Goal: Task Accomplishment & Management: Use online tool/utility

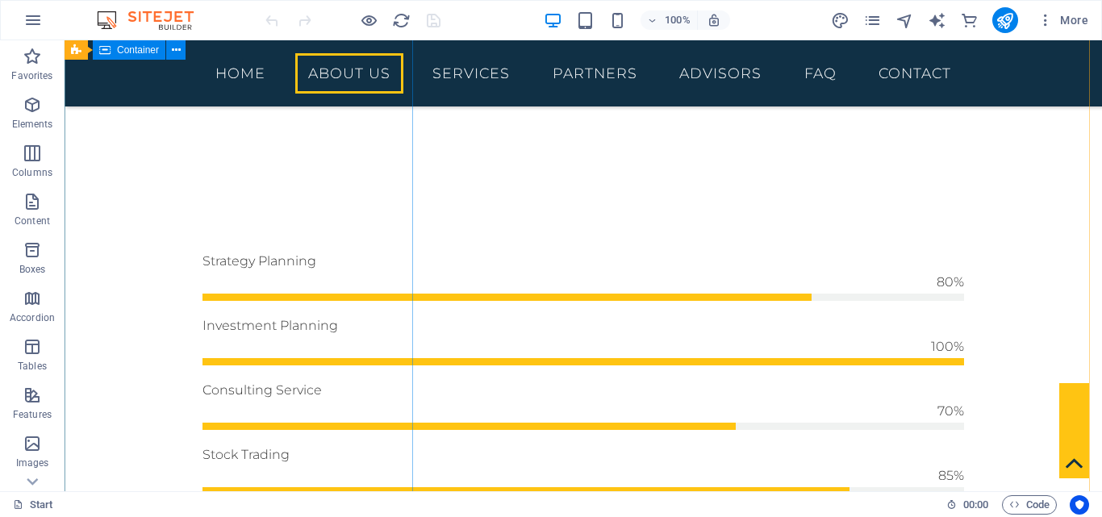
scroll to position [1274, 0]
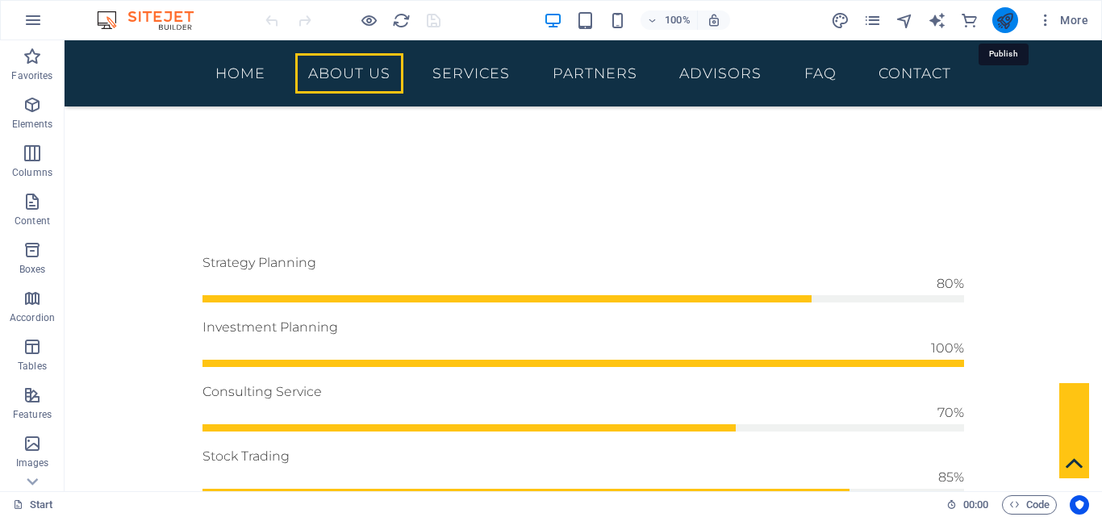
click at [998, 16] on icon "publish" at bounding box center [1004, 20] width 19 height 19
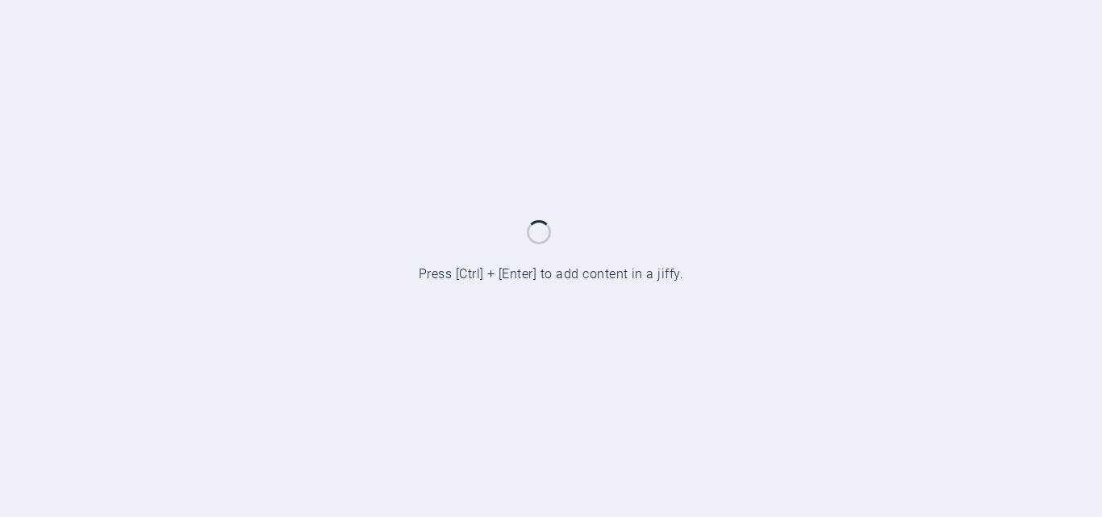
click at [426, 188] on div at bounding box center [551, 258] width 1102 height 517
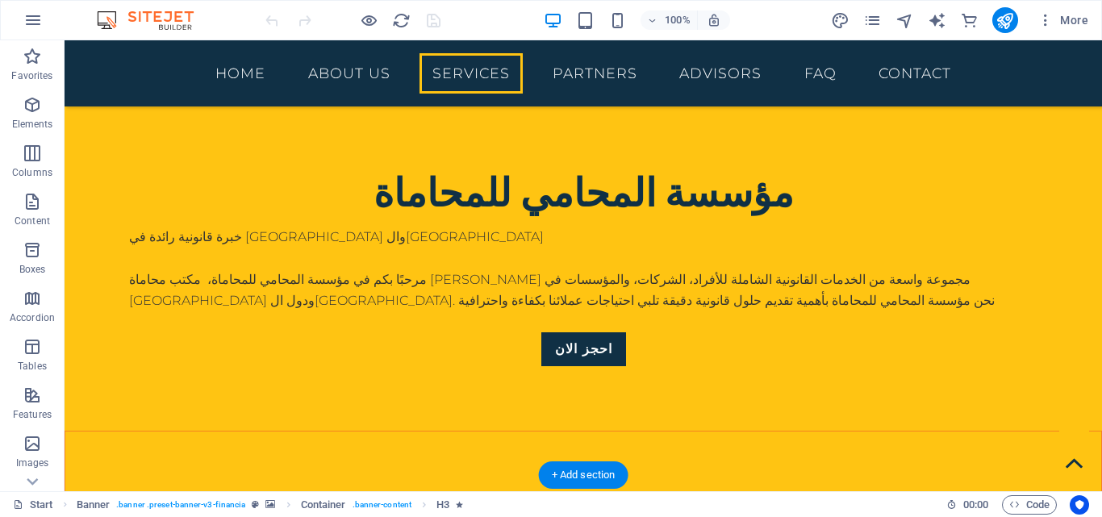
scroll to position [1919, 0]
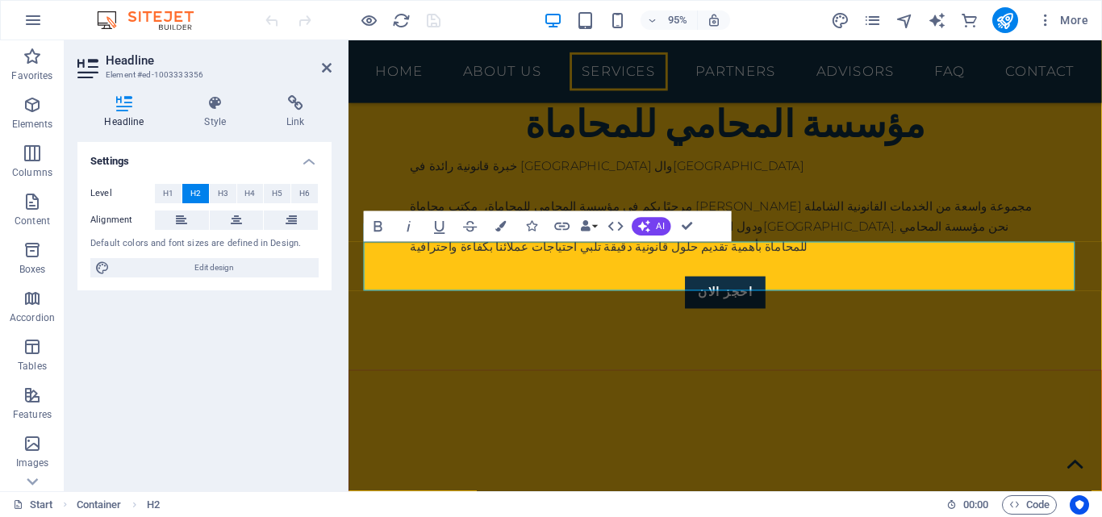
scroll to position [1596, 0]
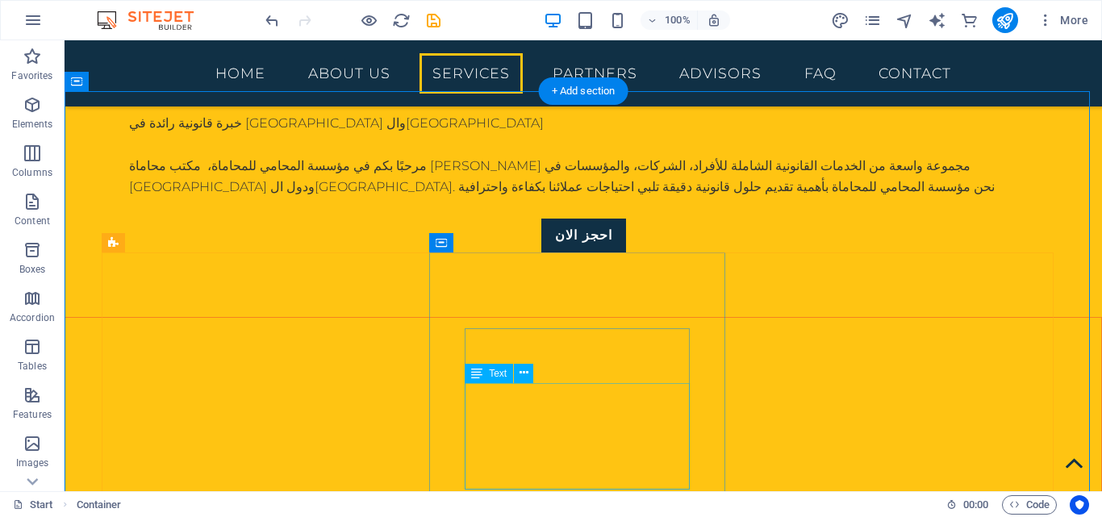
scroll to position [2026, 0]
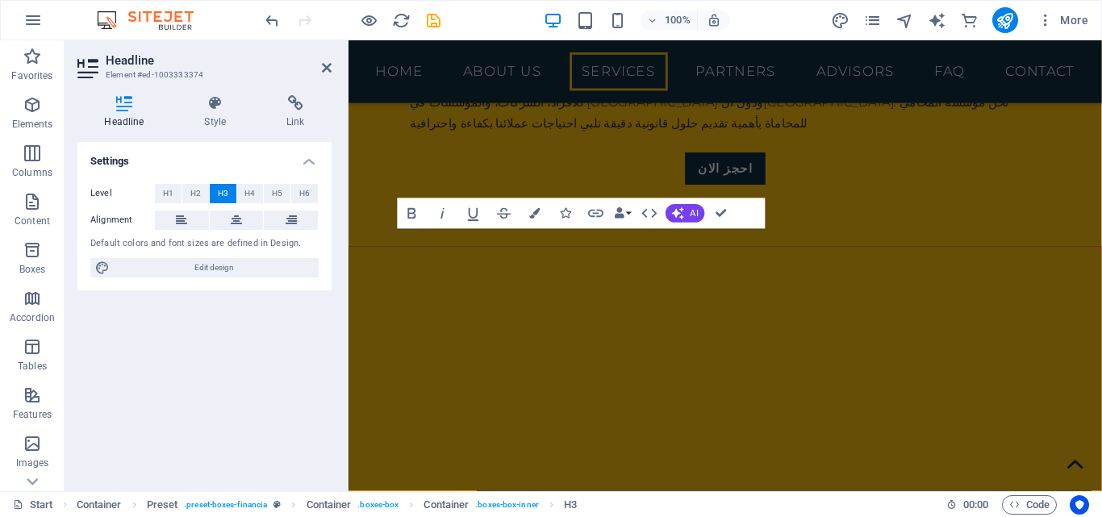
scroll to position [1757, 0]
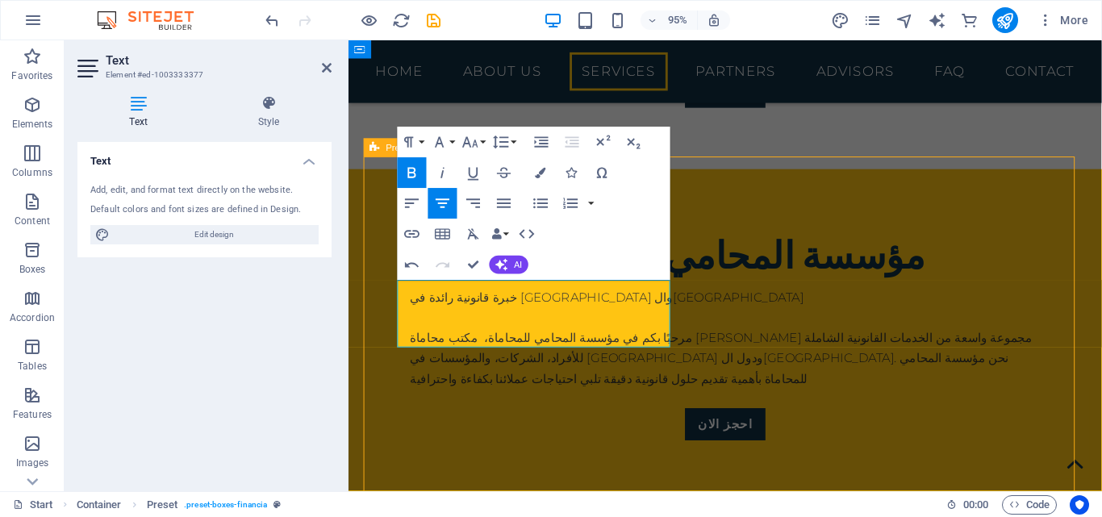
scroll to position [2035, 0]
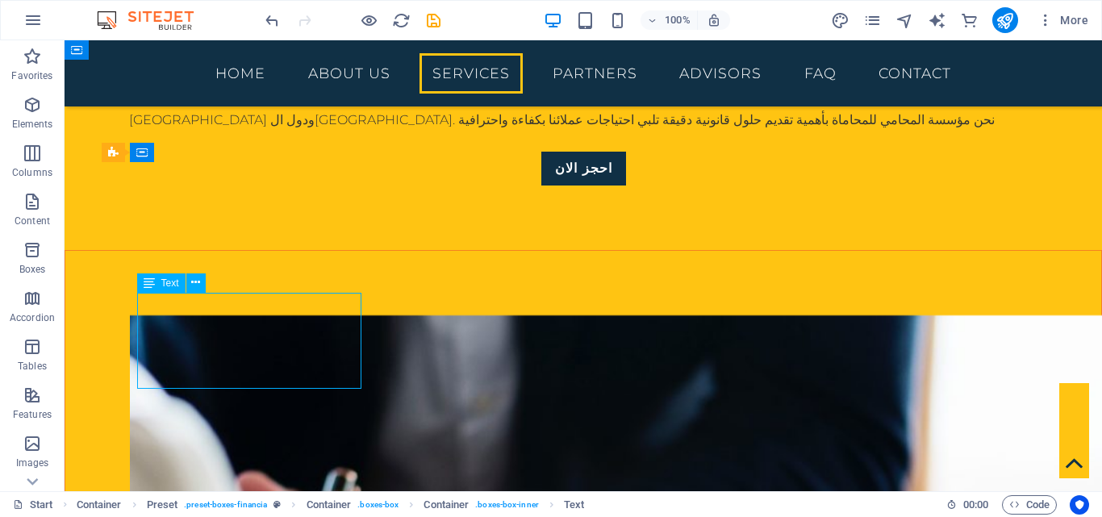
scroll to position [1767, 0]
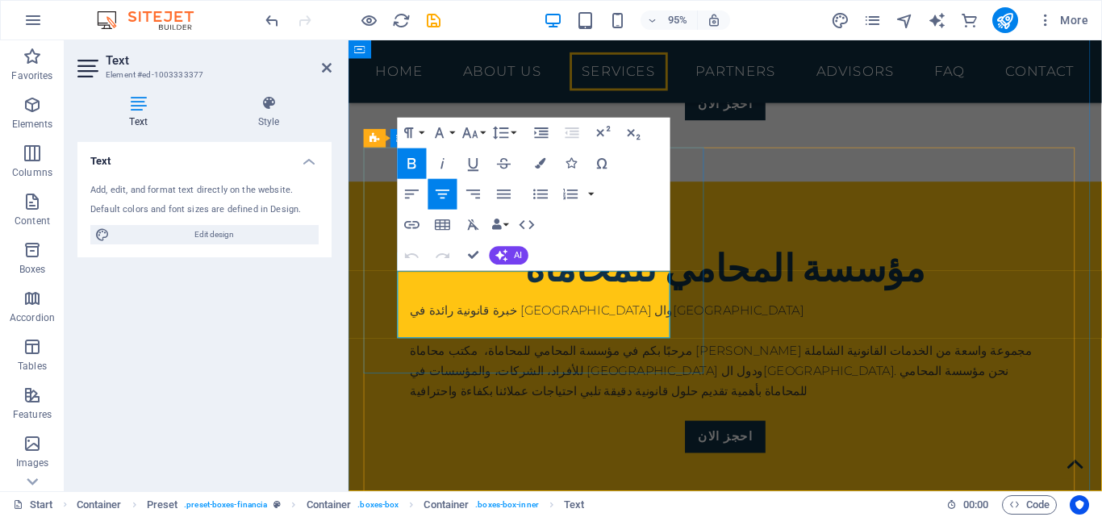
drag, startPoint x: 527, startPoint y: 303, endPoint x: 540, endPoint y: 308, distance: 14.5
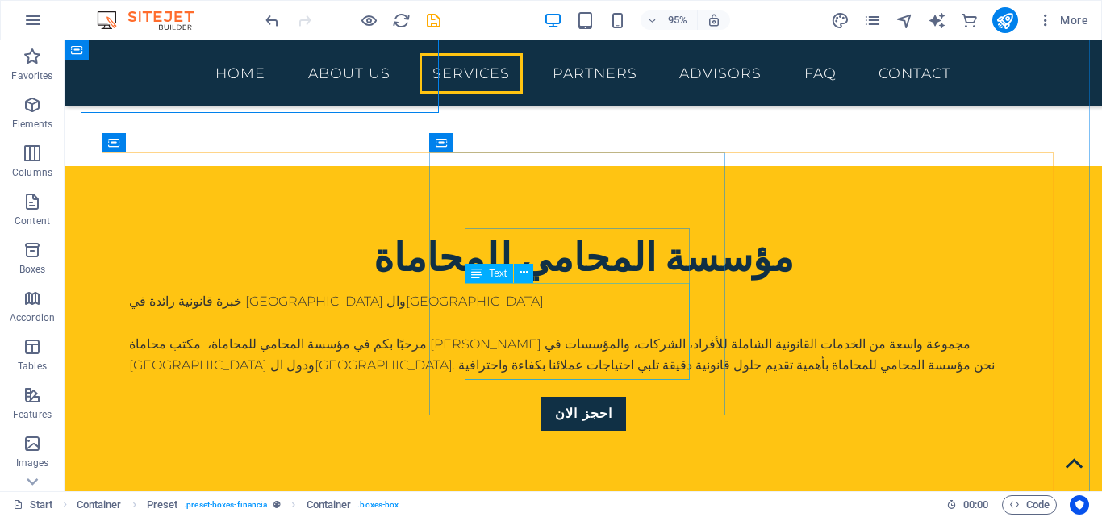
scroll to position [2045, 0]
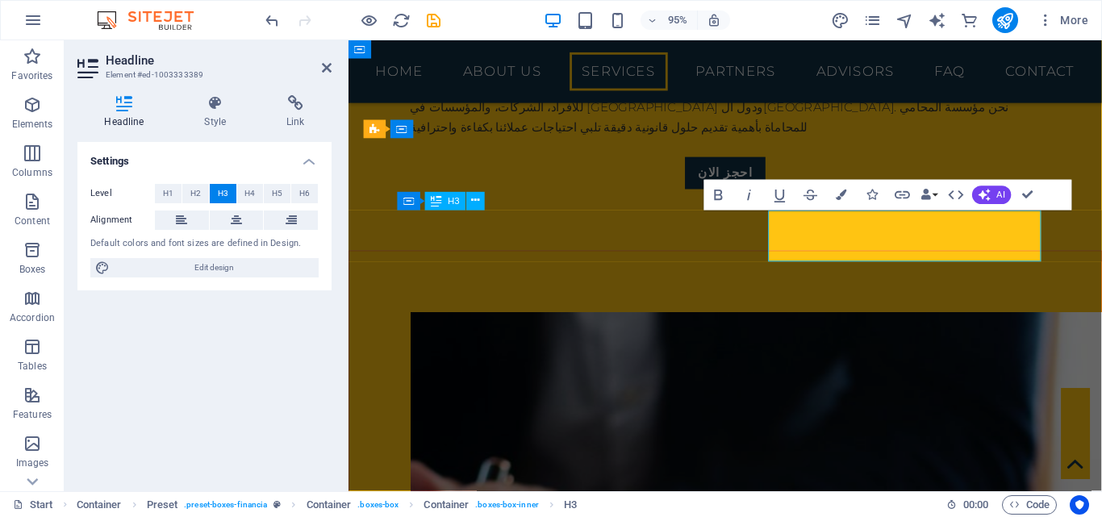
scroll to position [1777, 0]
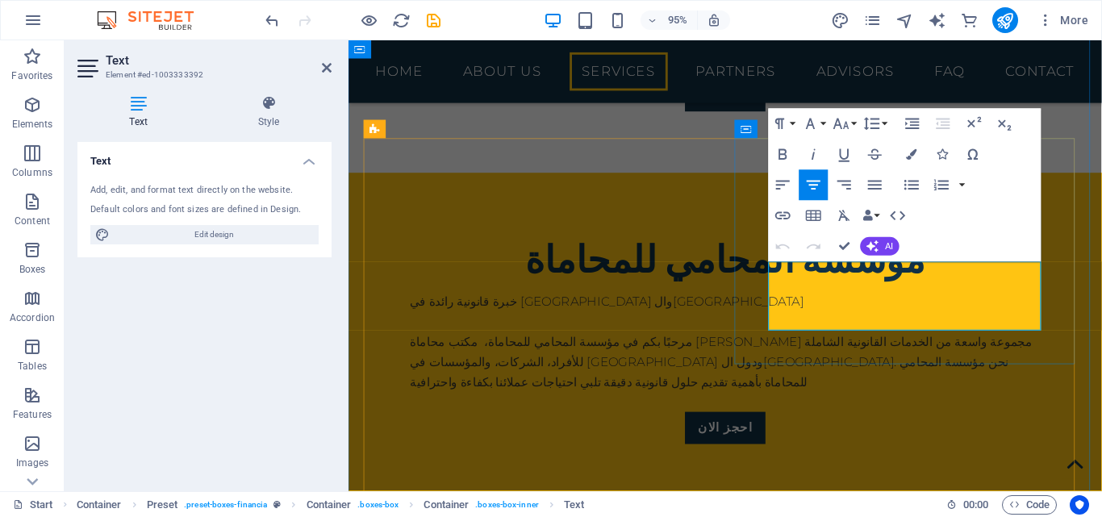
drag, startPoint x: 953, startPoint y: 293, endPoint x: 934, endPoint y: 286, distance: 20.4
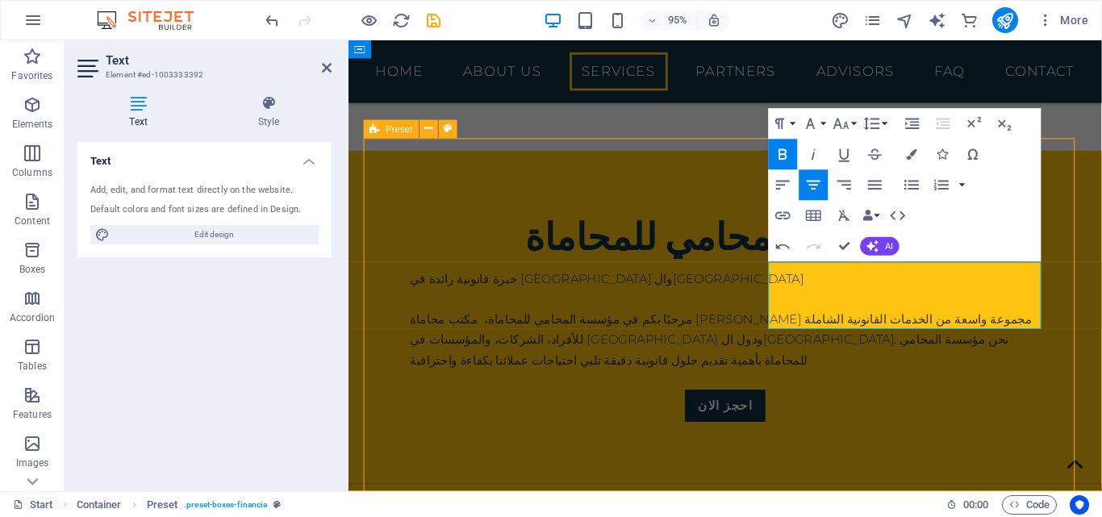
scroll to position [2055, 0]
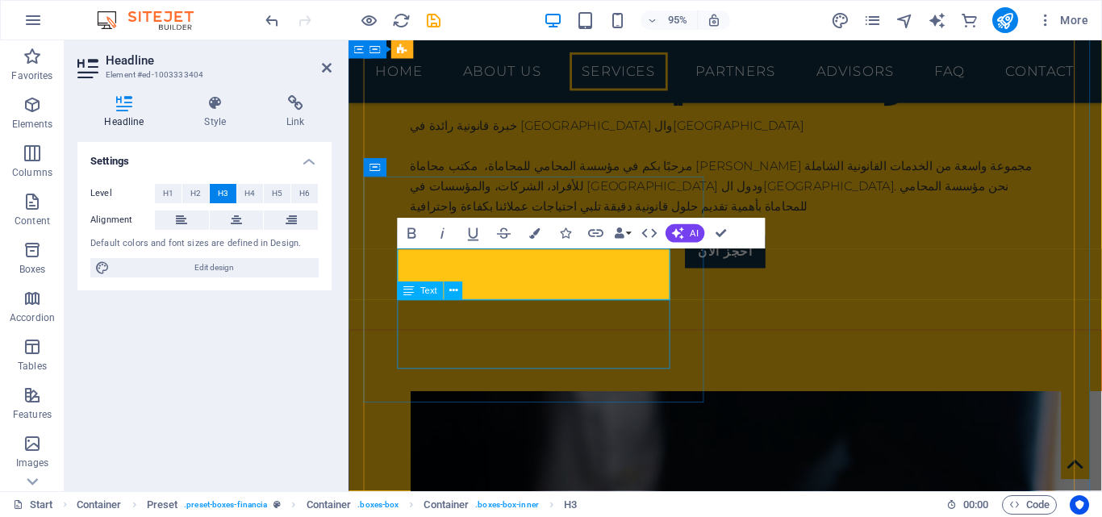
scroll to position [1955, 0]
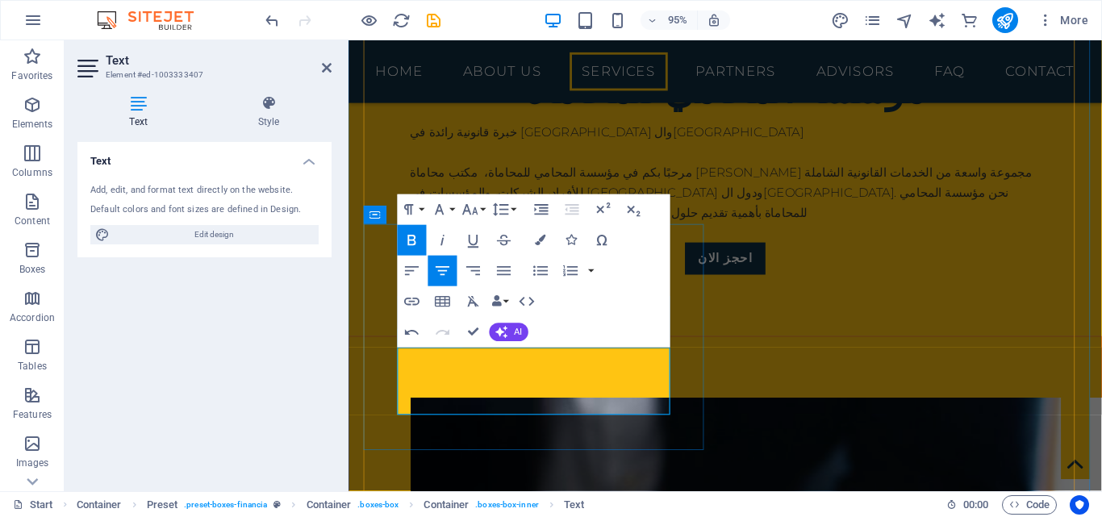
drag, startPoint x: 535, startPoint y: 382, endPoint x: 550, endPoint y: 385, distance: 15.7
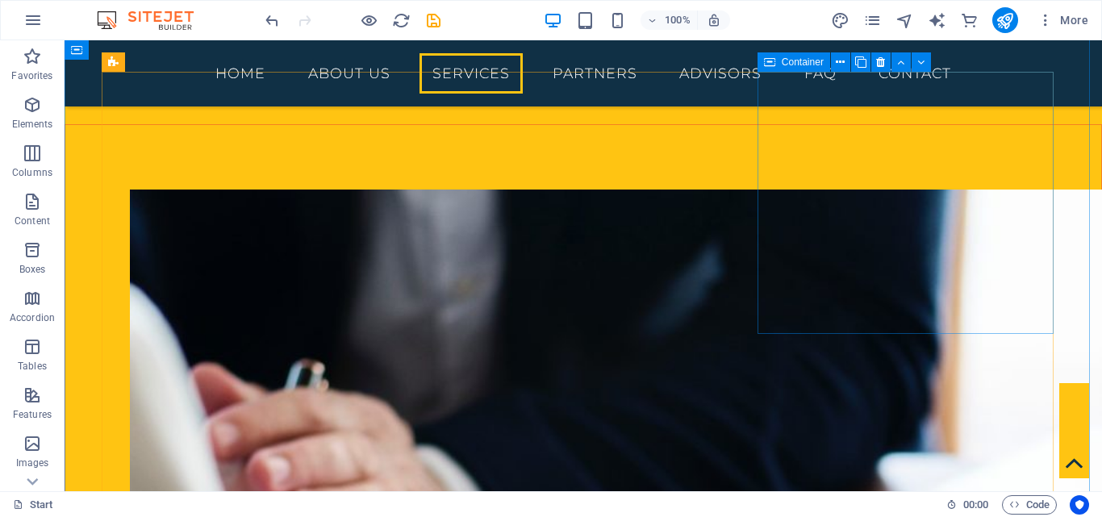
scroll to position [2206, 0]
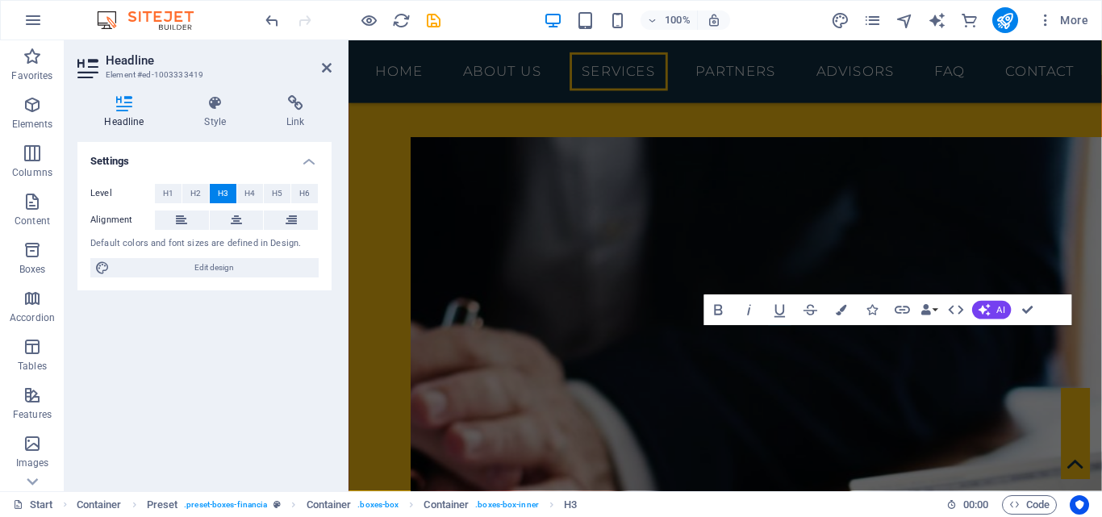
scroll to position [1924, 0]
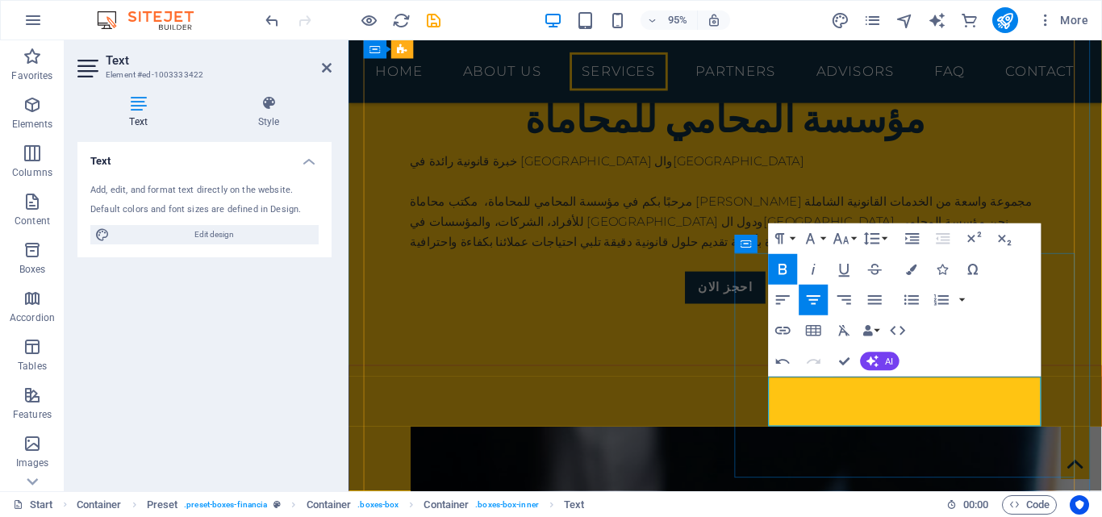
drag, startPoint x: 912, startPoint y: 410, endPoint x: 896, endPoint y: 409, distance: 16.2
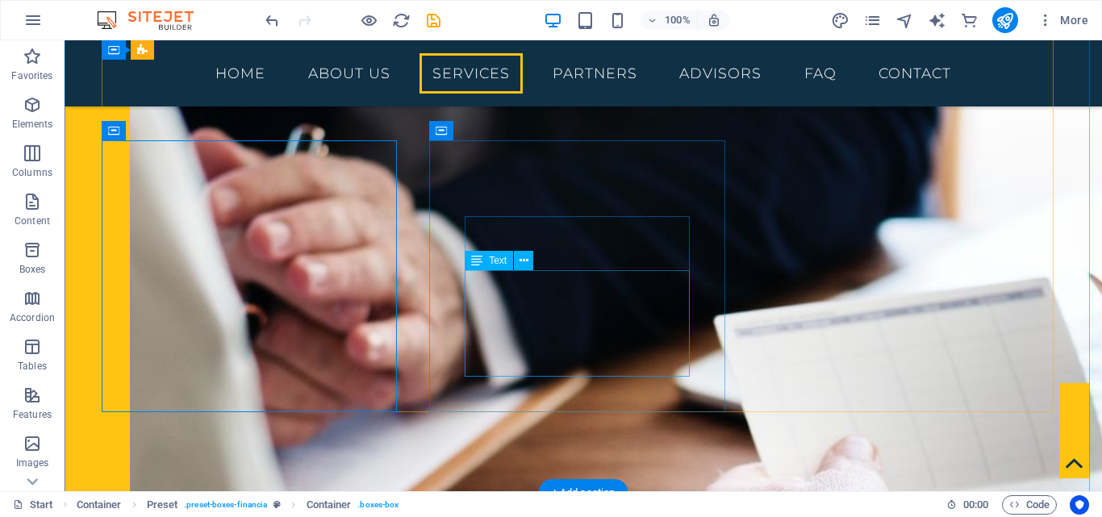
scroll to position [2381, 0]
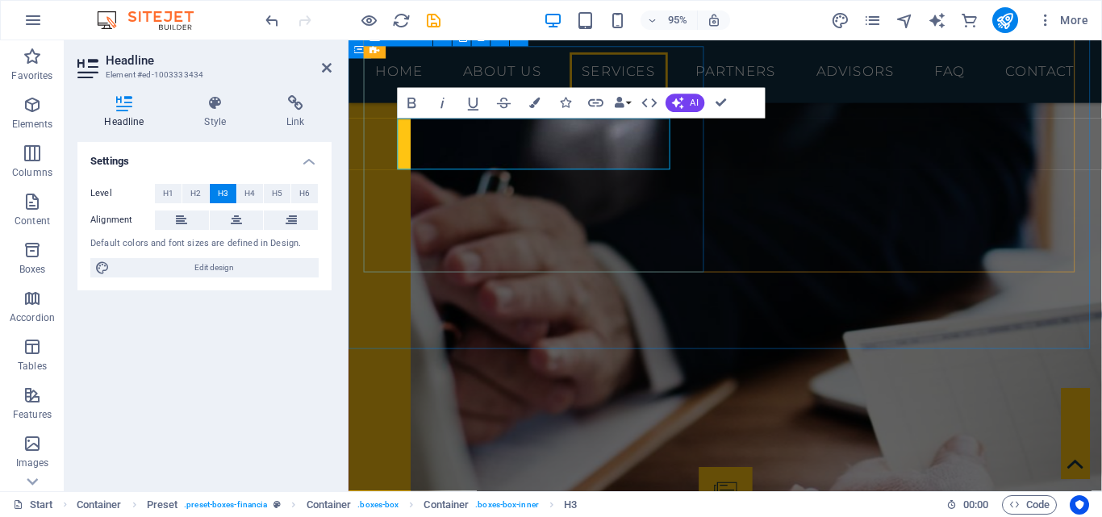
scroll to position [2335, 0]
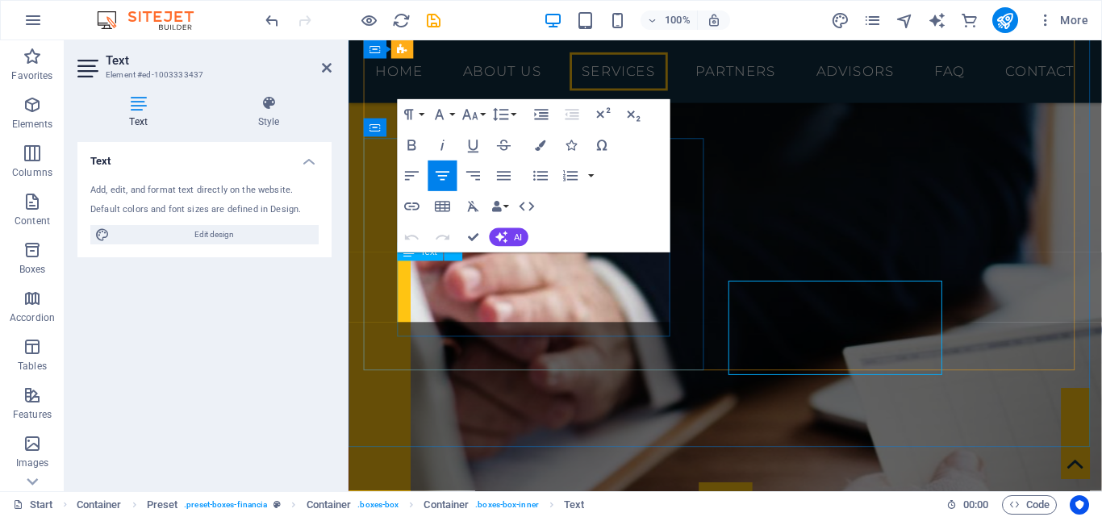
scroll to position [2323, 0]
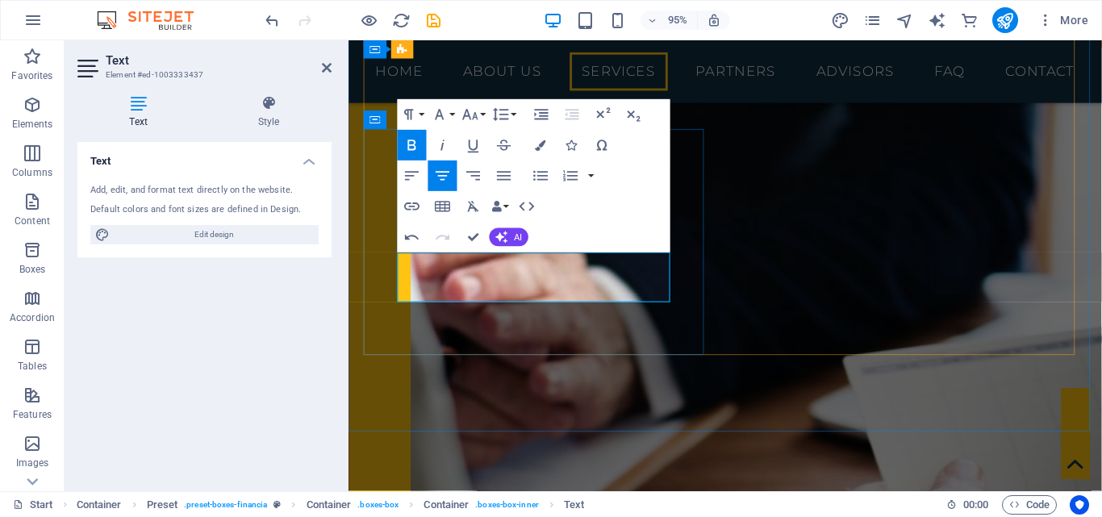
drag, startPoint x: 483, startPoint y: 281, endPoint x: 466, endPoint y: 276, distance: 17.9
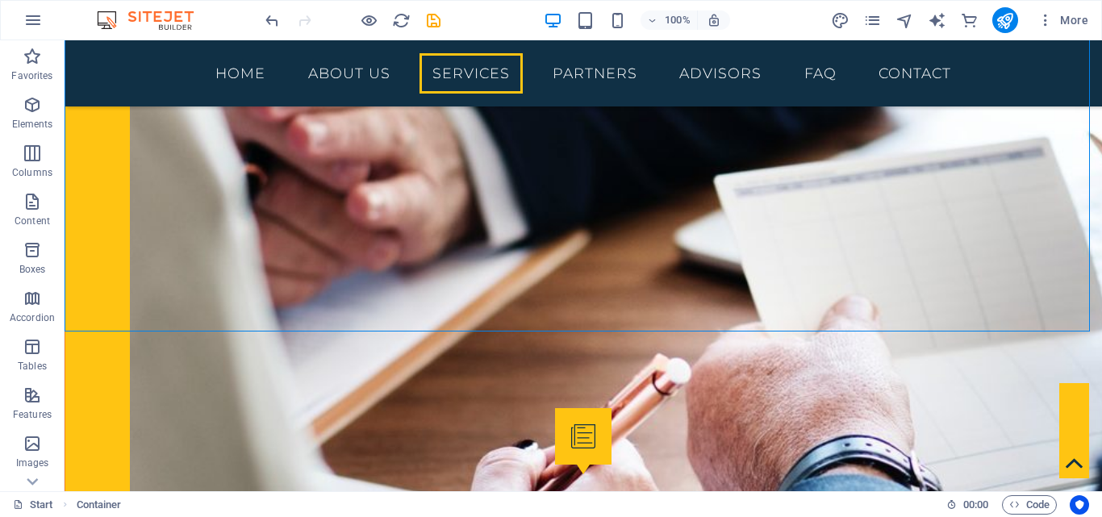
scroll to position [2352, 0]
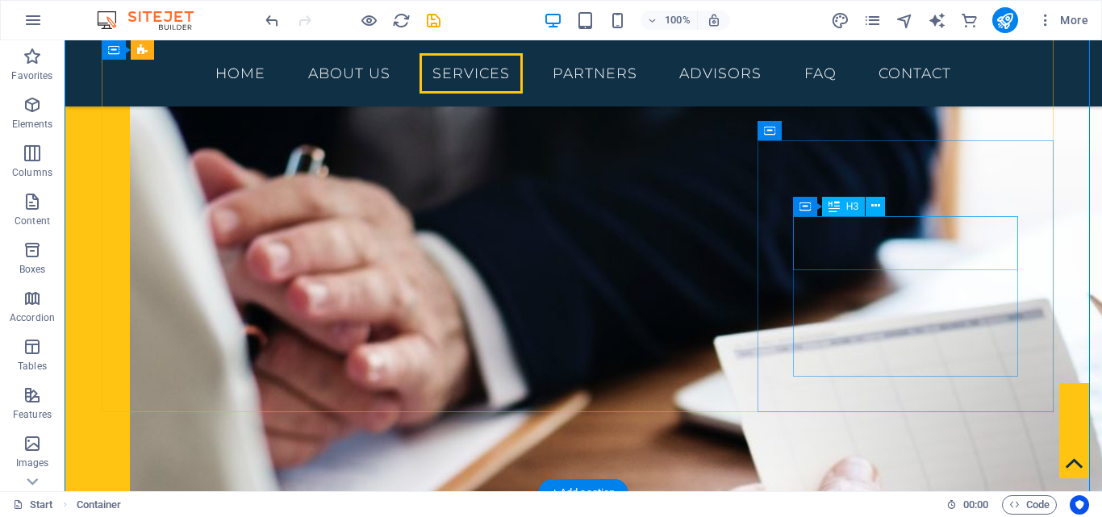
drag, startPoint x: 892, startPoint y: 241, endPoint x: 635, endPoint y: 251, distance: 256.6
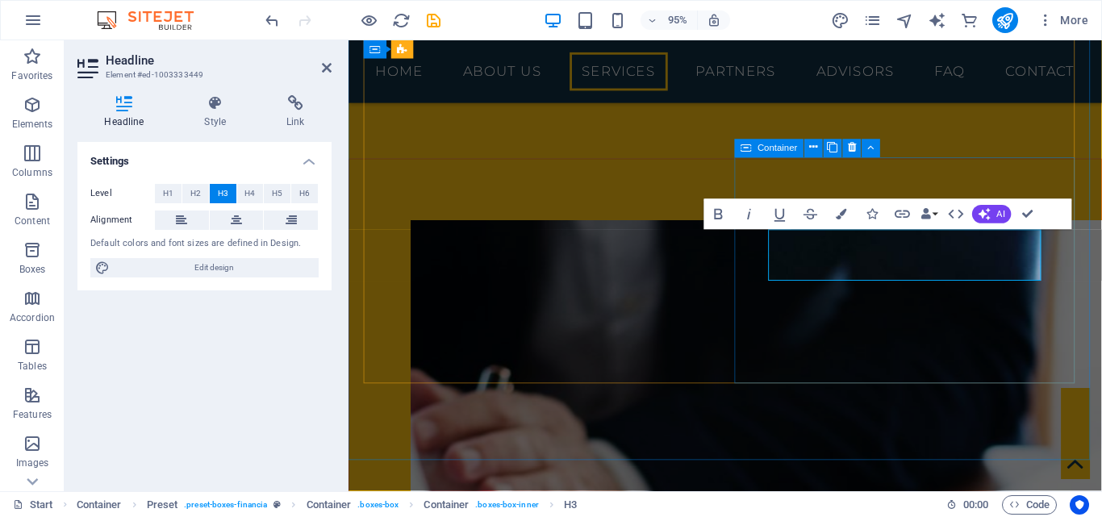
scroll to position [2305, 0]
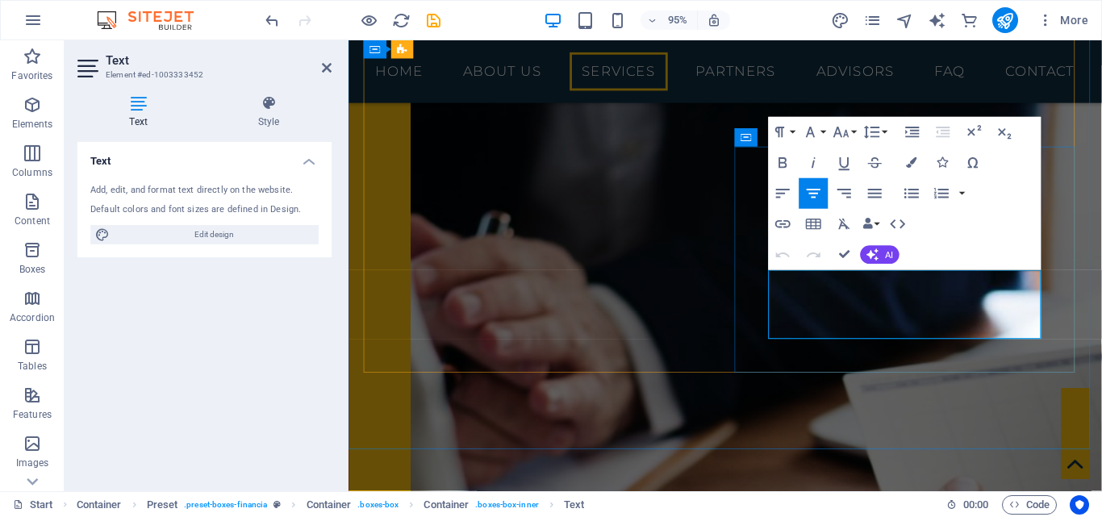
drag, startPoint x: 907, startPoint y: 302, endPoint x: 889, endPoint y: 304, distance: 17.9
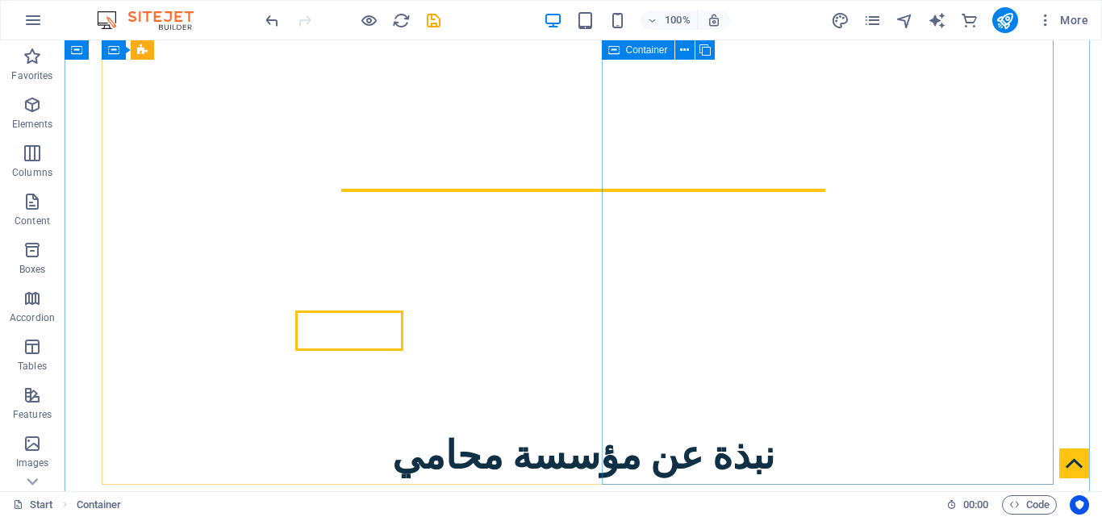
scroll to position [398, 0]
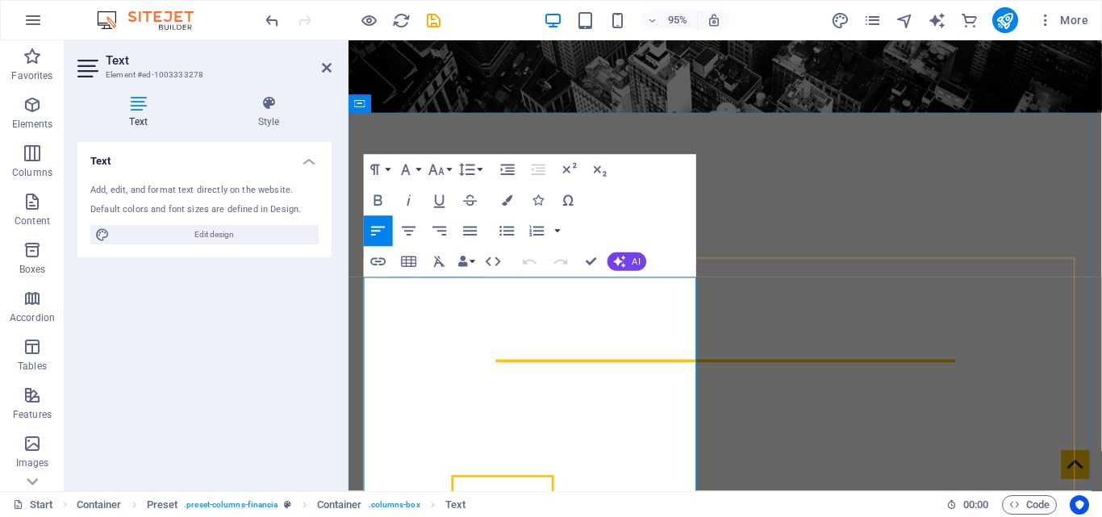
click at [1000, 27] on icon "publish" at bounding box center [1004, 20] width 19 height 19
checkbox input "false"
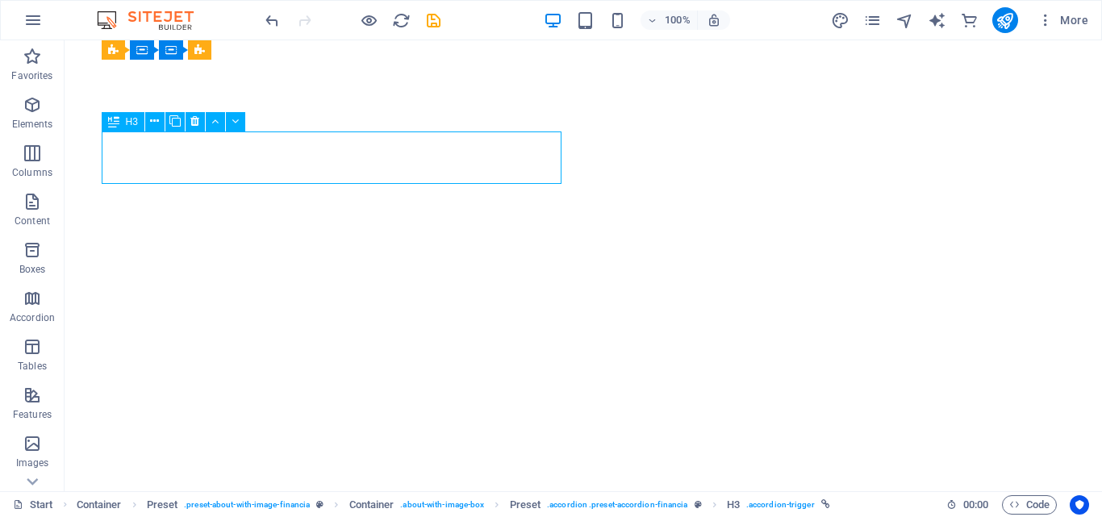
click at [315, 165] on div "Drag here to replace the existing content. Press “Ctrl” if you want to create a…" at bounding box center [583, 265] width 1037 height 451
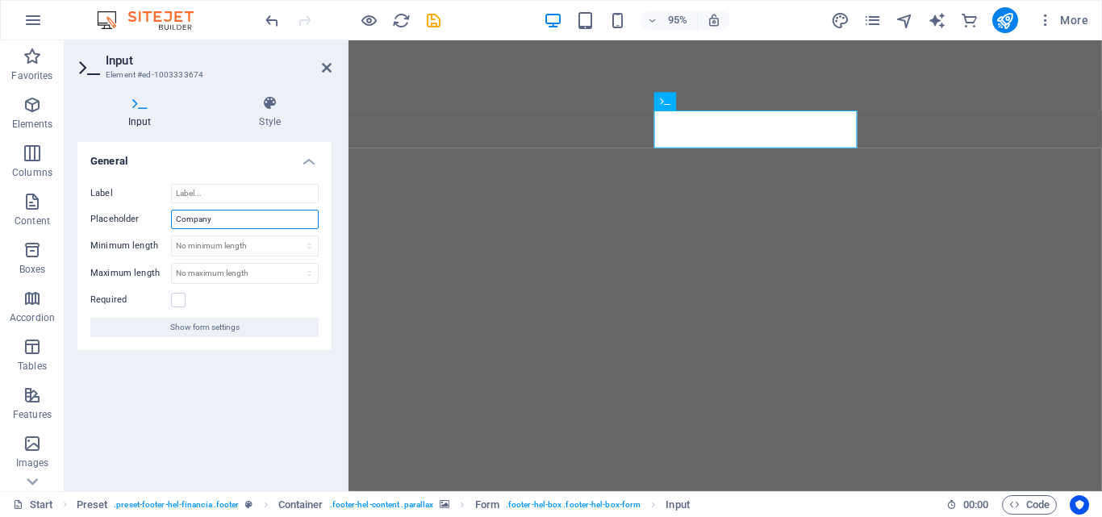
click at [189, 223] on input "Company" at bounding box center [245, 219] width 148 height 19
type input "الشركه"
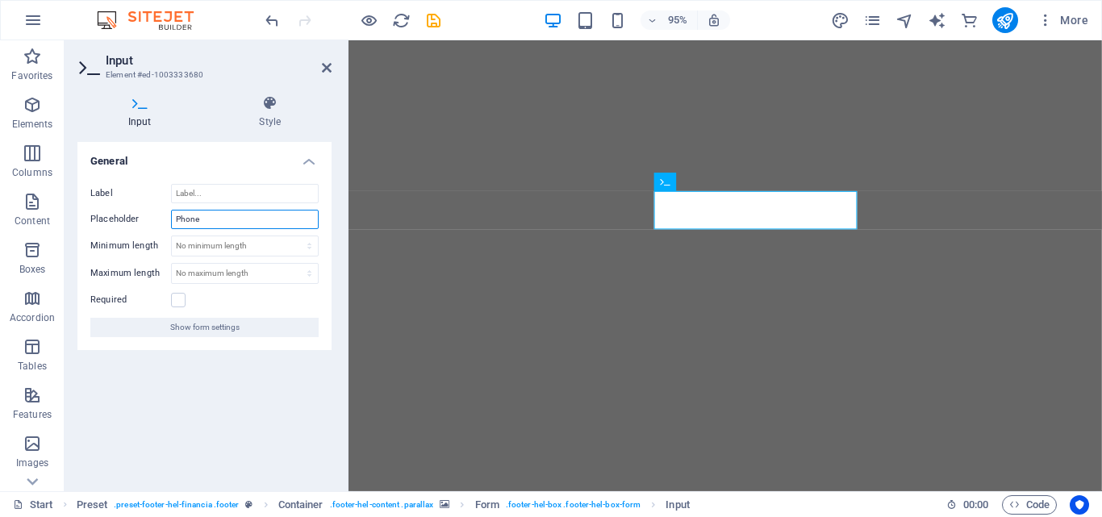
click at [203, 223] on input "Phone" at bounding box center [245, 219] width 148 height 19
type input "رقم التليفون"
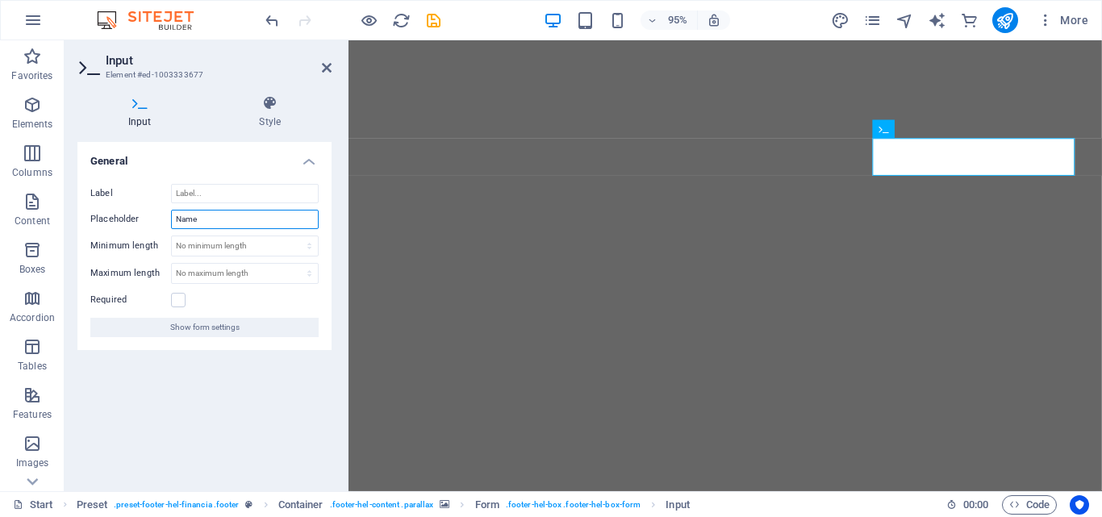
click at [185, 218] on input "Name" at bounding box center [245, 219] width 148 height 19
type input "الاسم"
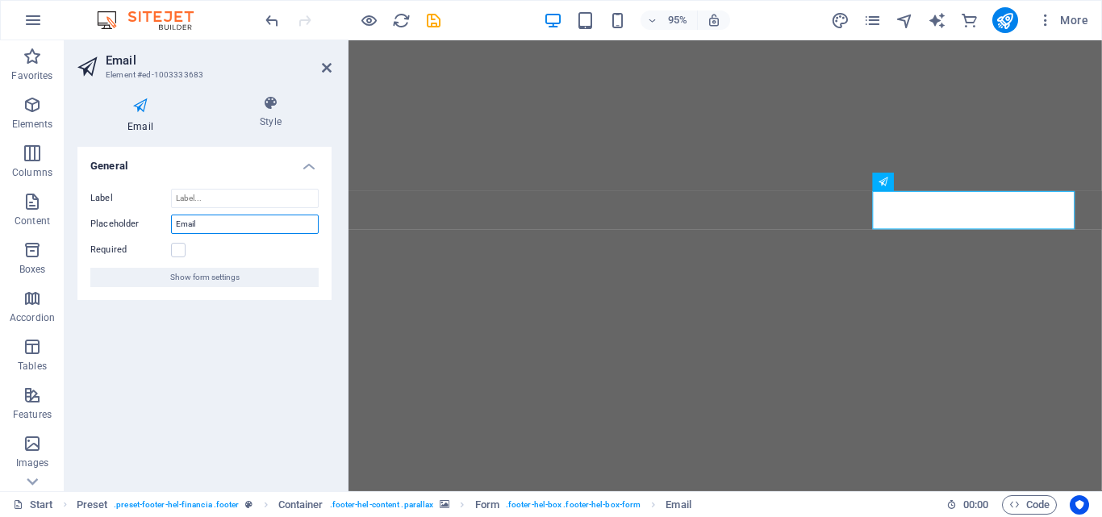
click at [240, 226] on input "Email" at bounding box center [245, 224] width 148 height 19
type input "البريد الاكتروني"
drag, startPoint x: 215, startPoint y: 125, endPoint x: 137, endPoint y: 109, distance: 79.1
click at [137, 109] on icon at bounding box center [140, 105] width 126 height 21
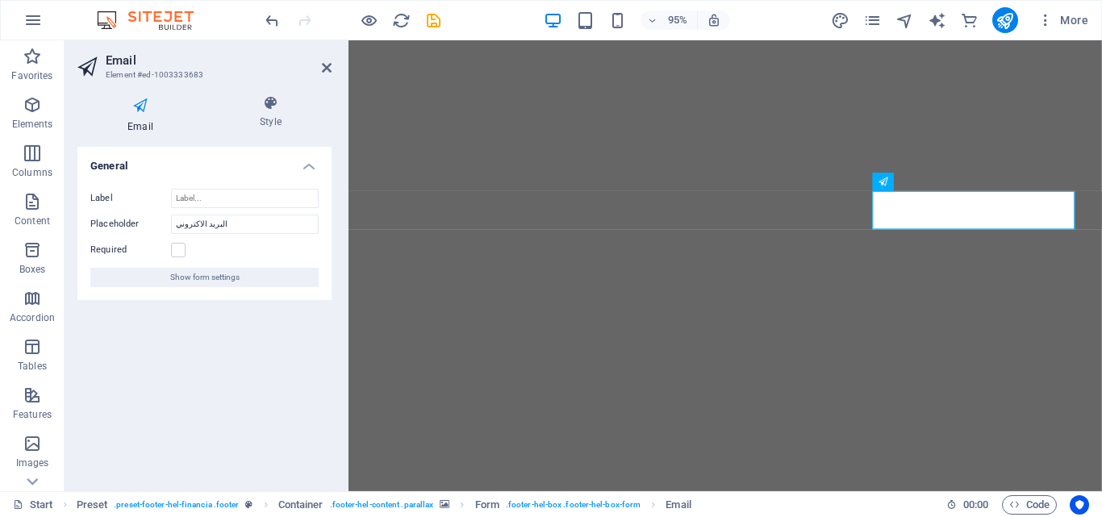
click at [137, 109] on icon at bounding box center [140, 105] width 126 height 21
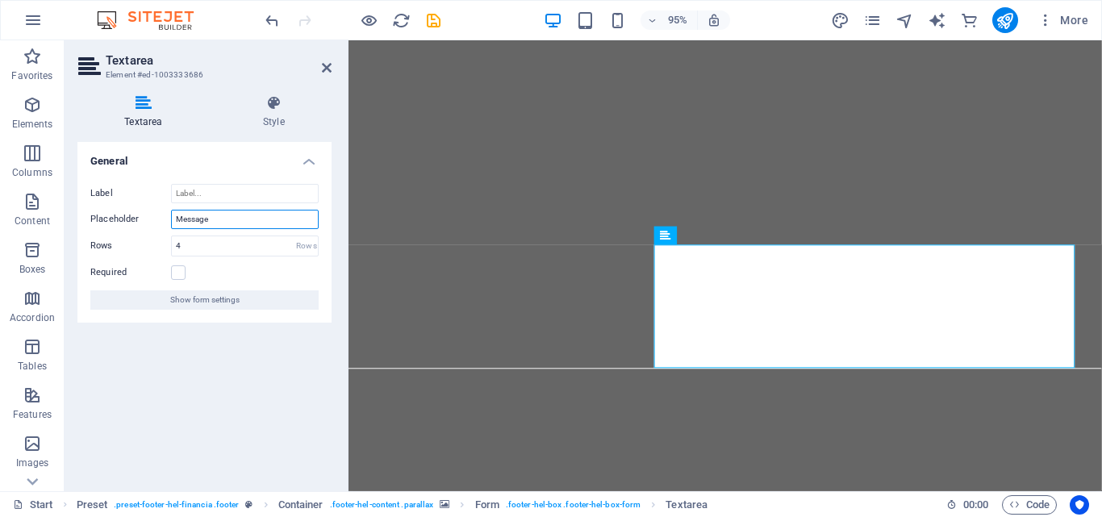
click at [229, 217] on input "Message" at bounding box center [245, 219] width 148 height 19
type input "الرساله"
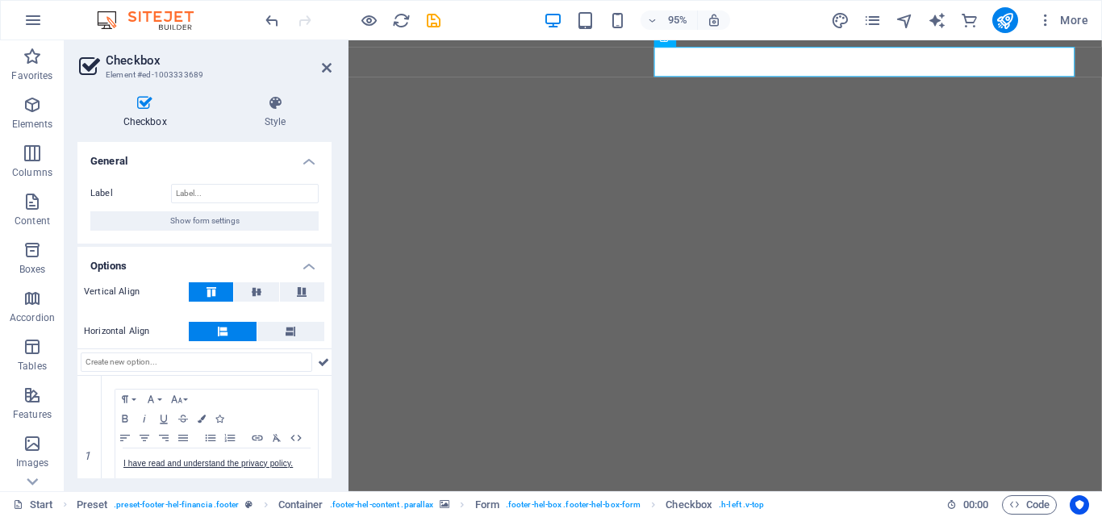
scroll to position [58, 0]
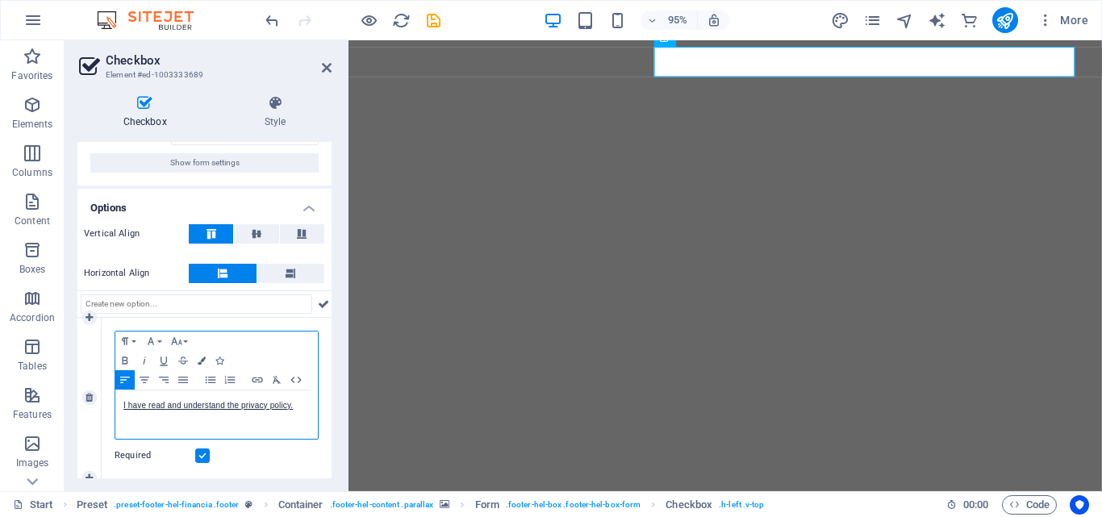
click at [193, 410] on p "I have read and understand the privacy policy." at bounding box center [216, 405] width 186 height 15
click at [194, 404] on link "I have read and understand the privacy policy." at bounding box center [207, 405] width 169 height 9
copy link "I have read and understand the privacy policy."
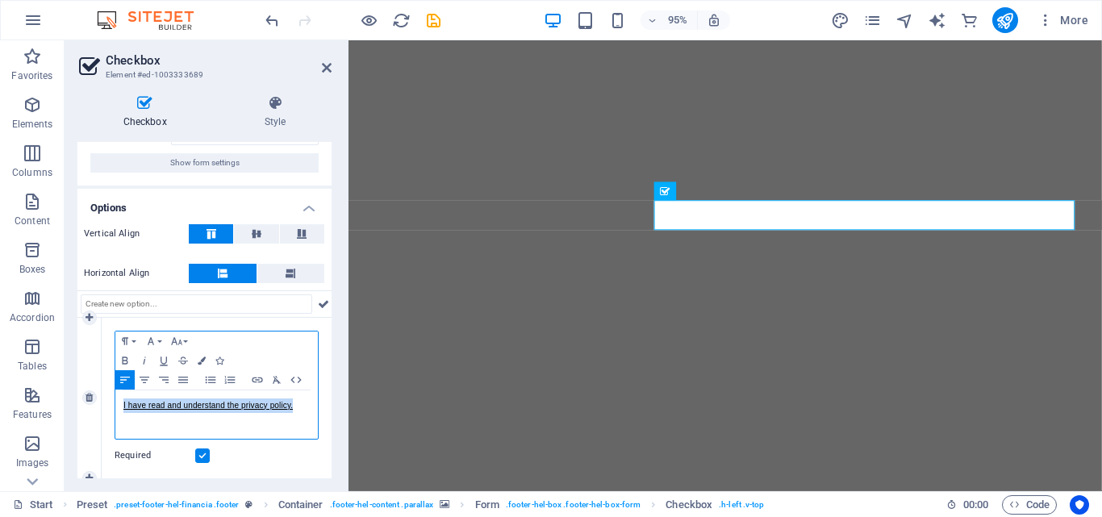
click at [206, 406] on link "I have read and understand the privacy policy." at bounding box center [207, 405] width 169 height 9
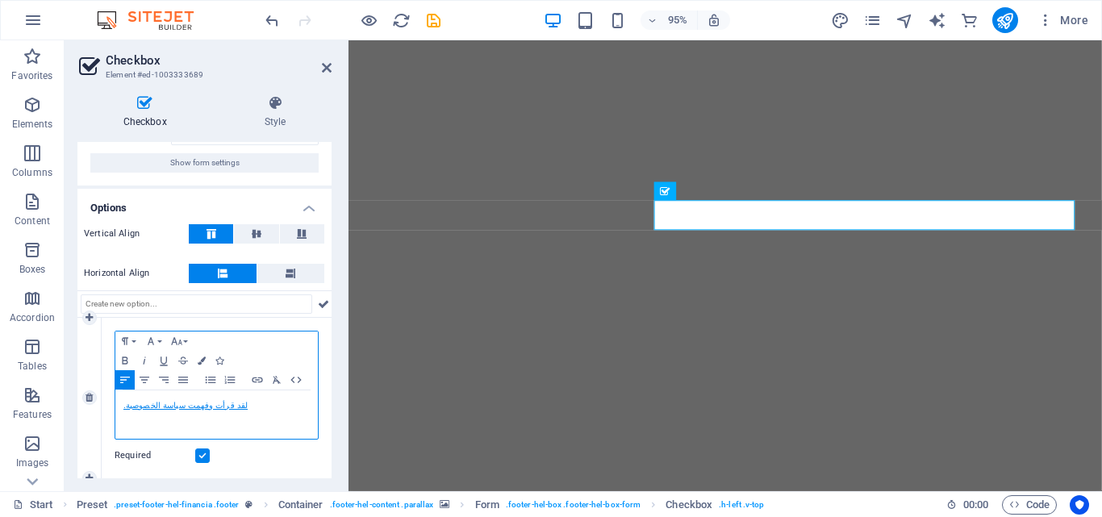
scroll to position [0, -1]
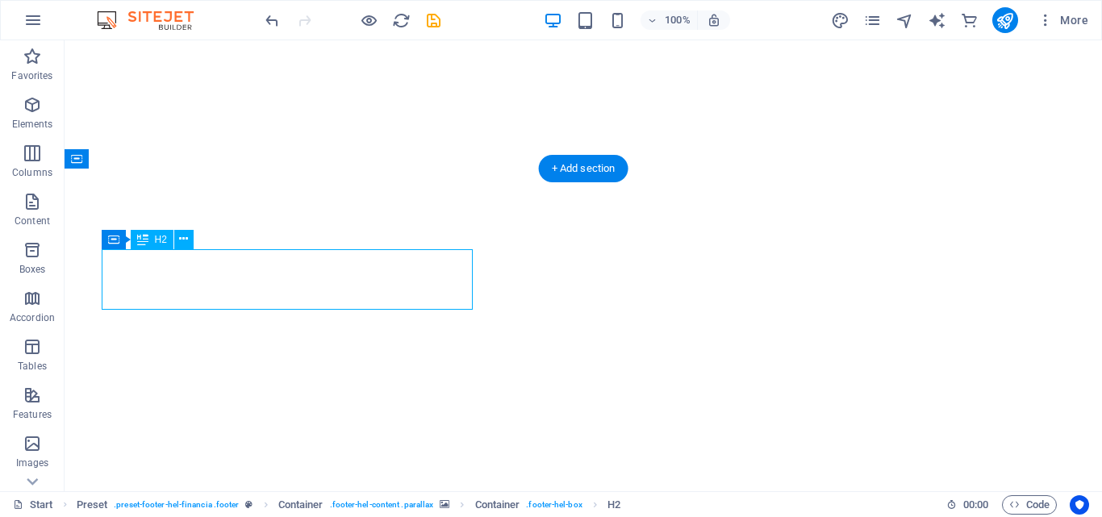
click at [328, 281] on div "Drag here to replace the existing content. Press “Ctrl” if you want to create a…" at bounding box center [583, 265] width 1037 height 451
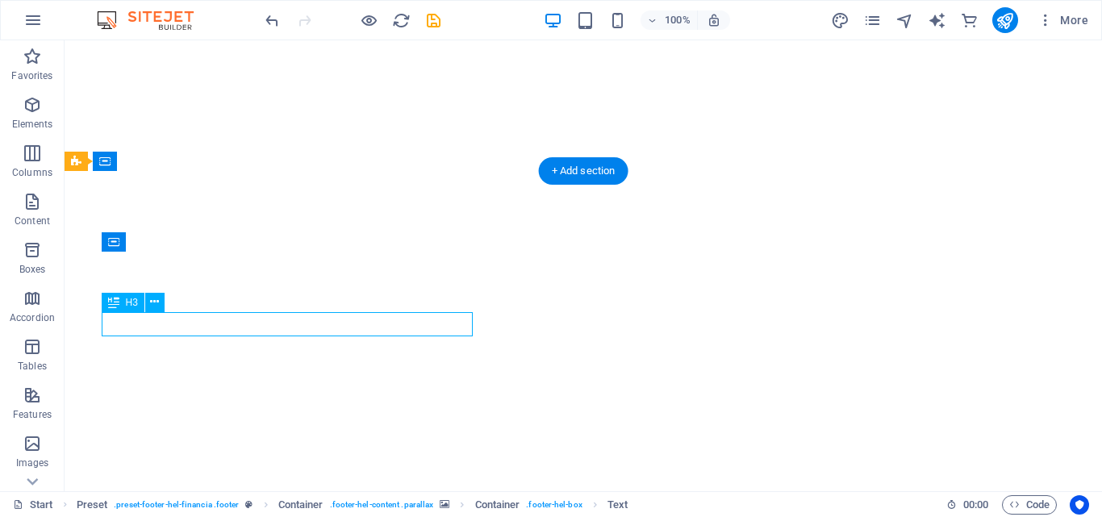
click at [274, 322] on div "H3 Banner Container Separator Spacer Spacer Menu Menu Bar Container Preset Cont…" at bounding box center [583, 265] width 1037 height 451
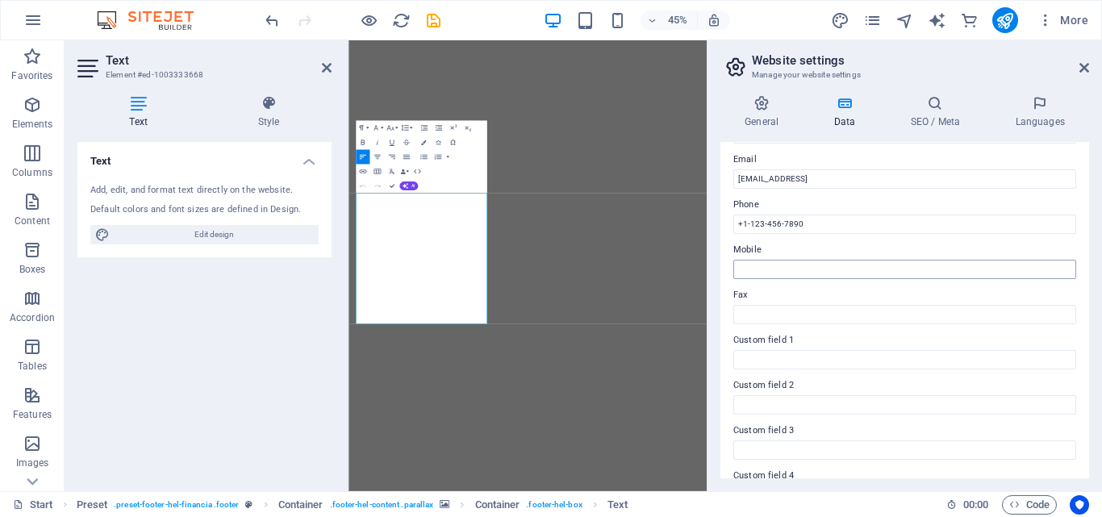
scroll to position [323, 0]
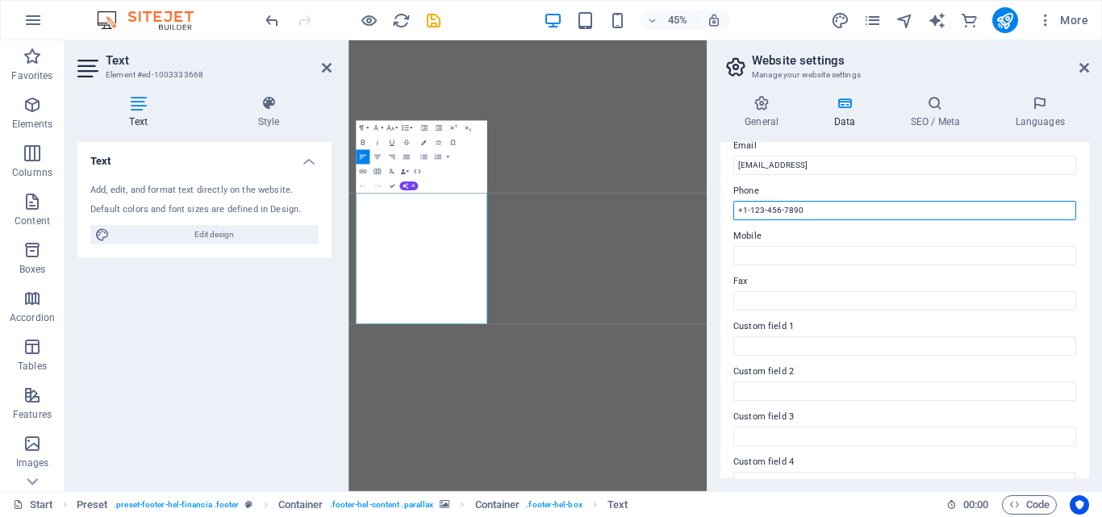
click at [812, 204] on input "+1-123-456-7890" at bounding box center [904, 210] width 343 height 19
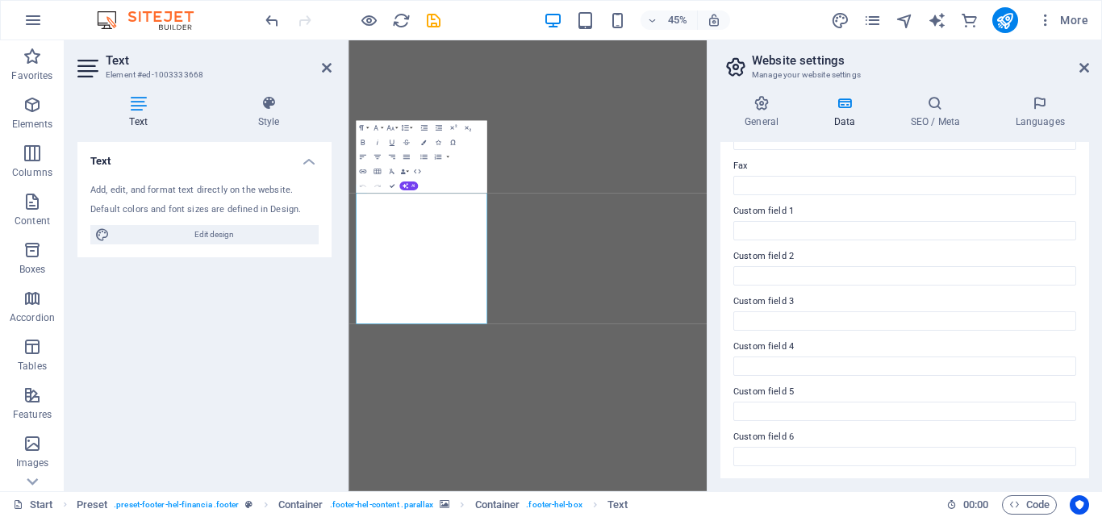
scroll to position [439, 0]
type input "01500584113"
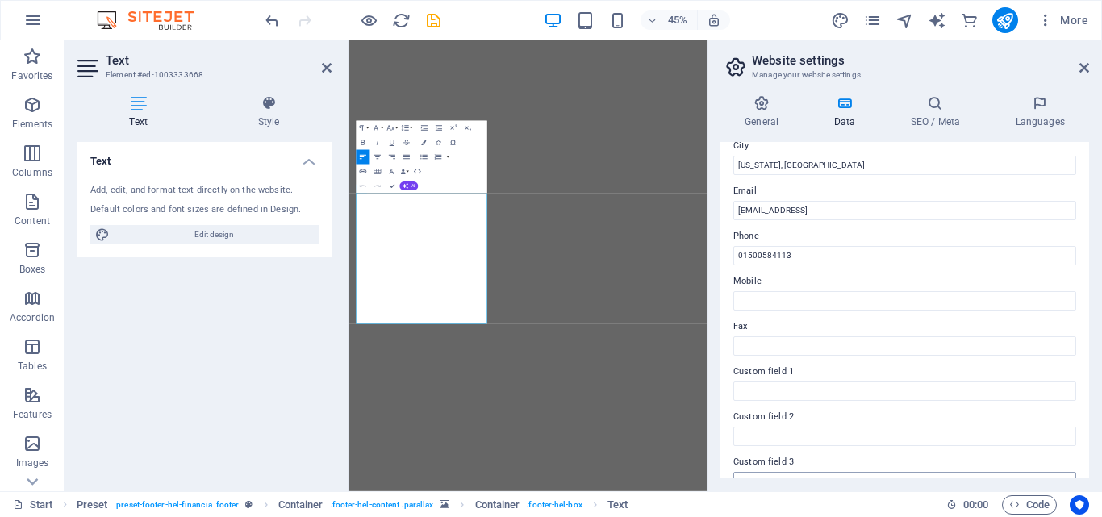
scroll to position [116, 0]
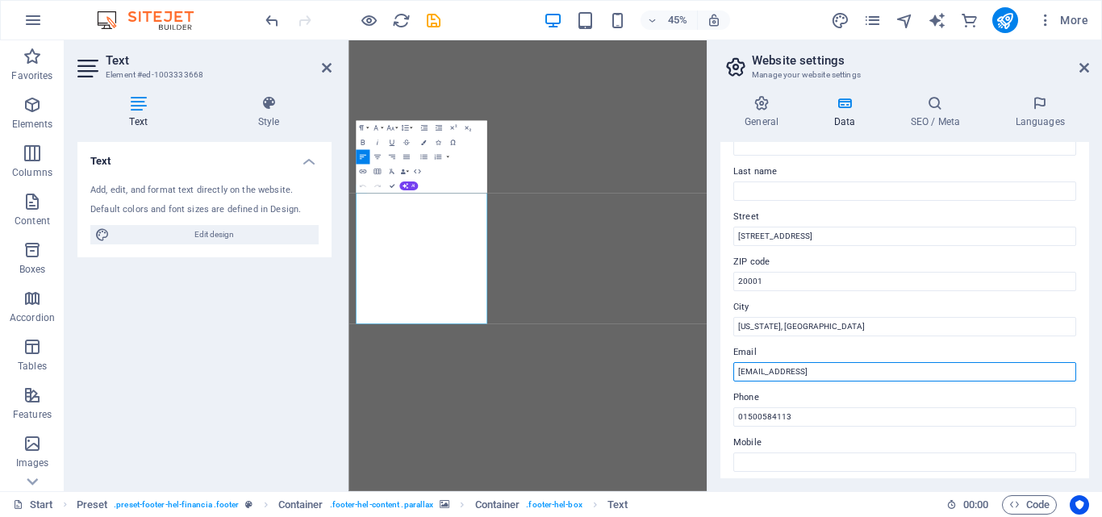
click at [816, 368] on input "bbec3862926a3add7a4ed85899767b@cpanel.local" at bounding box center [904, 371] width 343 height 19
type input "س"
type input "[EMAIL_ADDRESS][DOMAIN_NAME]"
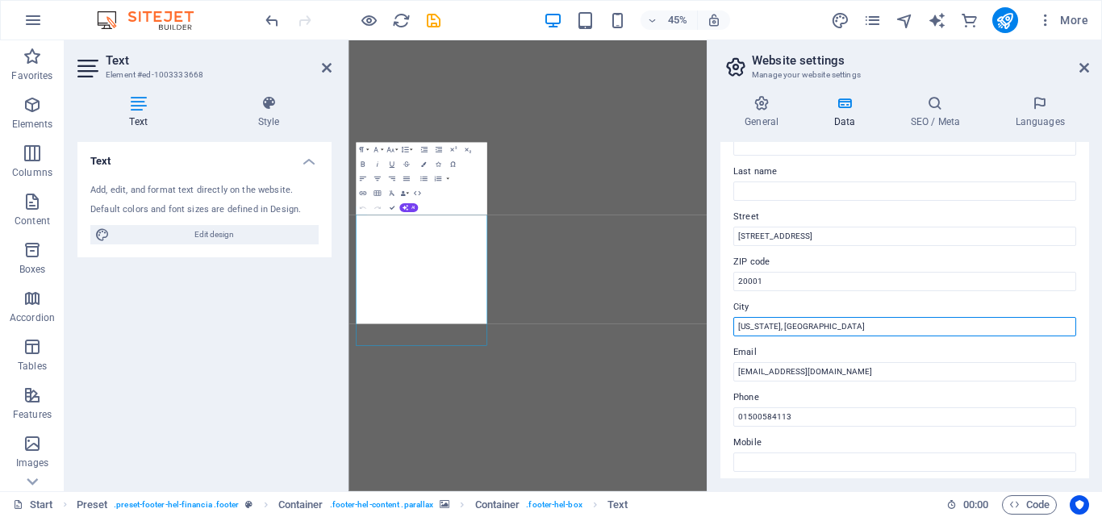
click at [798, 323] on input "Washington, DC" at bounding box center [904, 326] width 343 height 19
click at [799, 323] on input "Washington, DC" at bounding box center [904, 326] width 343 height 19
click at [800, 327] on input "Washington, DC" at bounding box center [904, 326] width 343 height 19
click at [779, 328] on input "Washington, DC" at bounding box center [904, 326] width 343 height 19
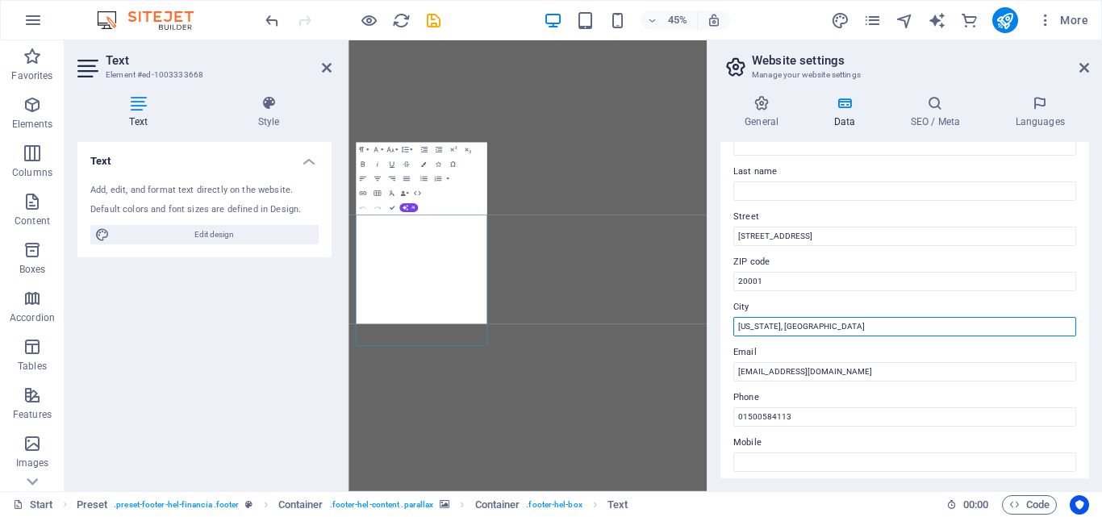
click at [779, 328] on input "Washington, DC" at bounding box center [904, 326] width 343 height 19
type input "l"
click at [776, 329] on input "[GEOGRAPHIC_DATA]" at bounding box center [904, 326] width 343 height 19
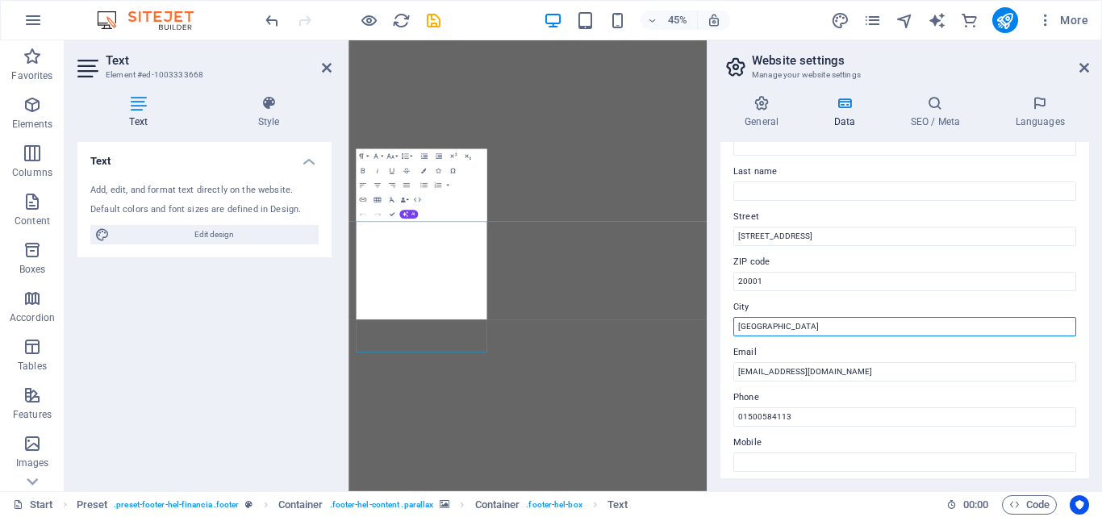
click at [776, 329] on input "[GEOGRAPHIC_DATA]" at bounding box center [904, 326] width 343 height 19
type input "[GEOGRAPHIC_DATA]"
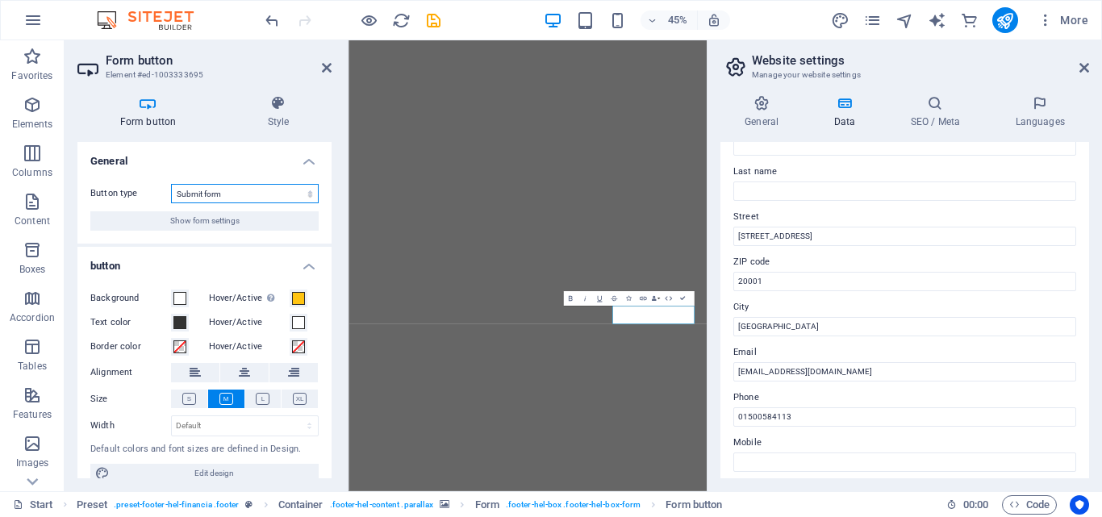
click at [196, 197] on select "Submit form Reset form No action" at bounding box center [245, 193] width 148 height 19
click at [204, 196] on select "Submit form Reset form No action" at bounding box center [245, 193] width 148 height 19
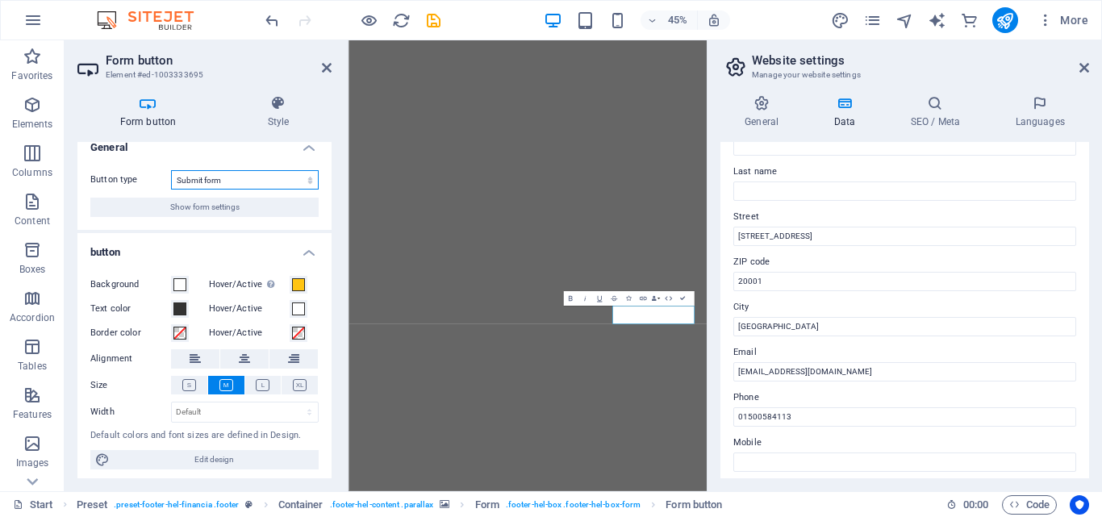
scroll to position [18, 0]
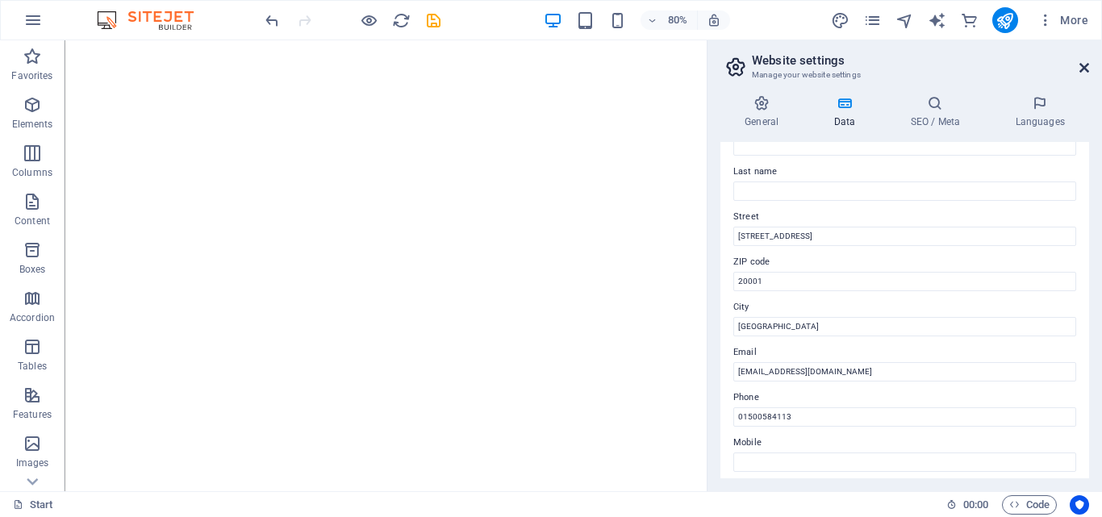
click at [1086, 67] on icon at bounding box center [1084, 67] width 10 height 13
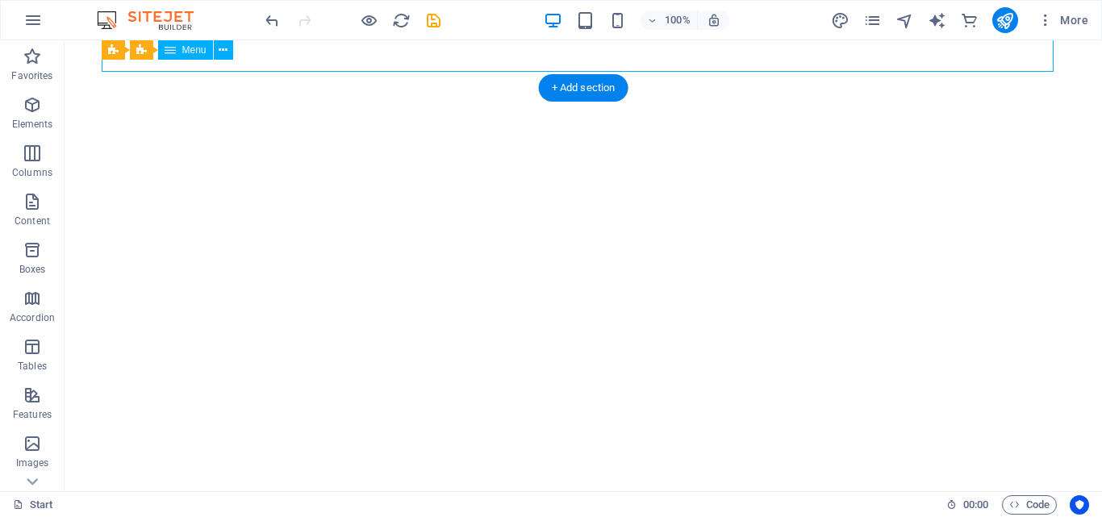
select select
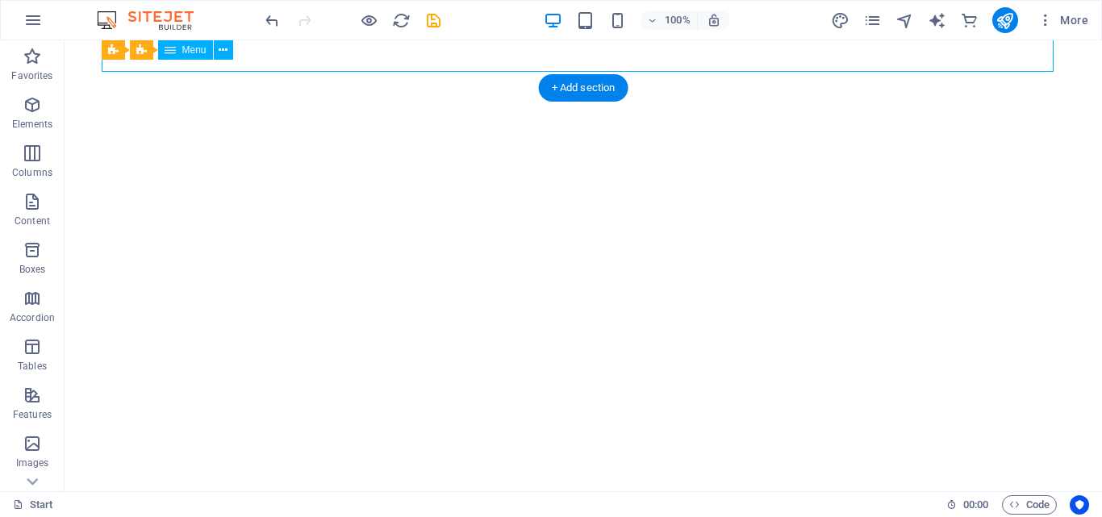
select select
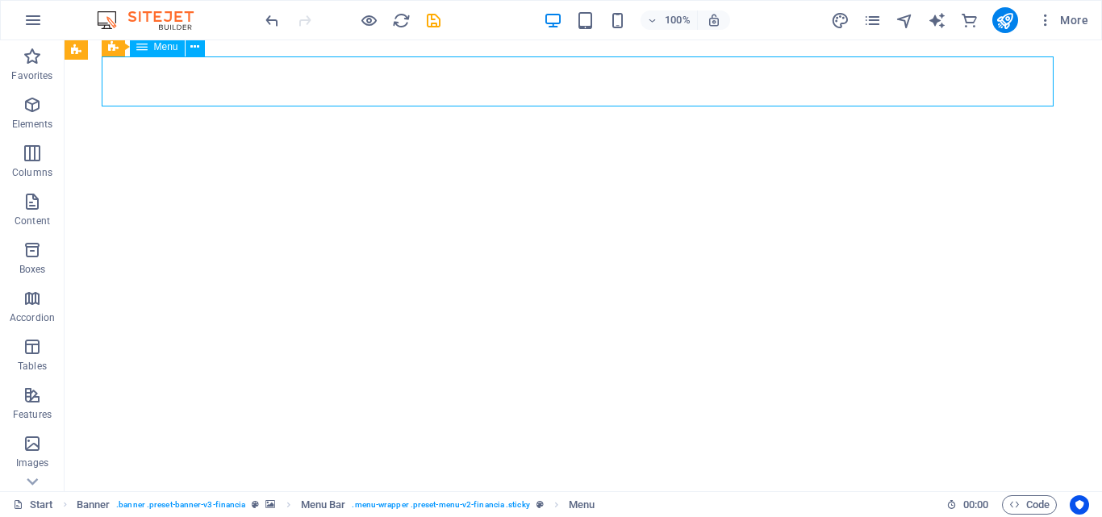
select select
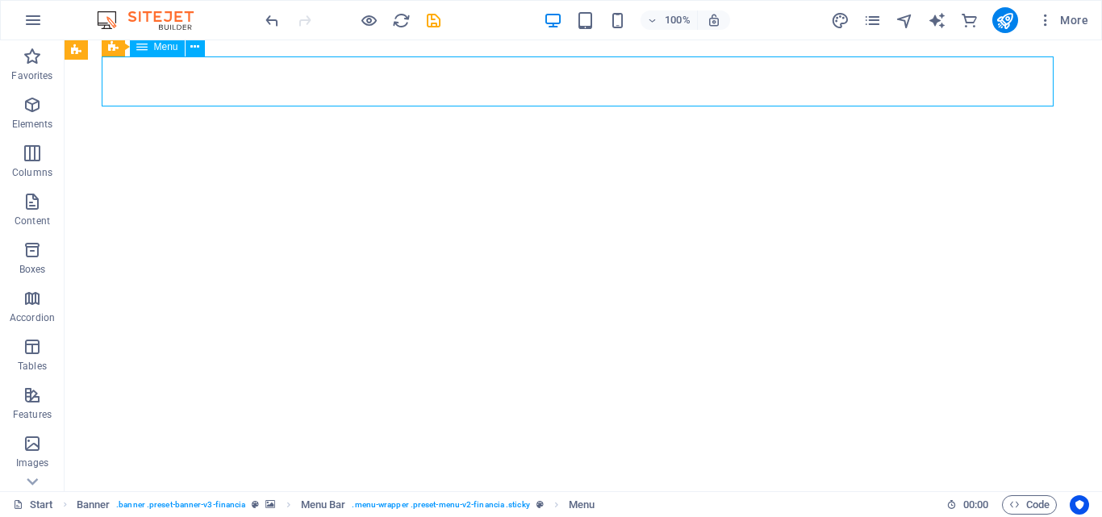
select select
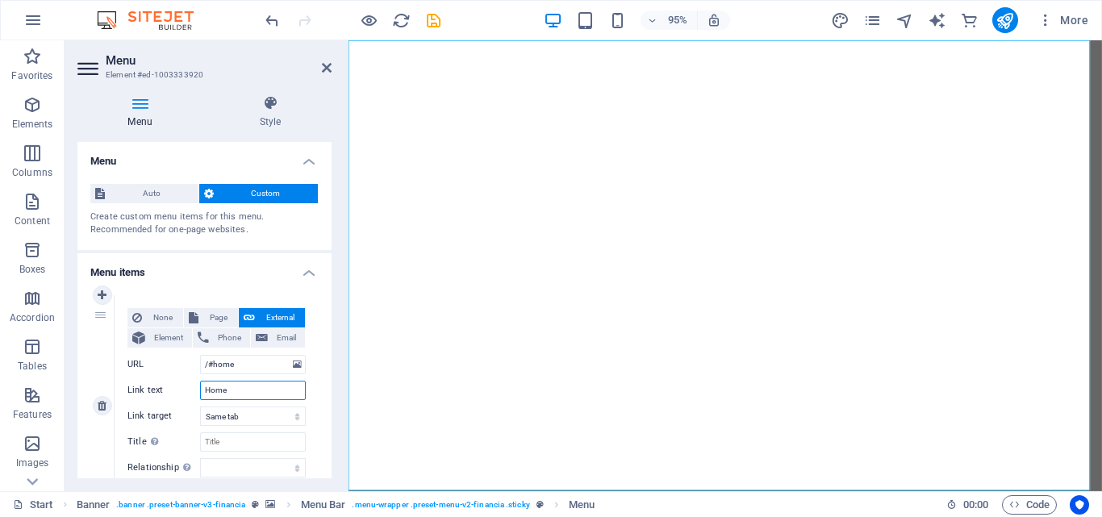
click at [255, 385] on input "Home" at bounding box center [253, 390] width 106 height 19
type input "الر"
select select
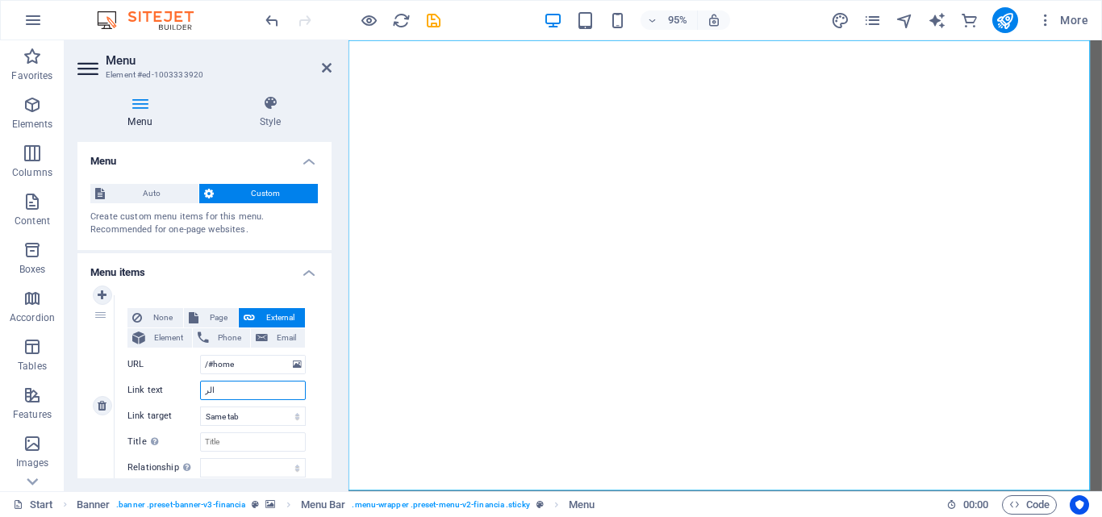
select select
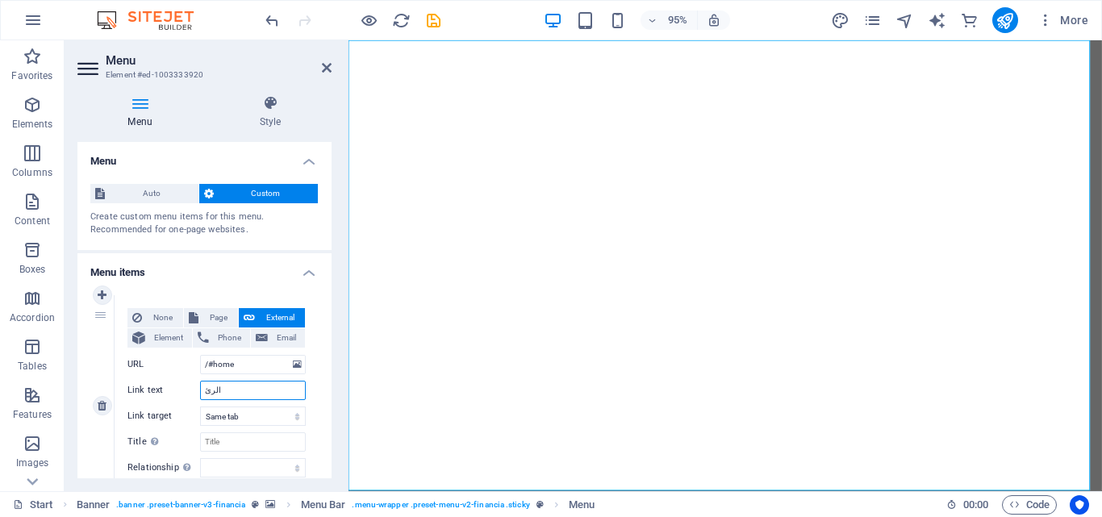
type input "الرئي"
select select
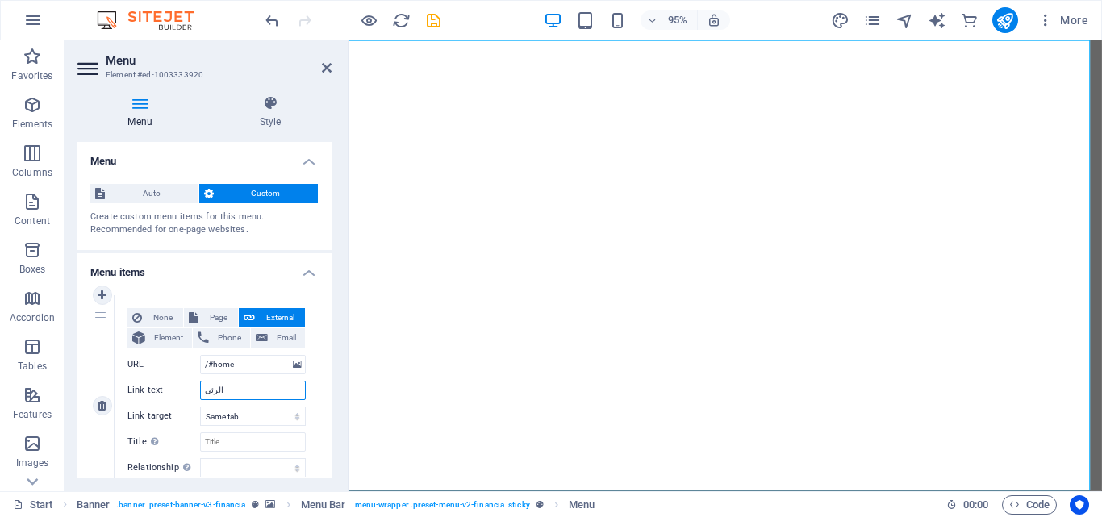
select select
type input "الرئيسي"
select select
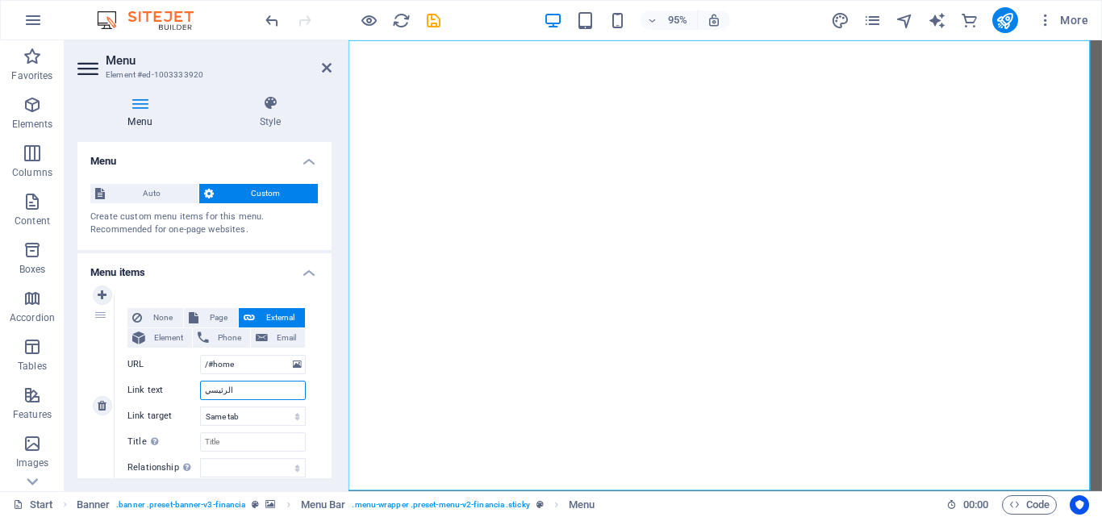
select select
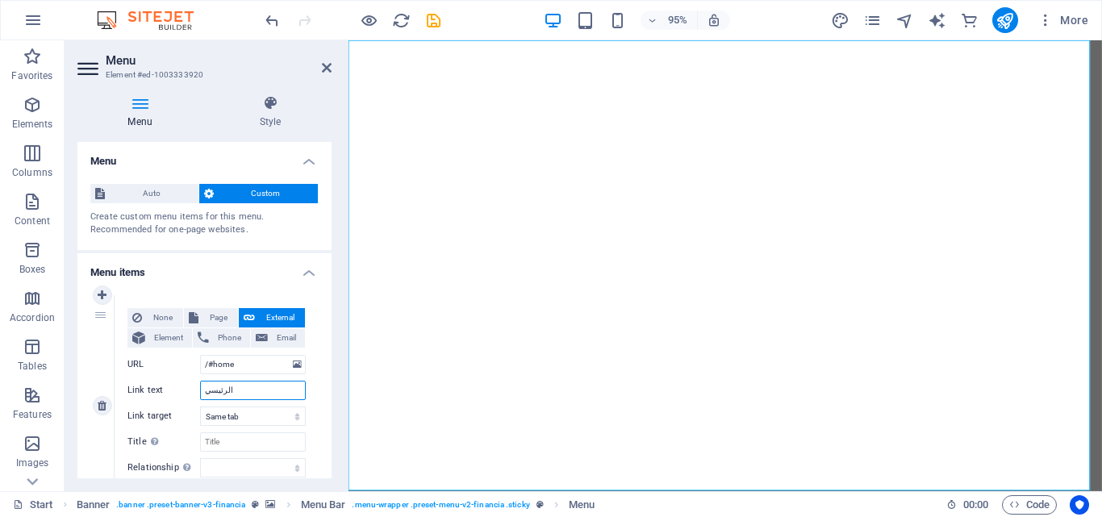
select select
type input "الرئيسيه"
select select
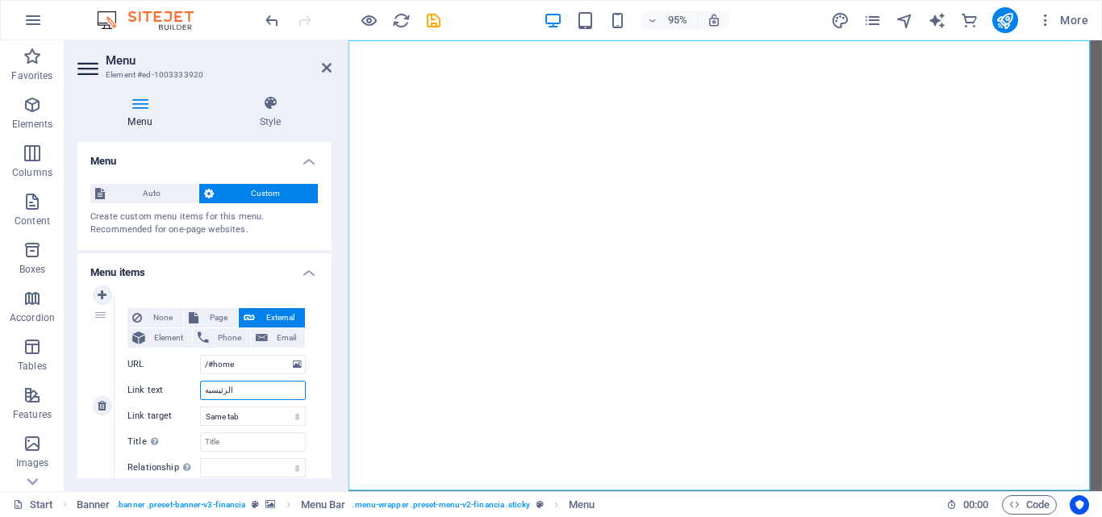
select select
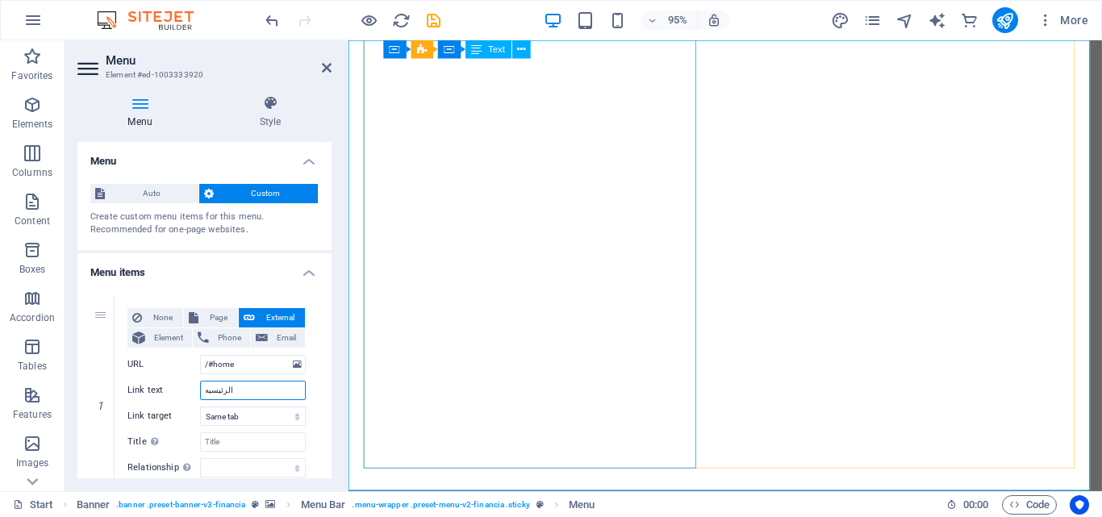
type input "الرئيسيه"
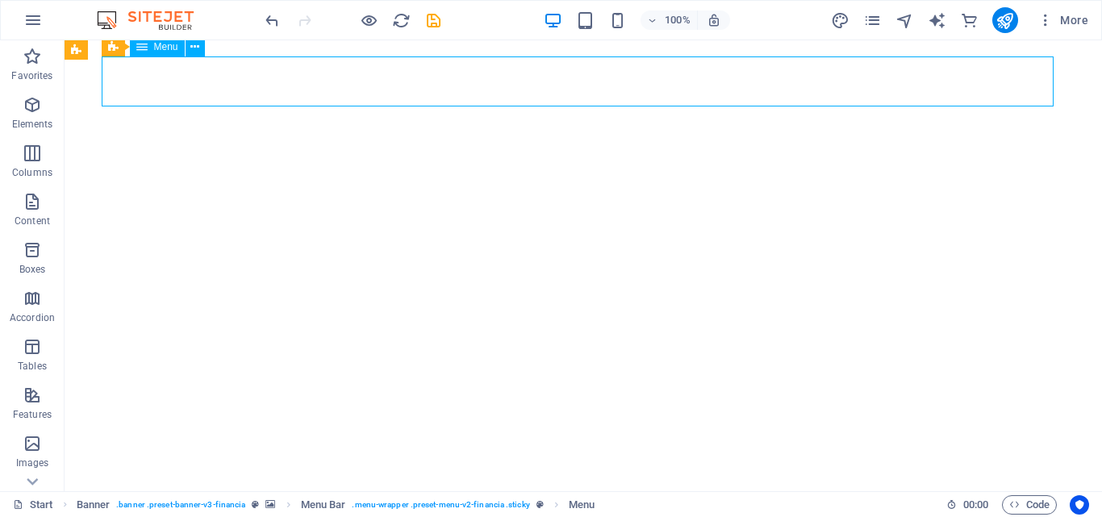
select select
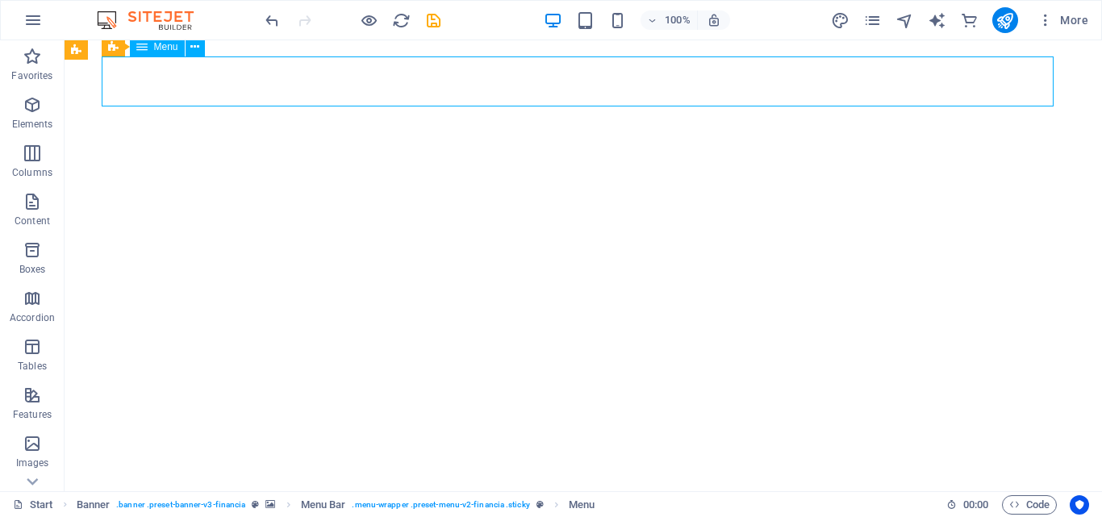
select select
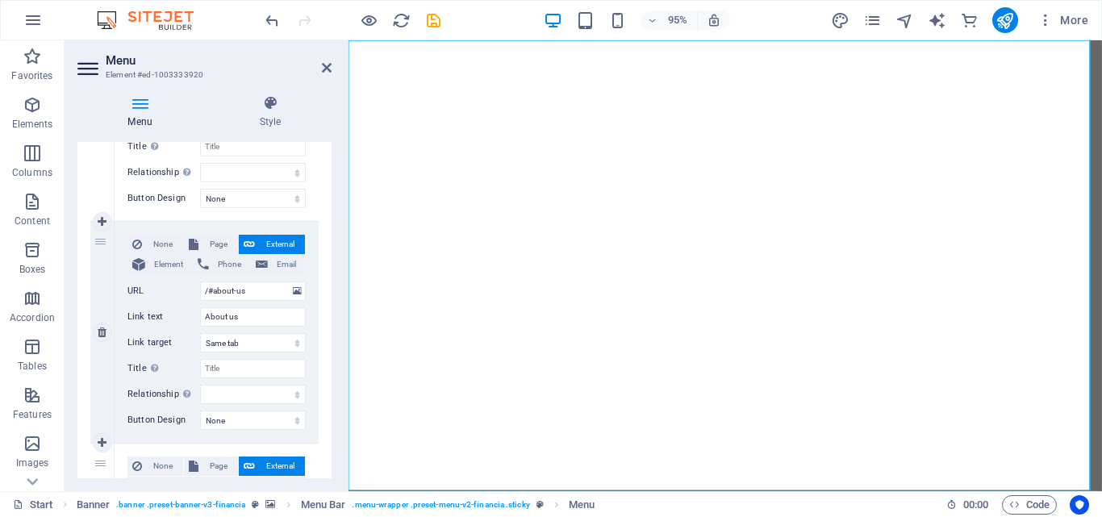
scroll to position [323, 0]
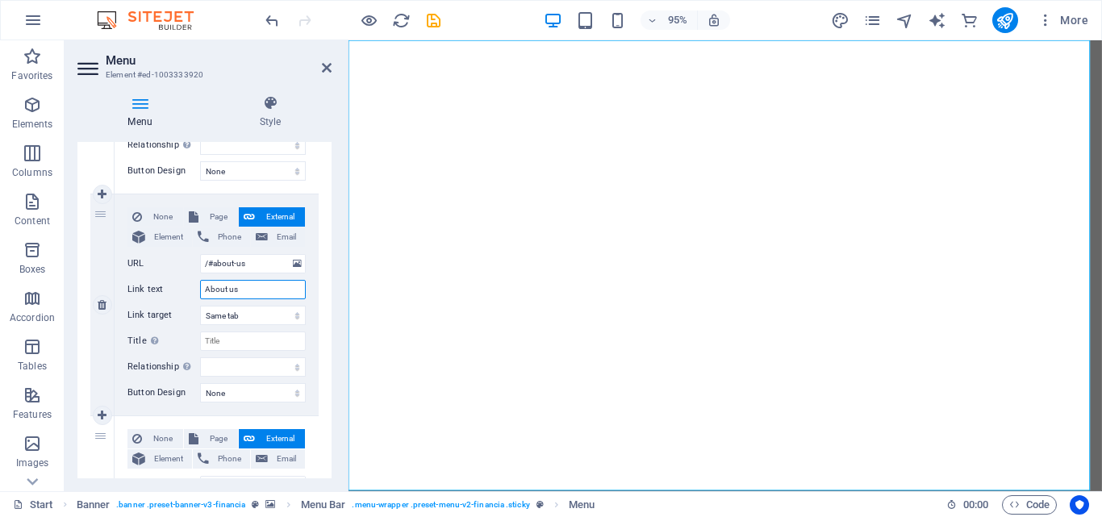
click at [247, 290] on input "About us" at bounding box center [253, 289] width 106 height 19
paste input "معلومات عنا"
type input "معلومات عنا"
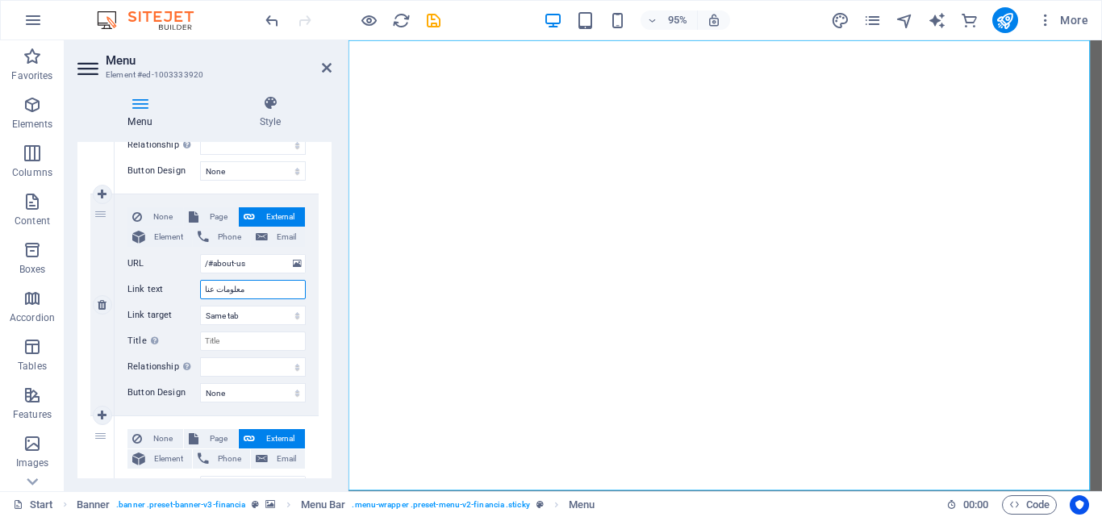
select select
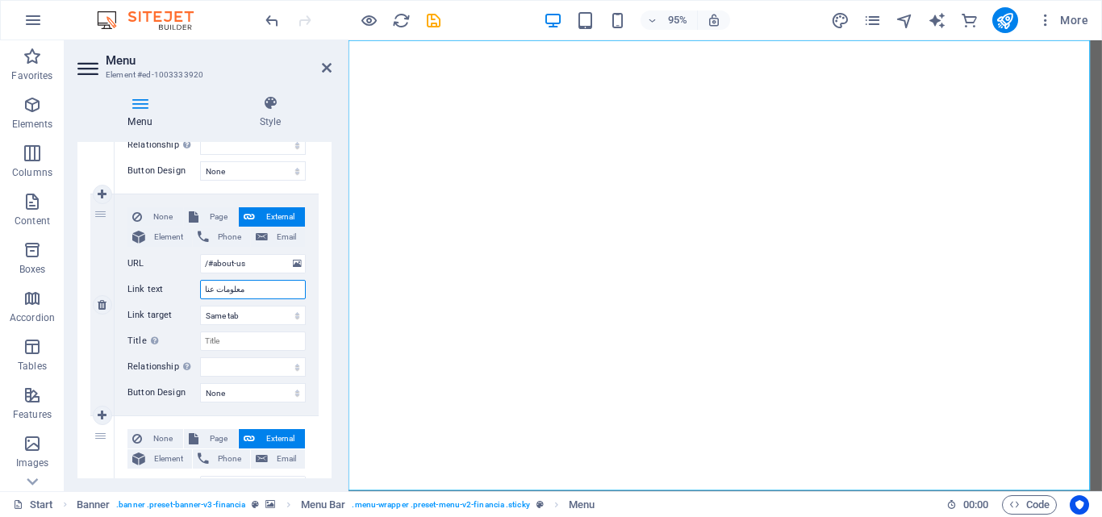
select select
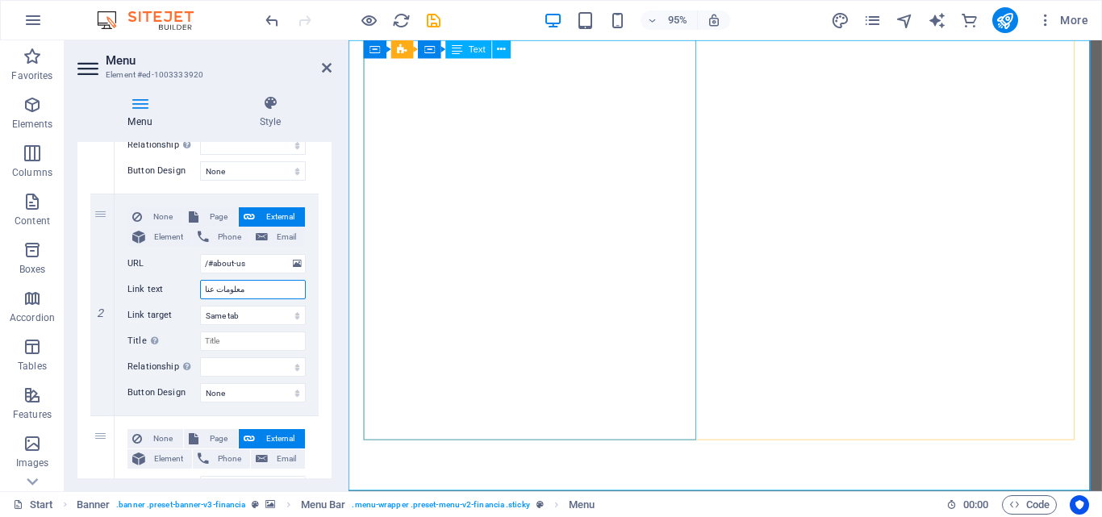
type input "معلومات عنا"
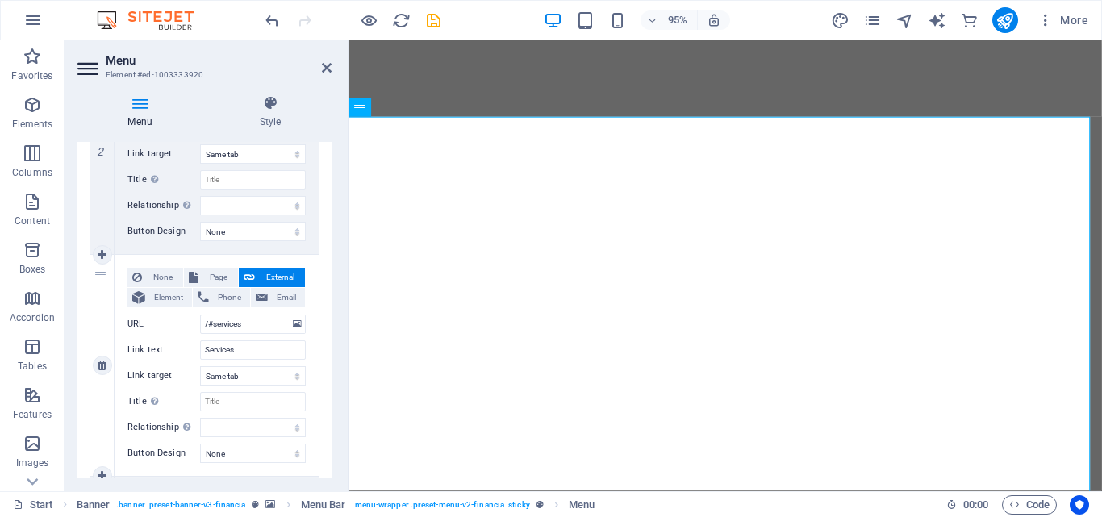
scroll to position [564, 0]
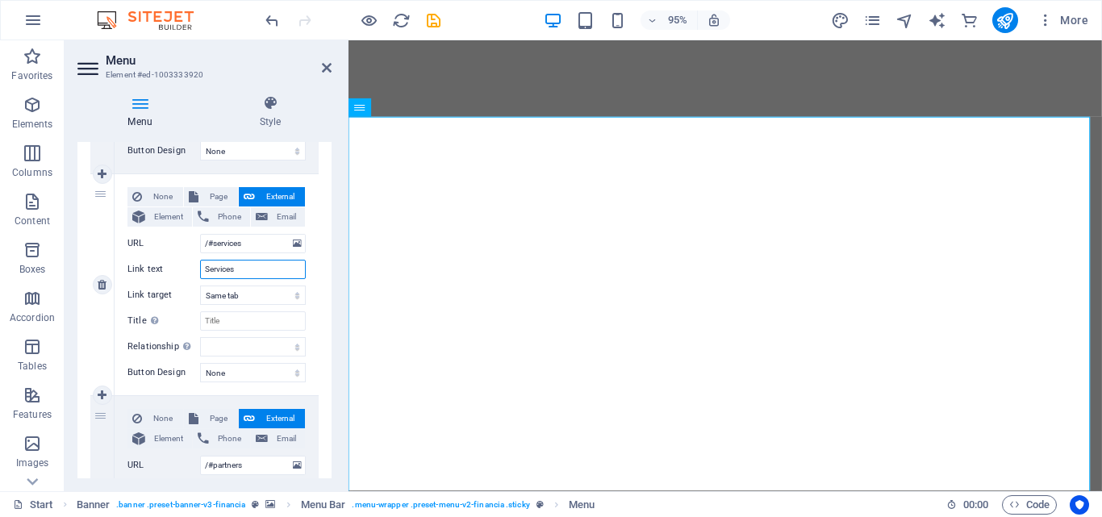
click at [238, 272] on input "Services" at bounding box center [253, 269] width 106 height 19
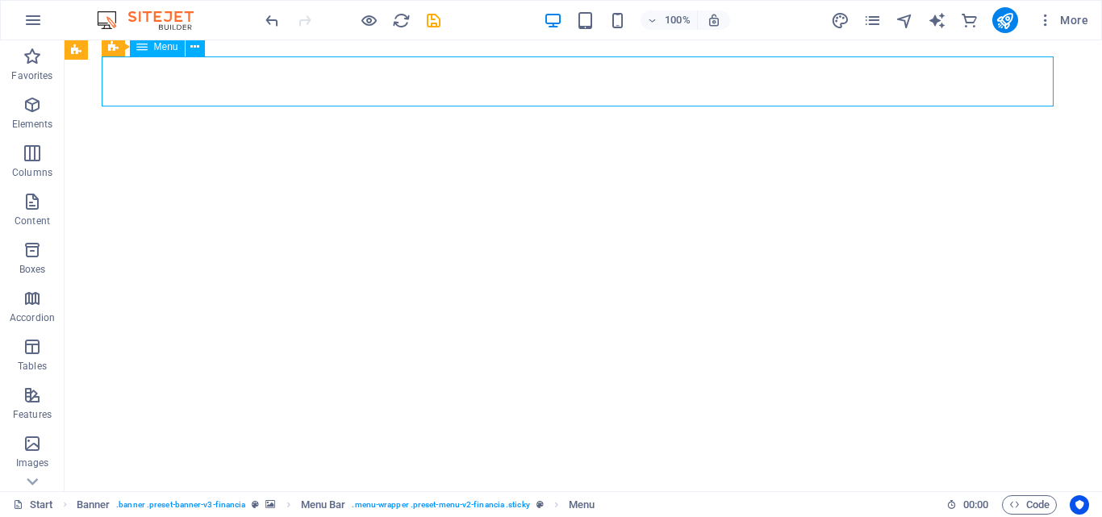
select select
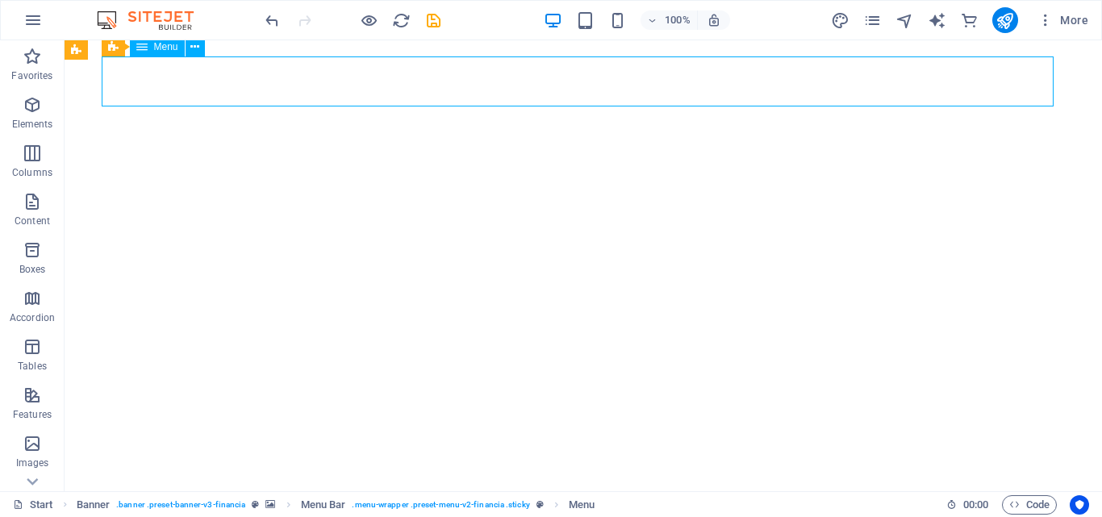
select select
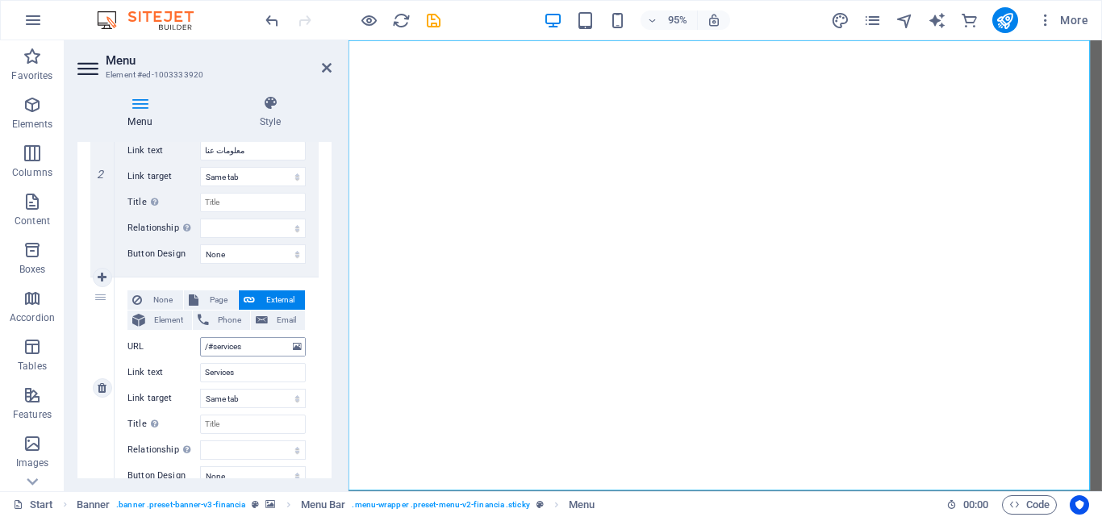
scroll to position [484, 0]
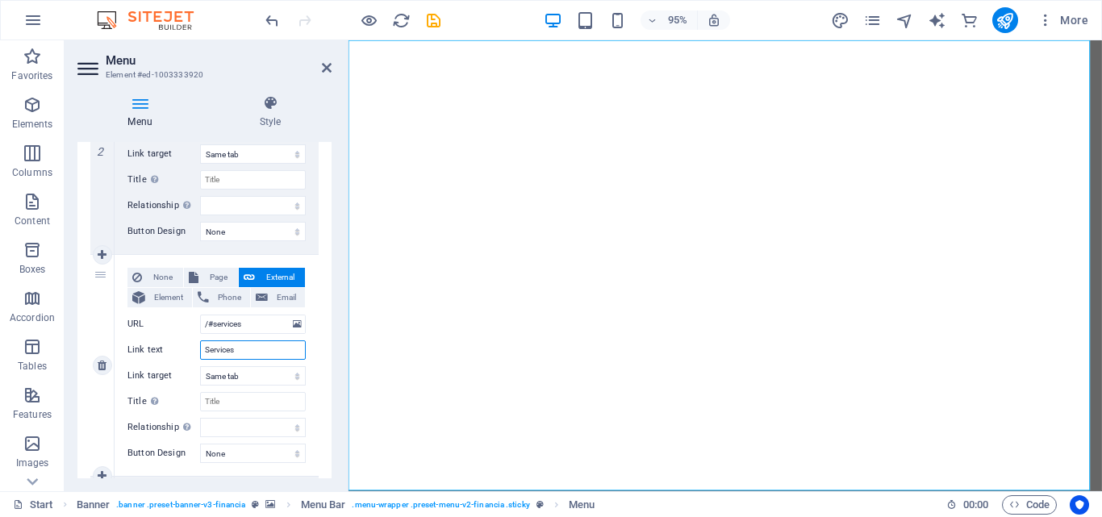
click at [234, 354] on input "Services" at bounding box center [253, 349] width 106 height 19
paste input "خدمات"
type input "خدمات"
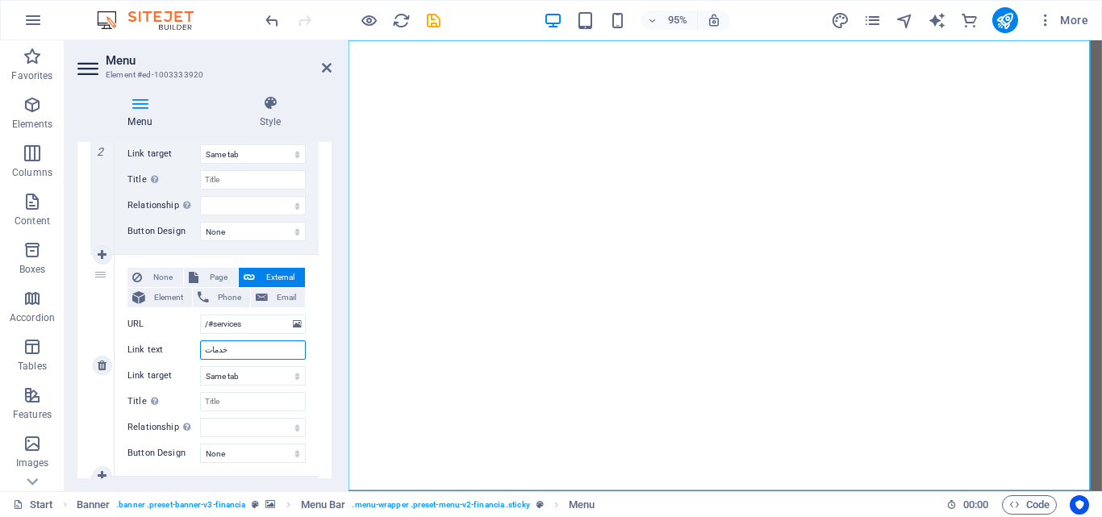
select select
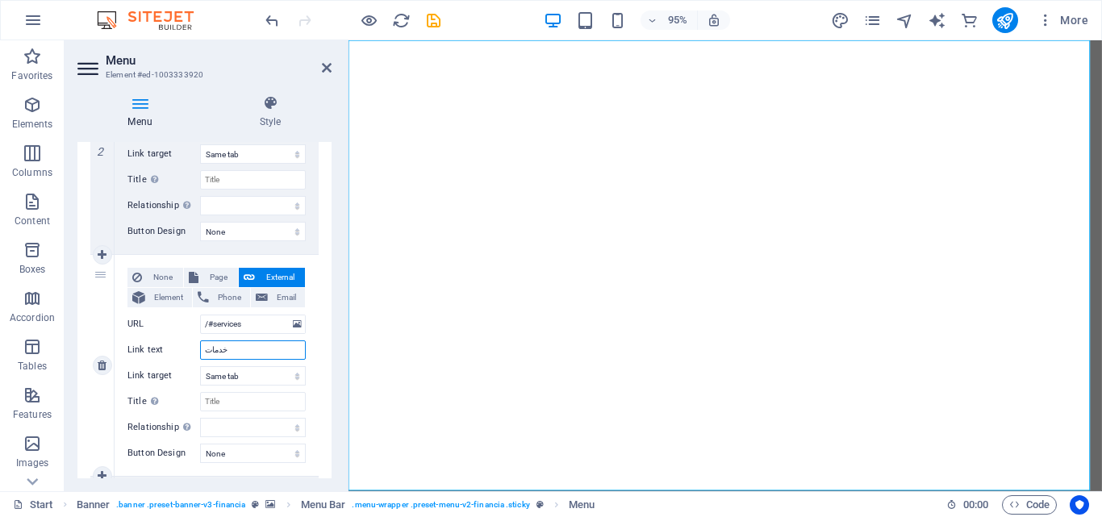
select select
click at [206, 348] on input "خدمات" at bounding box center [253, 349] width 106 height 19
type input "ناخدمات"
select select
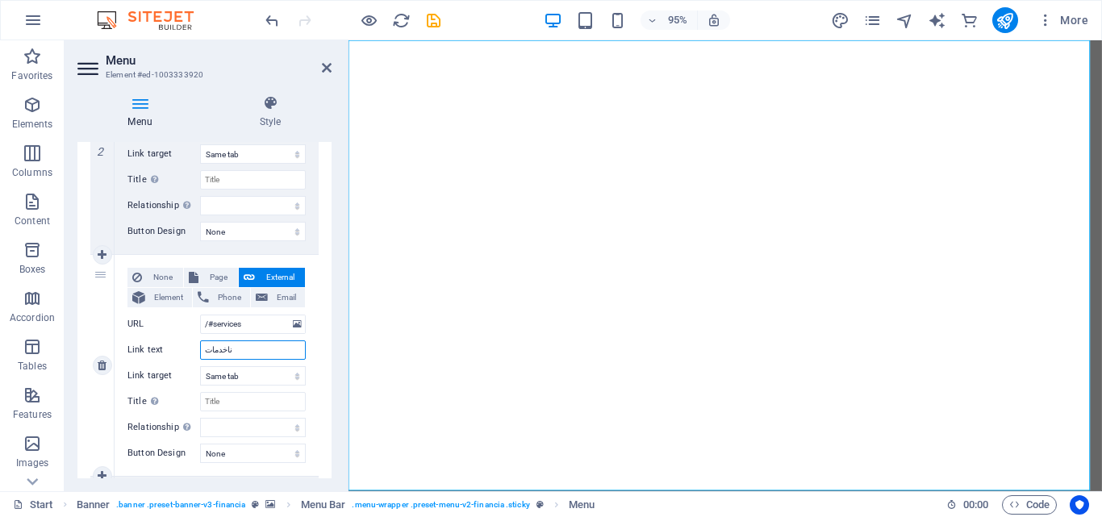
select select
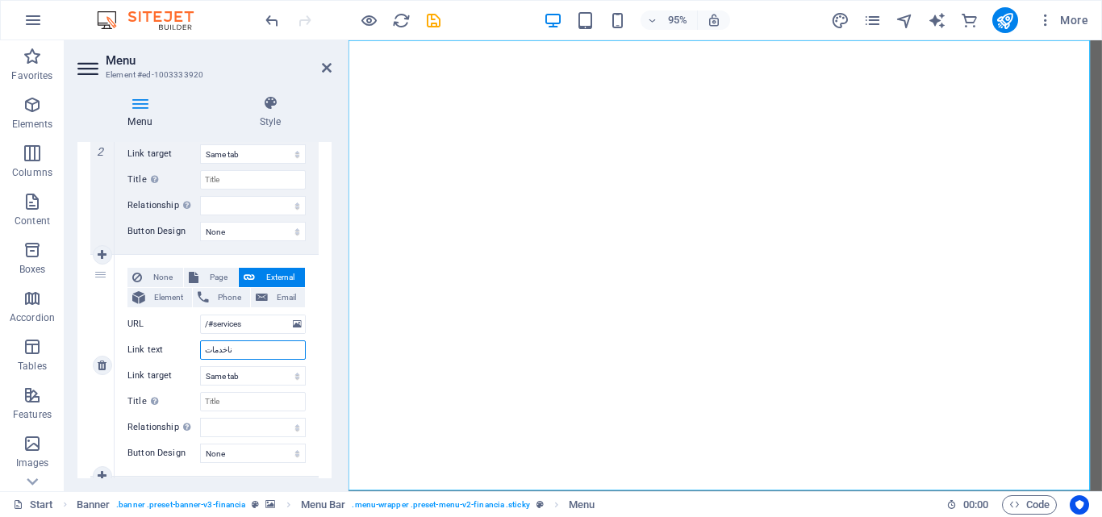
select select
type input "خدمات"
select select
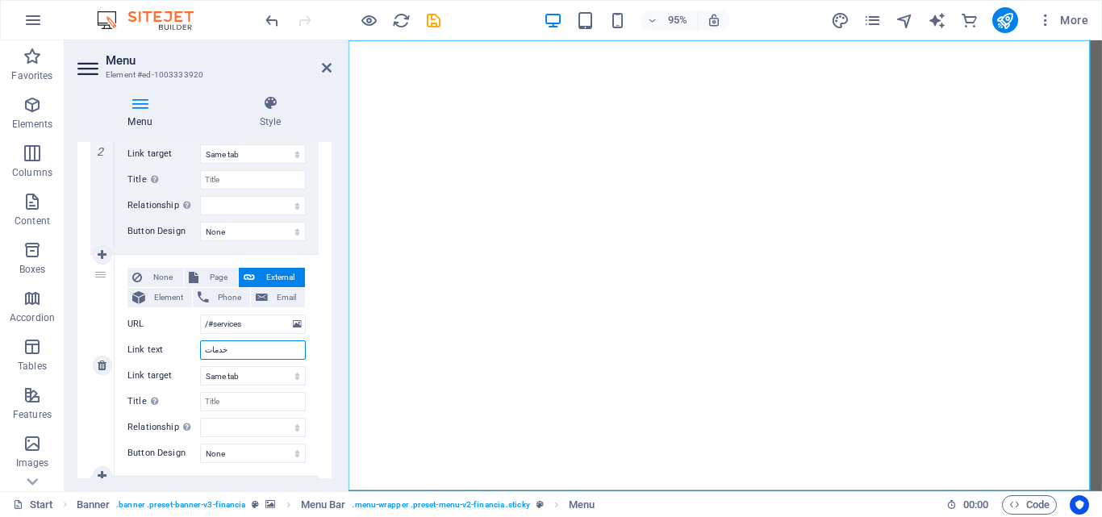
select select
click at [228, 346] on input "خدمات" at bounding box center [253, 349] width 106 height 19
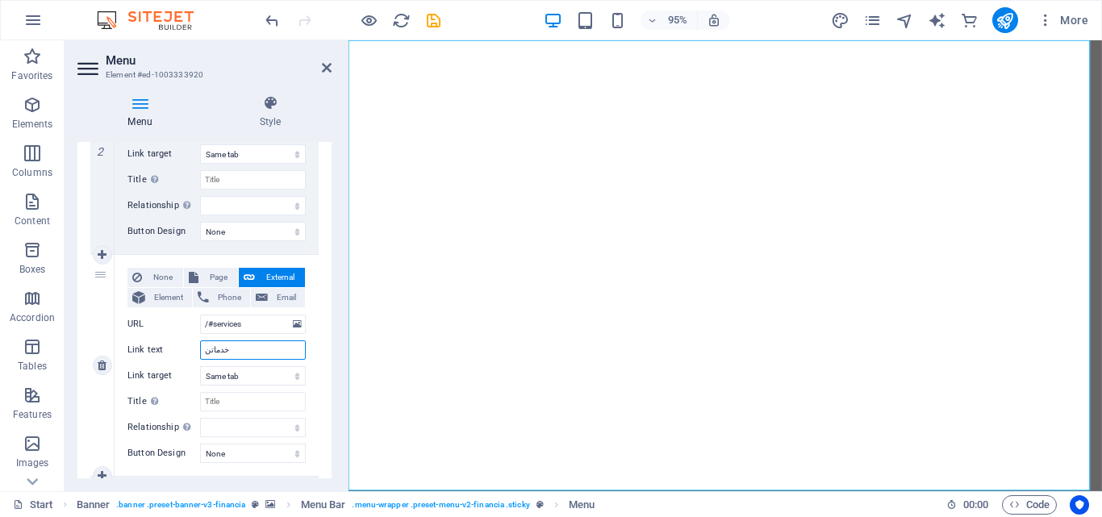
type input "خدماتنا"
select select
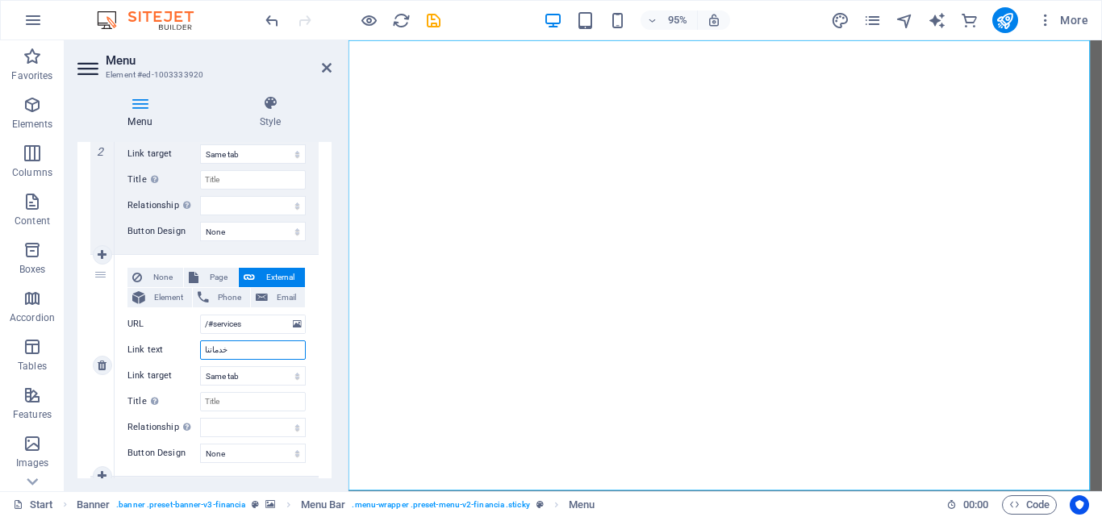
select select
click at [293, 356] on input "خدماتنا" at bounding box center [253, 349] width 106 height 19
type input "خدماتنا"
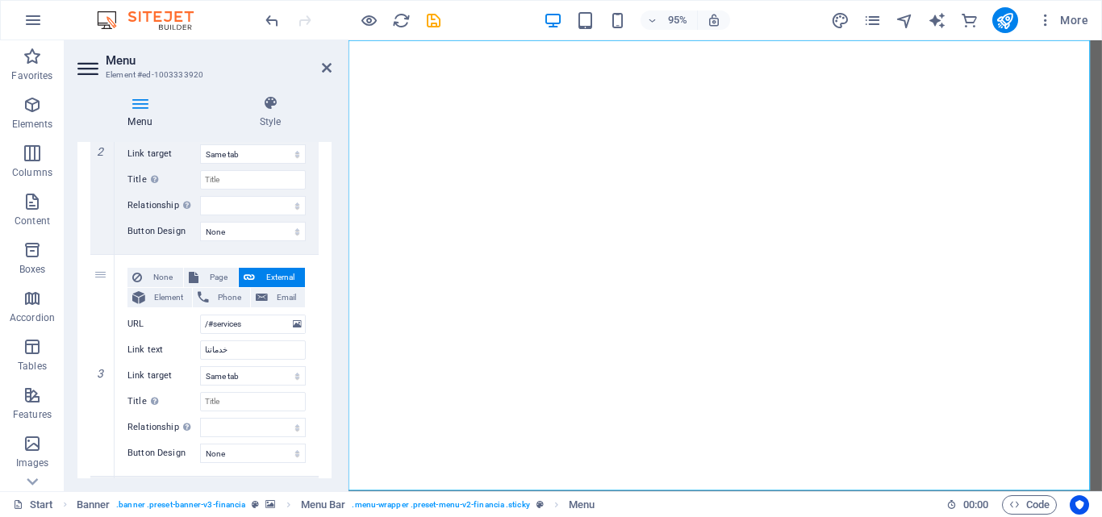
drag, startPoint x: 295, startPoint y: 362, endPoint x: 285, endPoint y: 515, distance: 153.5
click at [290, 485] on div "Menu Style Menu Auto Custom Create custom menu items for this menu. Recommended…" at bounding box center [205, 286] width 280 height 409
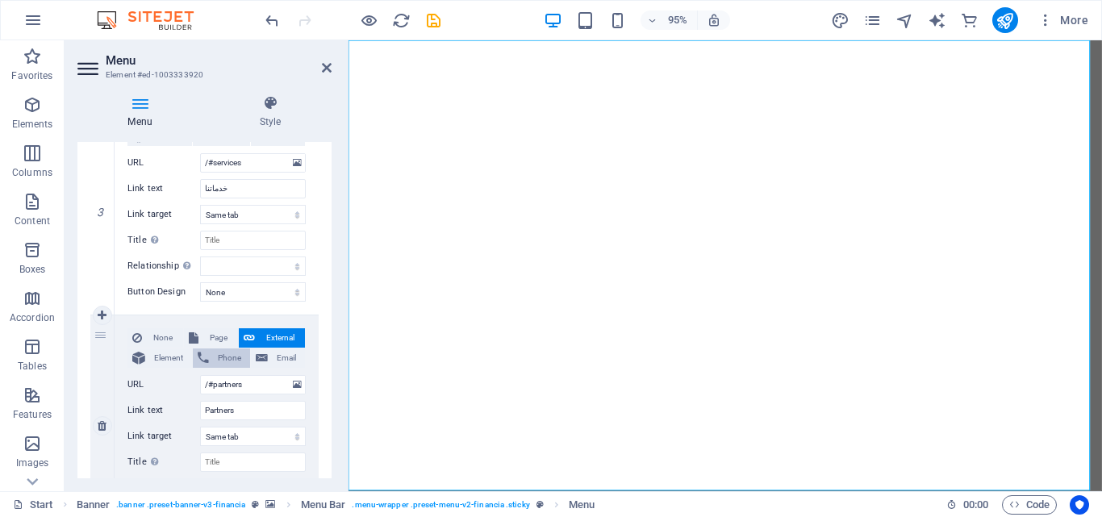
scroll to position [726, 0]
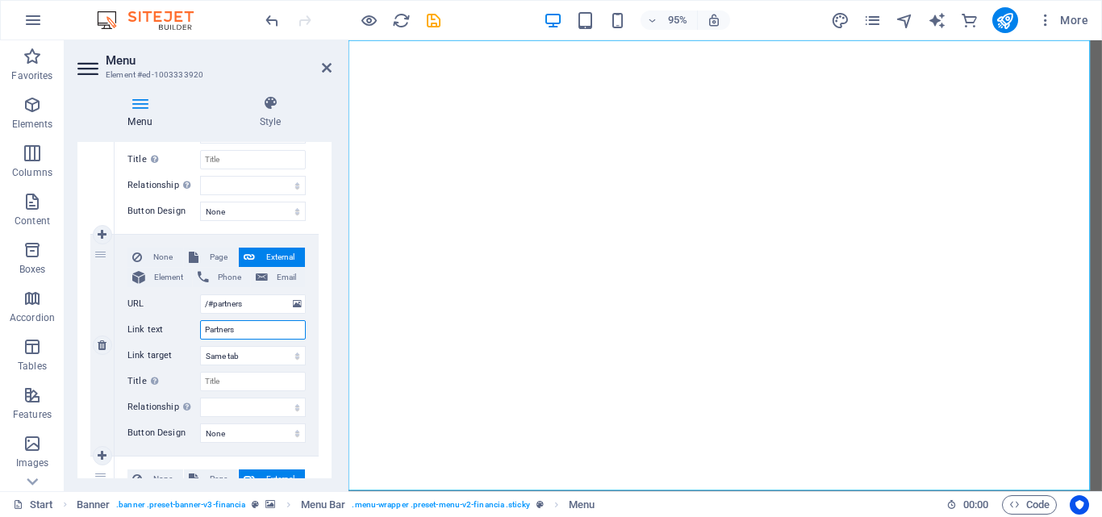
click at [245, 328] on input "Partners" at bounding box center [253, 329] width 106 height 19
paste input "خدمات"
type input "خدمات"
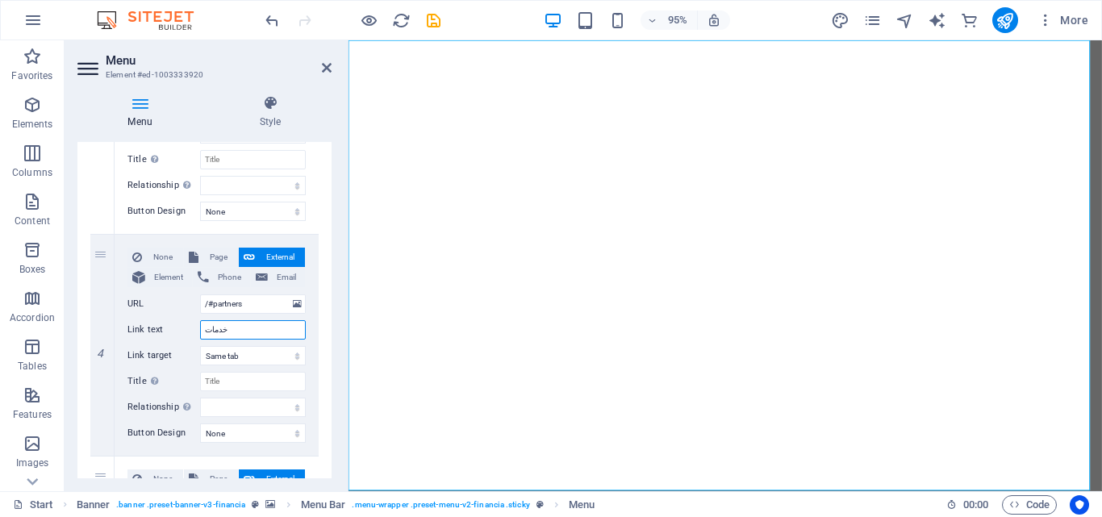
select select
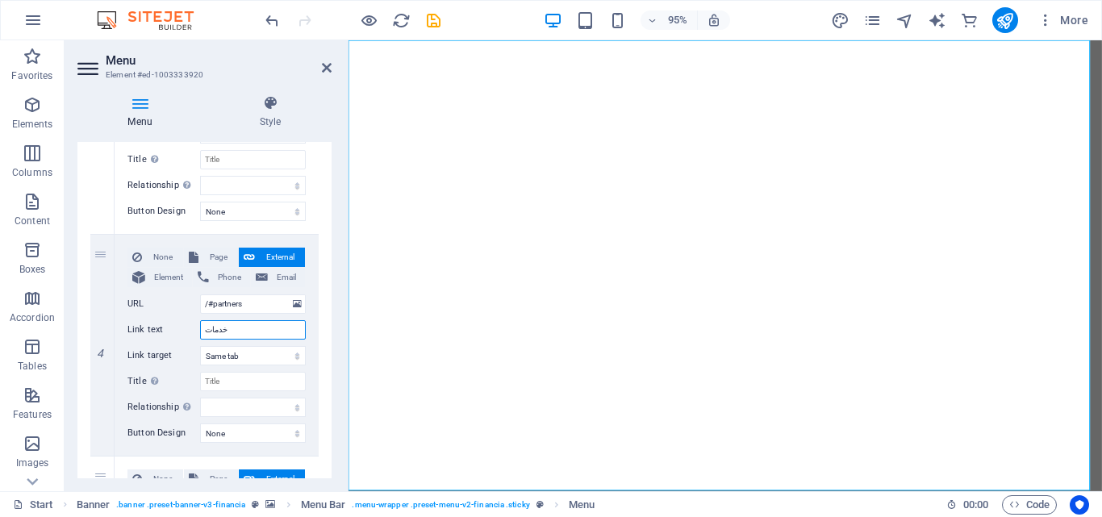
select select
click at [238, 338] on input "خدمات" at bounding box center [253, 329] width 106 height 19
click at [239, 335] on input "خدمات" at bounding box center [253, 329] width 106 height 19
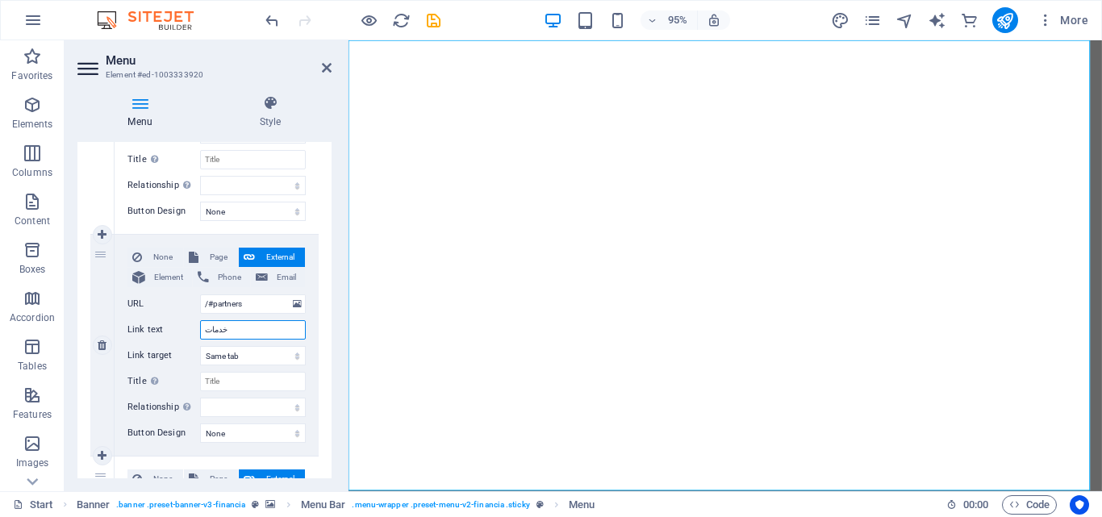
select select
type input "Partners"
select select
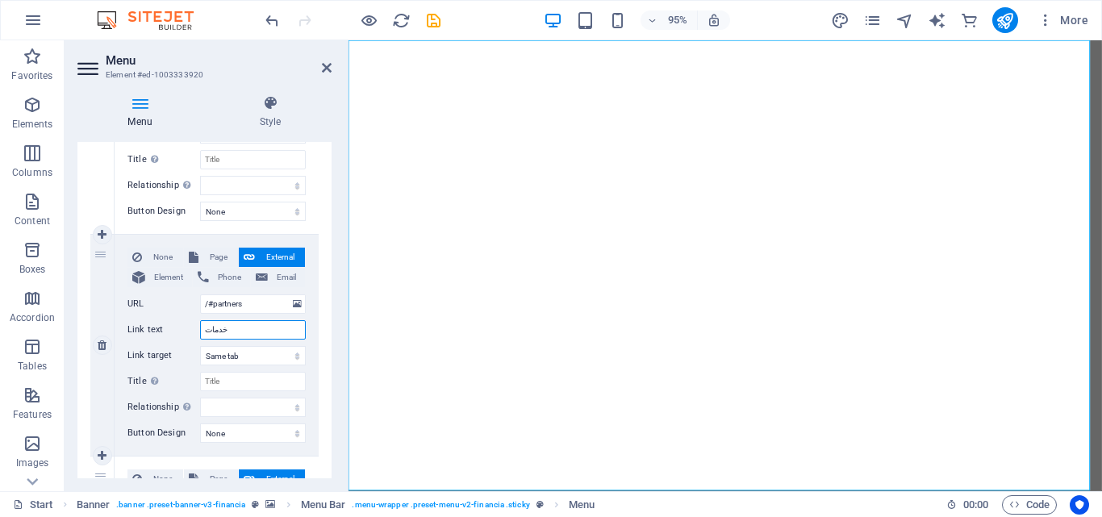
select select
click at [238, 320] on input "Partners" at bounding box center [253, 329] width 106 height 19
click at [234, 334] on input "Partners" at bounding box center [253, 329] width 106 height 19
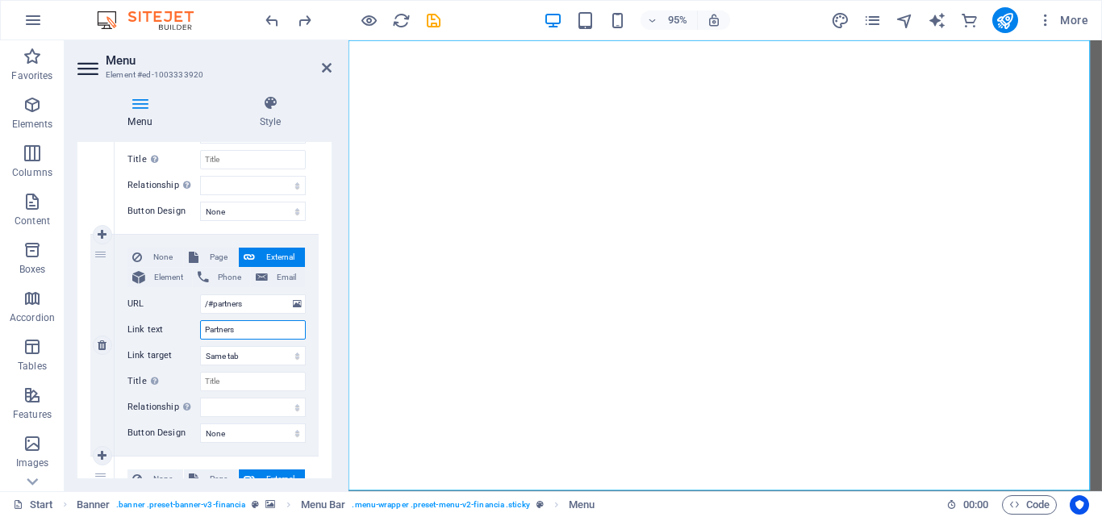
click at [234, 333] on input "Partners" at bounding box center [253, 329] width 106 height 19
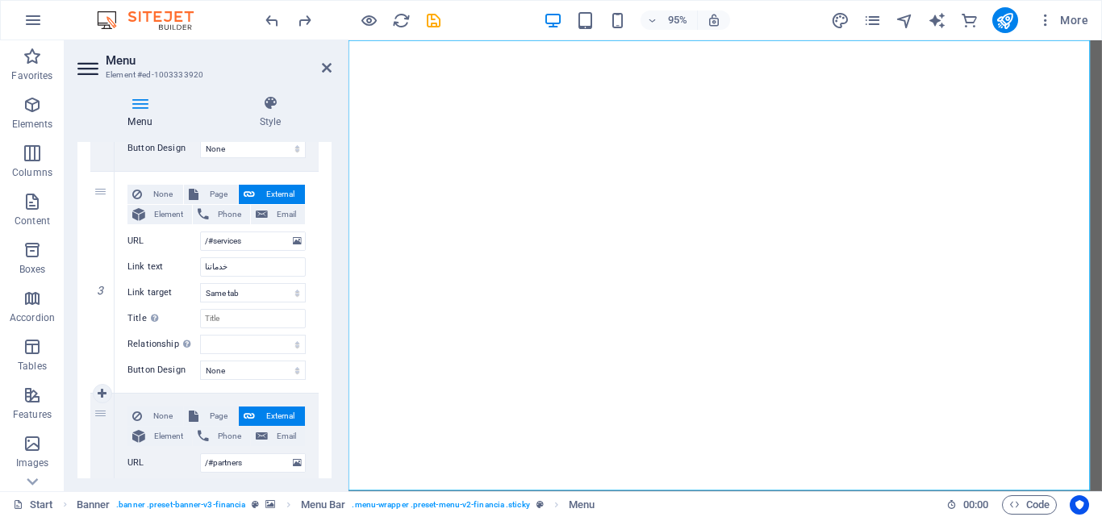
scroll to position [564, 0]
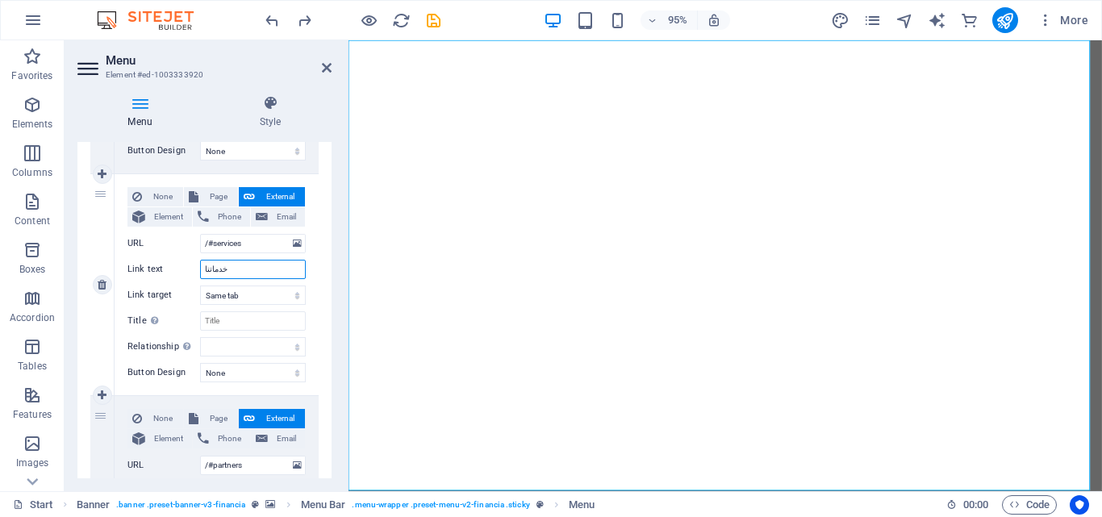
click at [240, 275] on input "خدماتنا" at bounding box center [253, 269] width 106 height 19
select select
type input "خدمات"
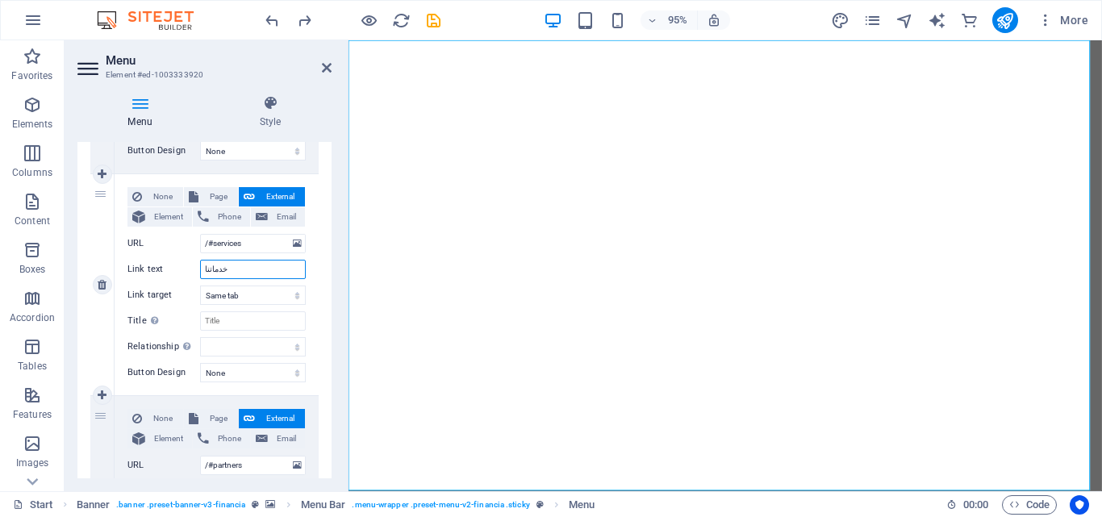
select select
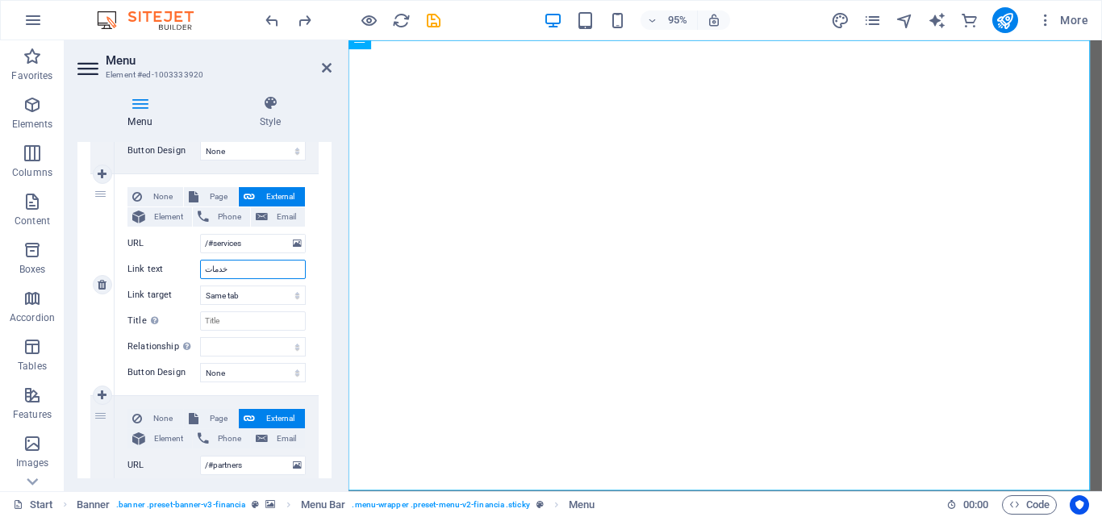
select select
type input "ناخدمات"
select select
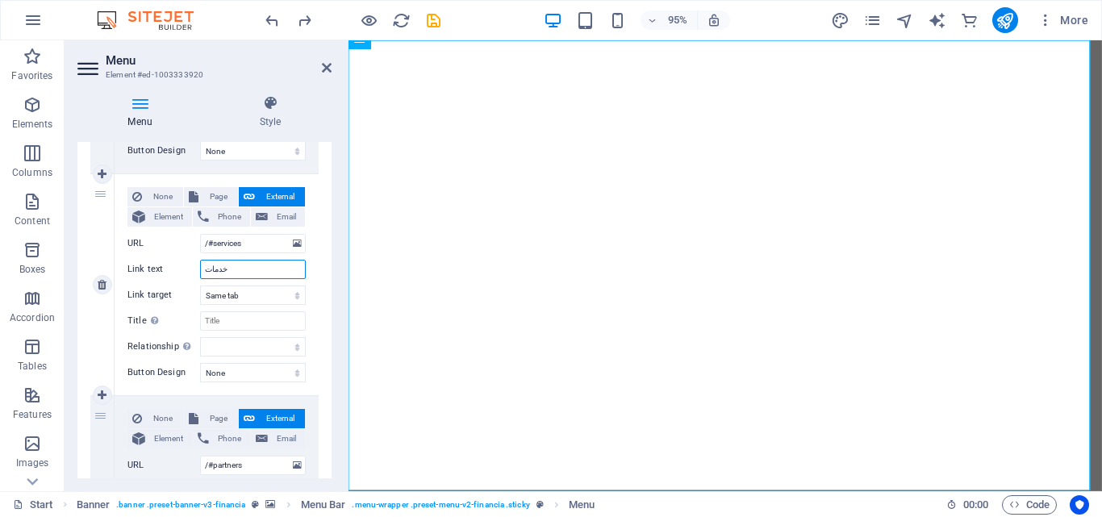
select select
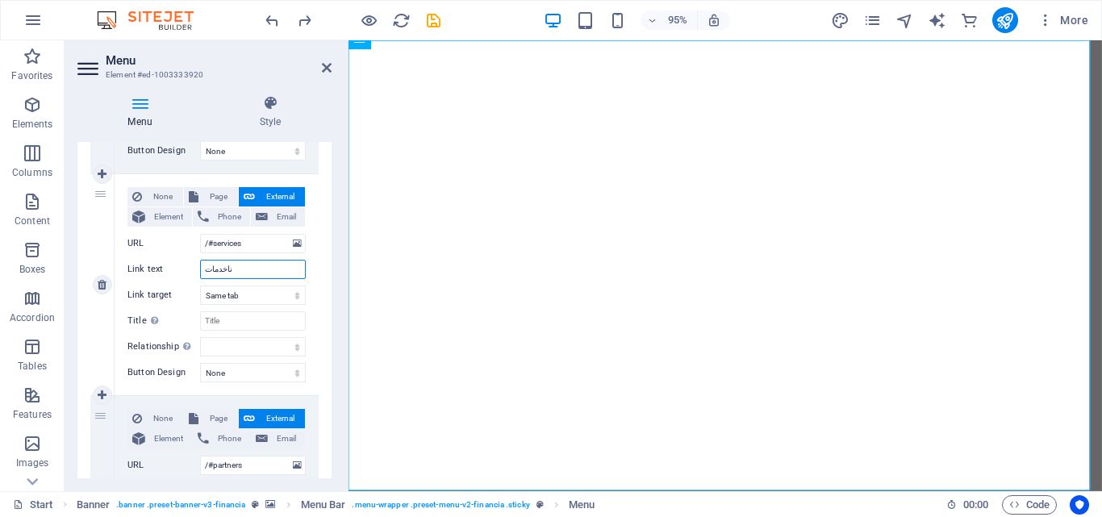
type input "خدمات"
select select
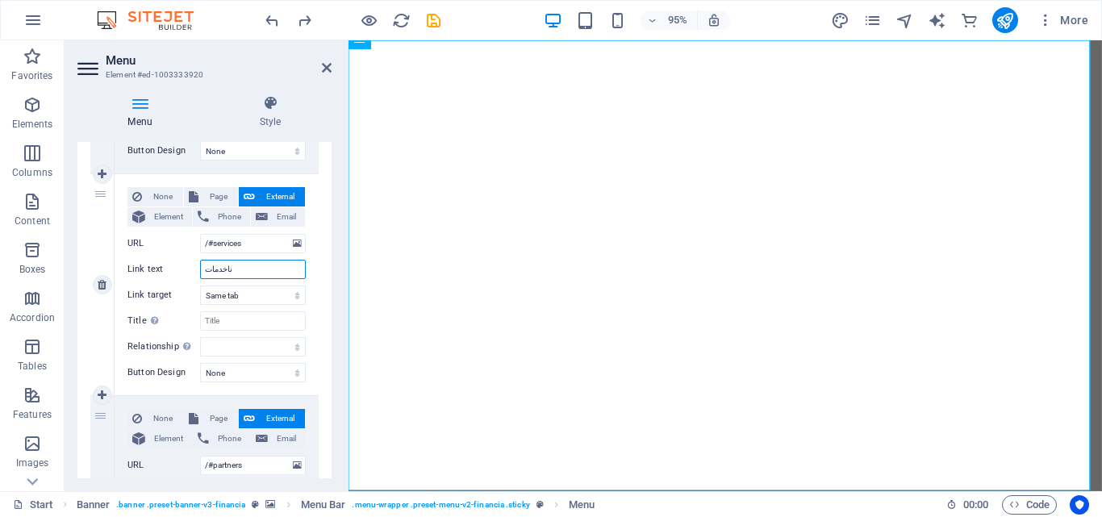
select select
type input "Services"
select select
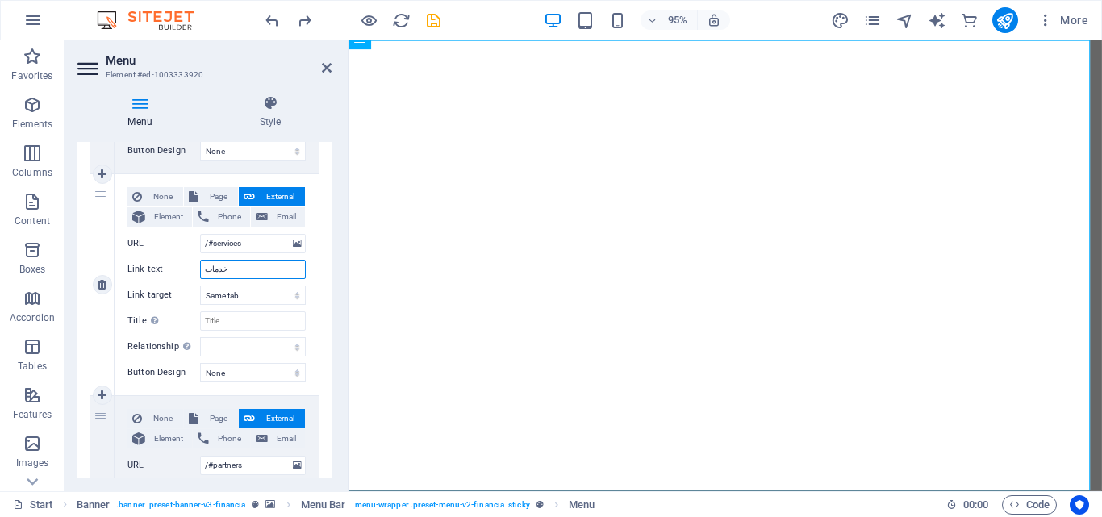
select select
click at [250, 269] on input "Services" at bounding box center [253, 269] width 106 height 19
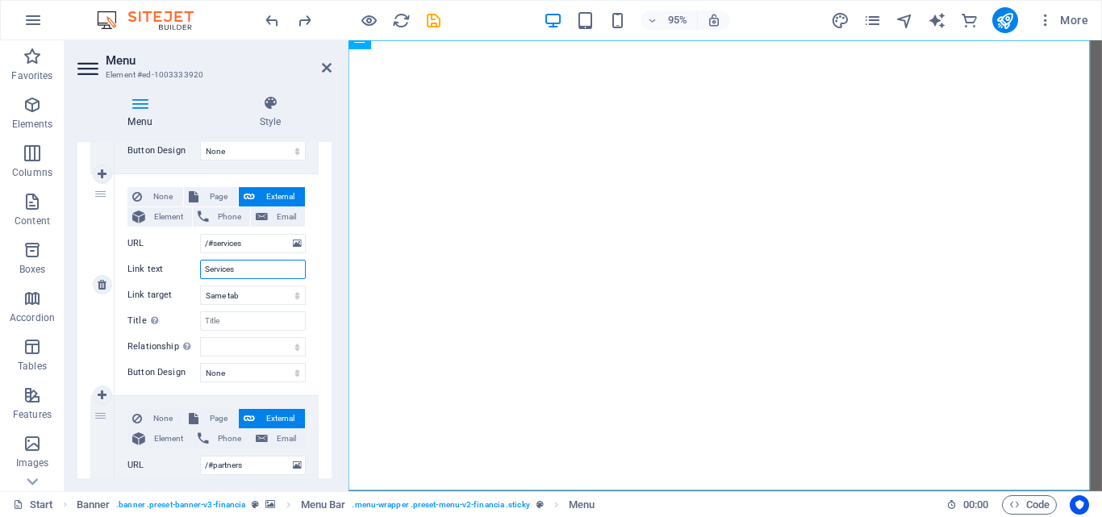
click at [250, 269] on input "Services" at bounding box center [253, 269] width 106 height 19
type input "خد"
select select
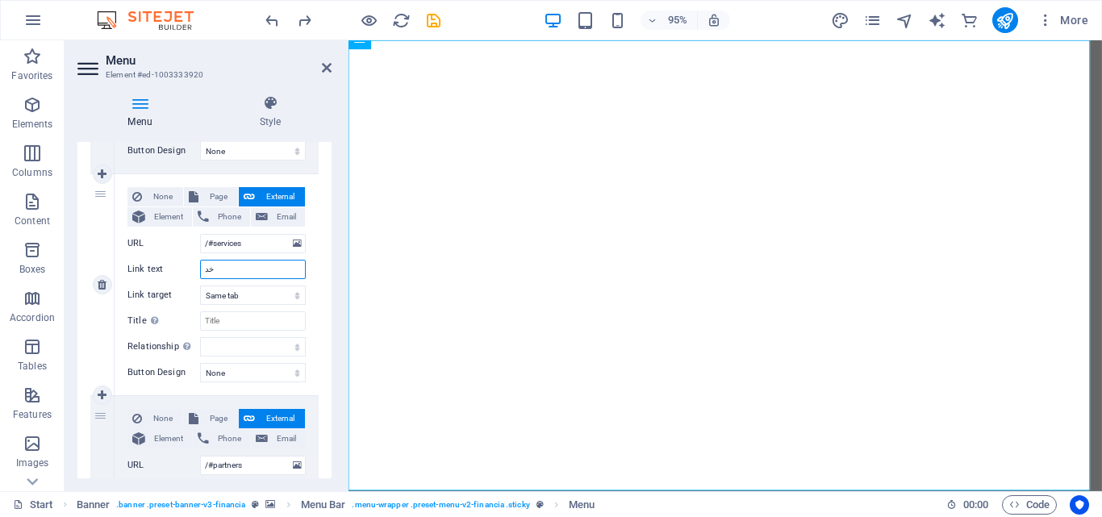
select select
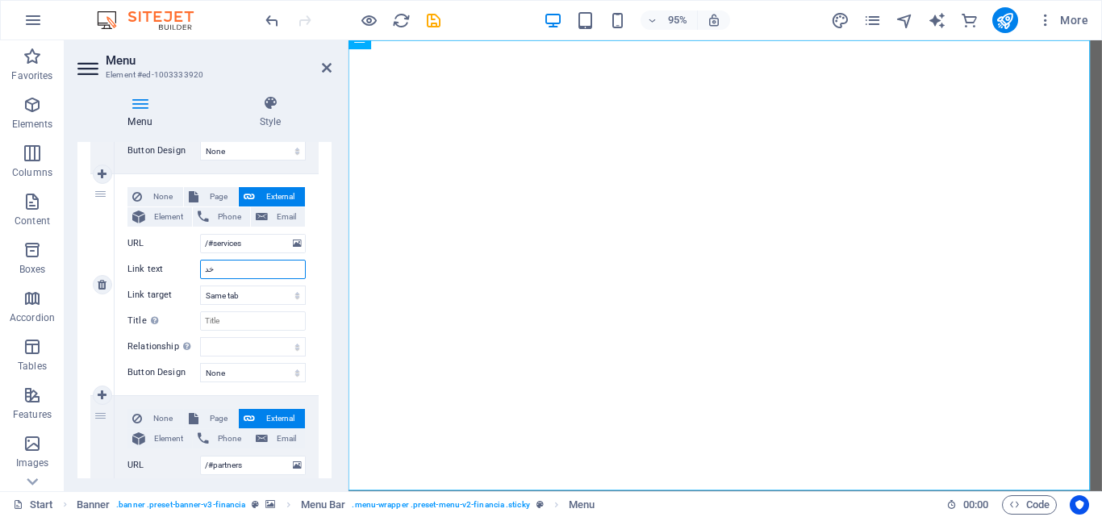
type input "خدم"
select select
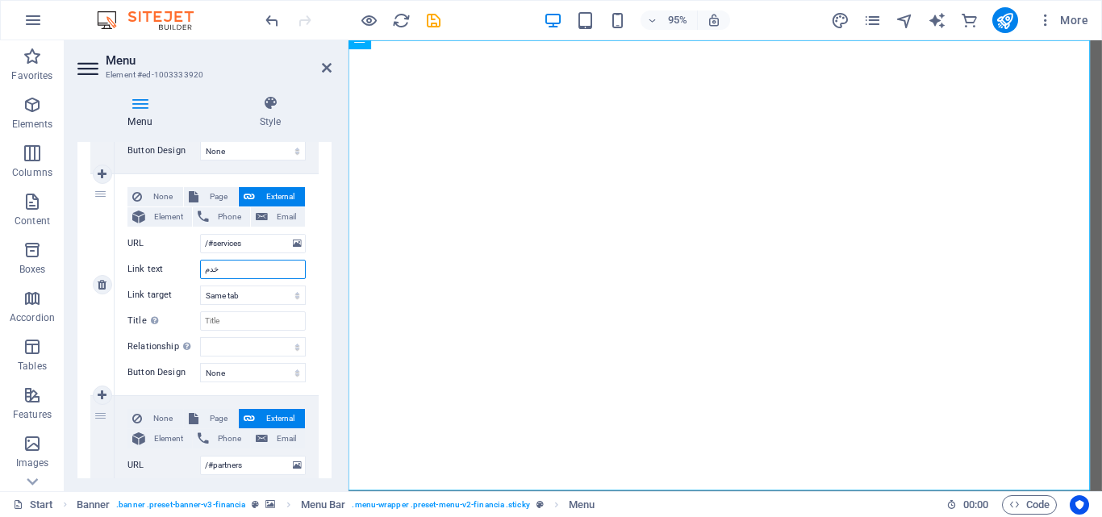
select select
type input "خدمتنا"
select select
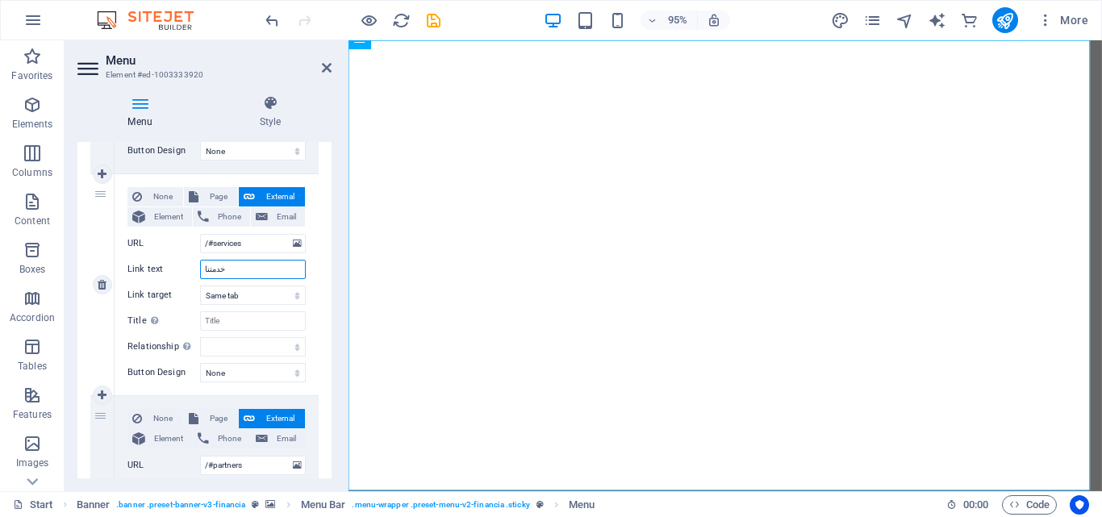
select select
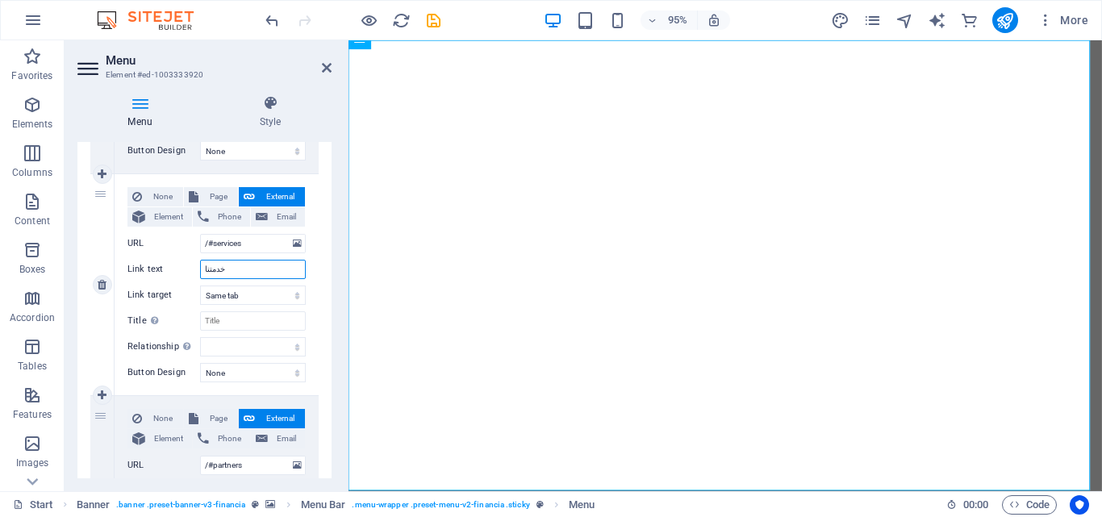
select select
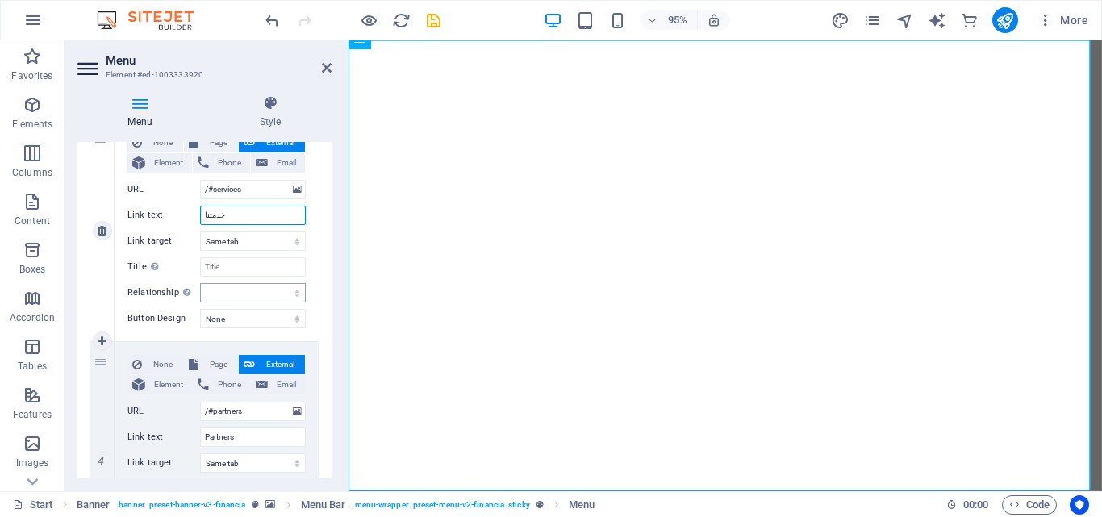
scroll to position [645, 0]
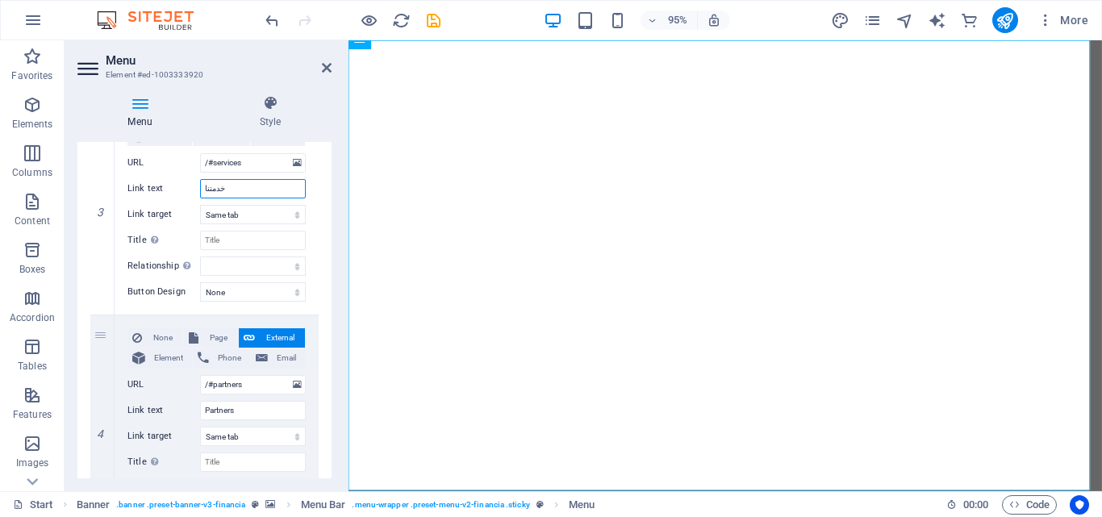
type input "خدمتنا"
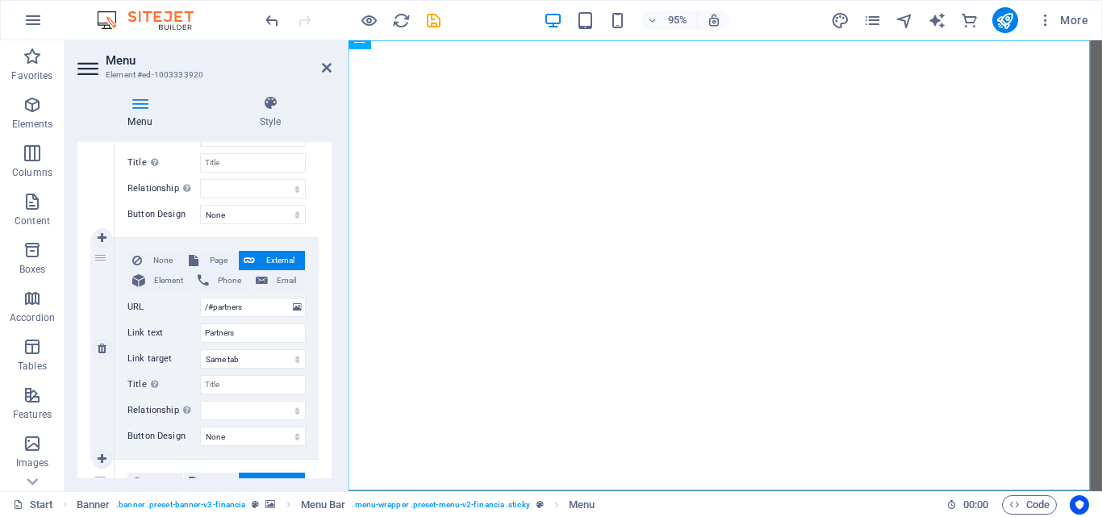
scroll to position [806, 0]
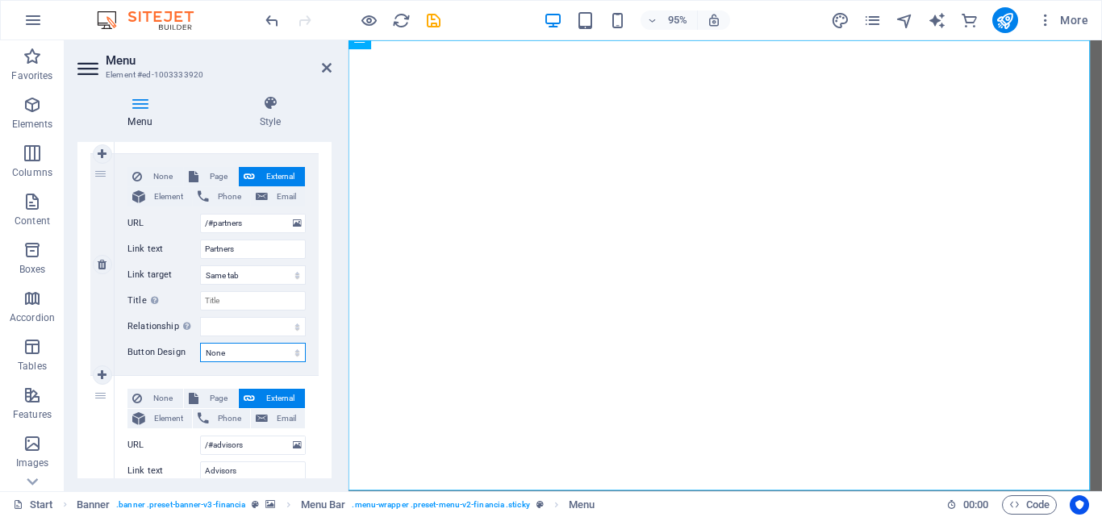
click at [285, 346] on select "None Default Primary Secondary" at bounding box center [253, 352] width 106 height 19
drag, startPoint x: 173, startPoint y: 160, endPoint x: 169, endPoint y: 173, distance: 13.5
click at [172, 165] on div "1 None Page External Element Phone Email Page Start Subpage Legal Notice Privac…" at bounding box center [204, 265] width 228 height 1552
drag, startPoint x: 169, startPoint y: 173, endPoint x: 200, endPoint y: 220, distance: 56.6
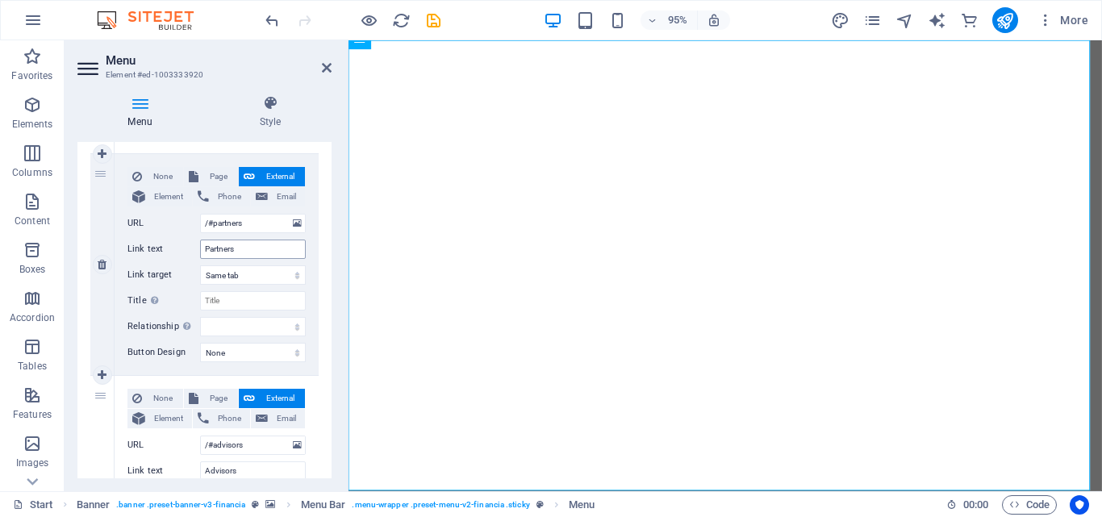
click at [169, 178] on span "None" at bounding box center [162, 176] width 31 height 19
select select
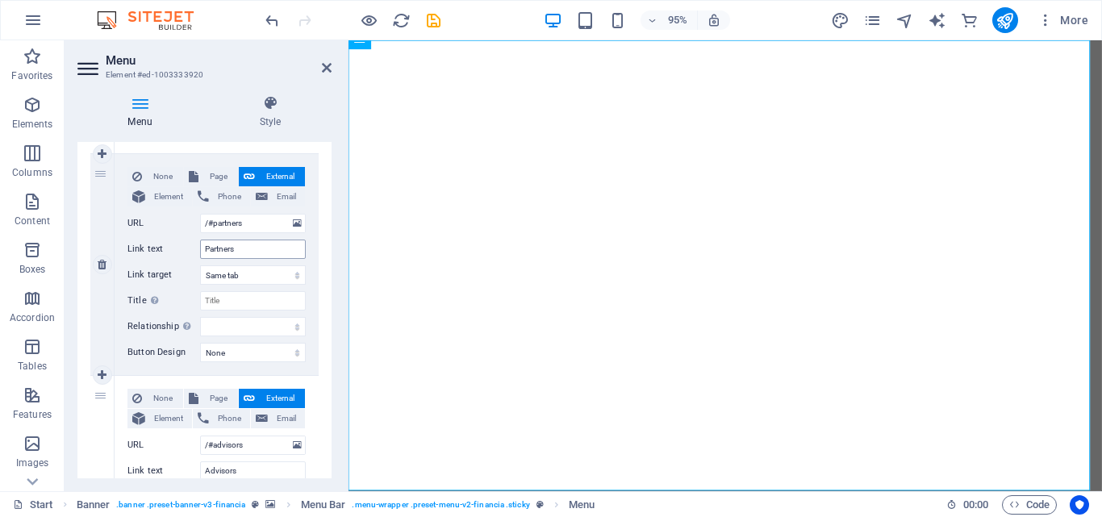
select select
click at [176, 191] on div "None Page External Element Phone Email" at bounding box center [216, 187] width 178 height 40
drag, startPoint x: 200, startPoint y: 220, endPoint x: 262, endPoint y: 291, distance: 94.3
click at [223, 245] on div "None Page External Element Phone Email Page Start Subpage Legal Notice Privacy …" at bounding box center [217, 264] width 204 height 221
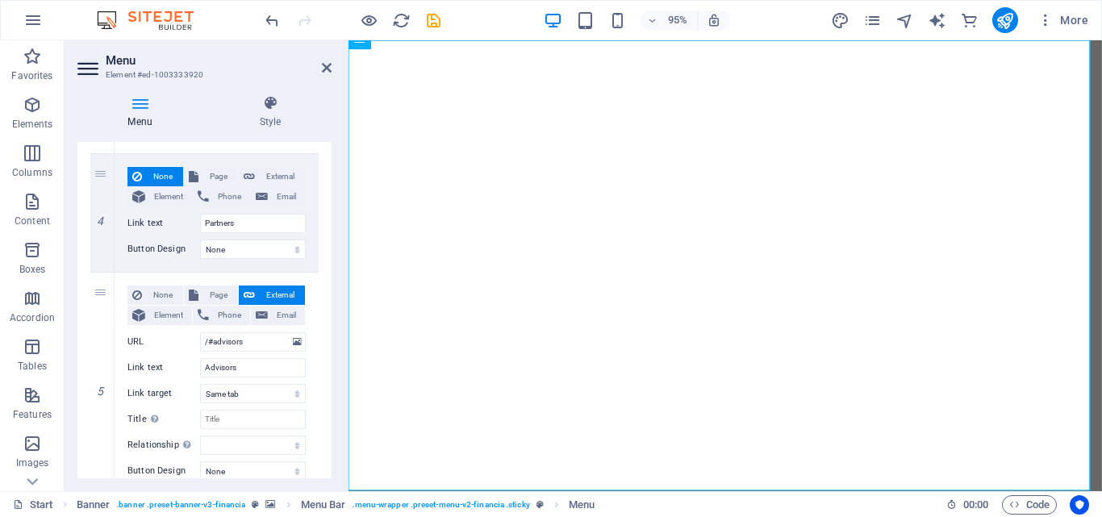
drag, startPoint x: 262, startPoint y: 291, endPoint x: 348, endPoint y: 408, distance: 144.8
click at [340, 390] on div "Menu Style Menu Auto Custom Create custom menu items for this menu. Recommended…" at bounding box center [205, 286] width 280 height 409
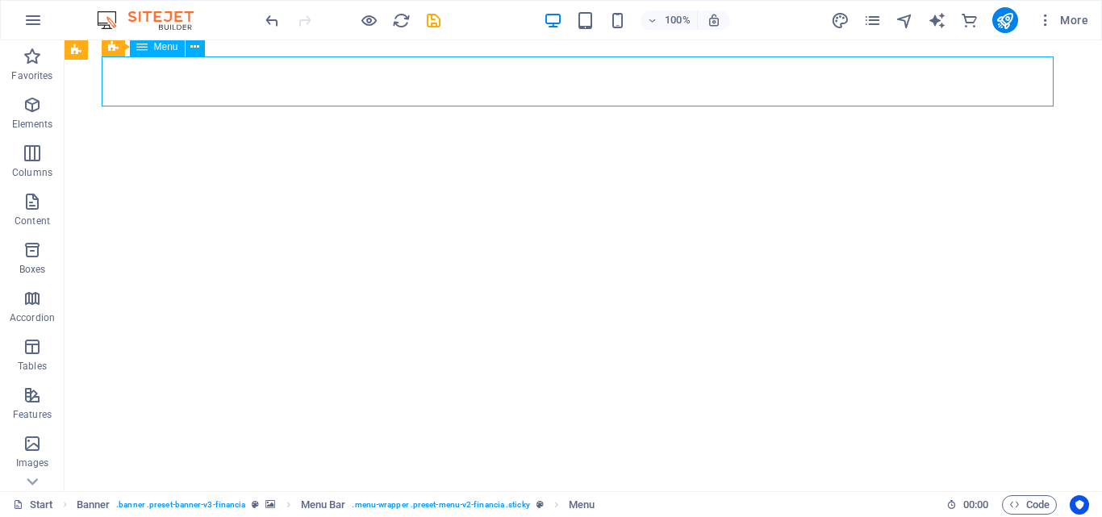
select select
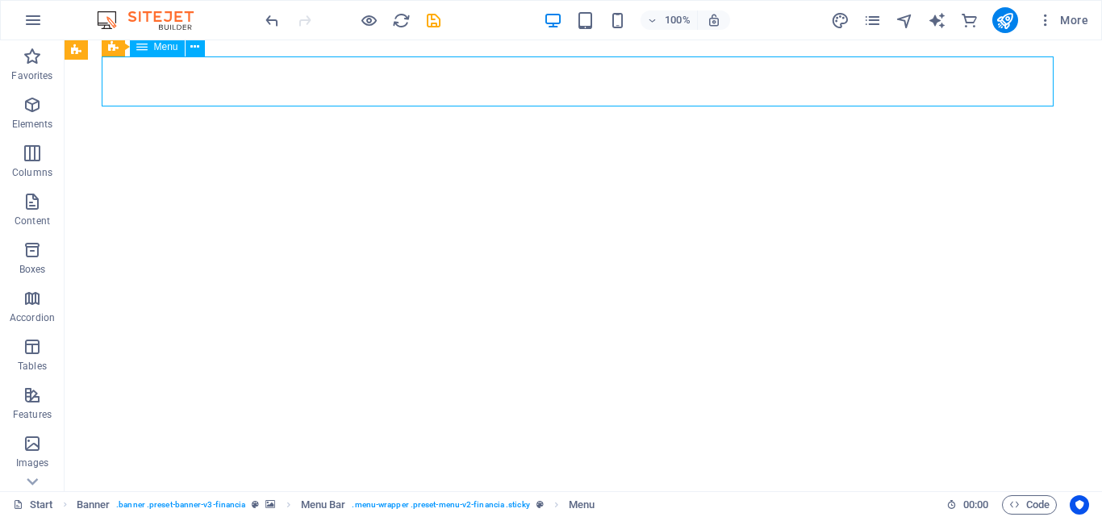
select select
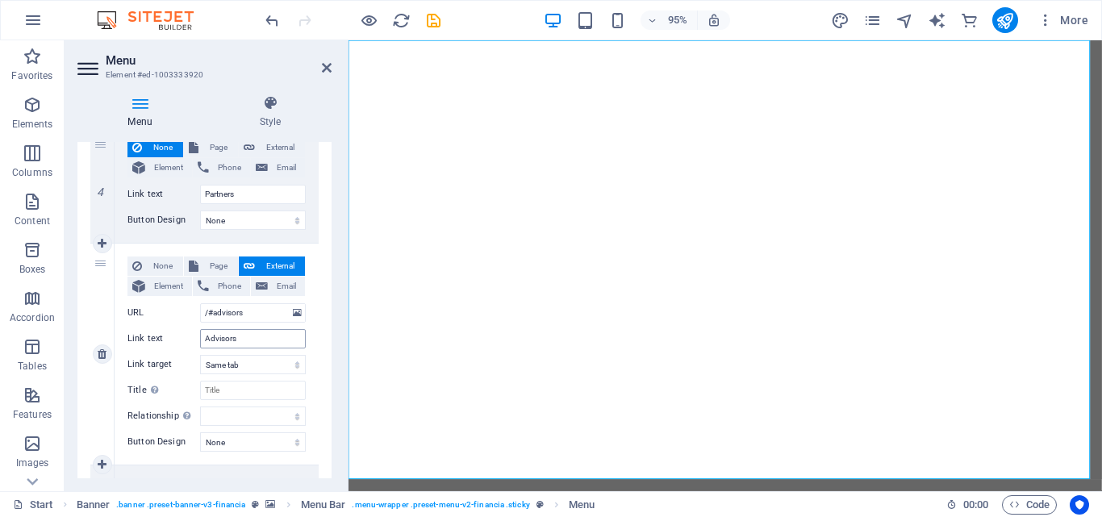
scroll to position [750, 0]
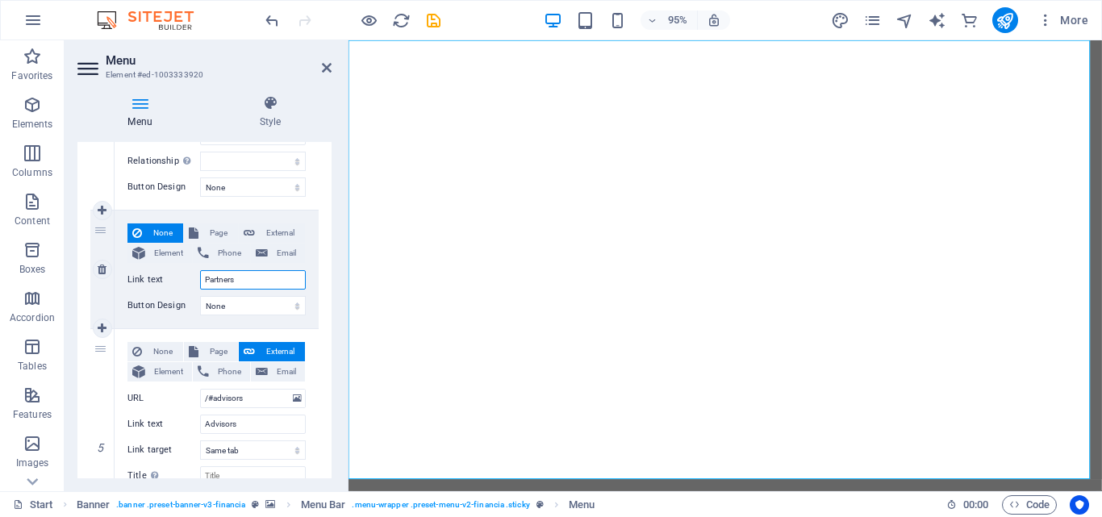
click at [247, 280] on input "Partners" at bounding box center [253, 279] width 106 height 19
type input "شر"
select select
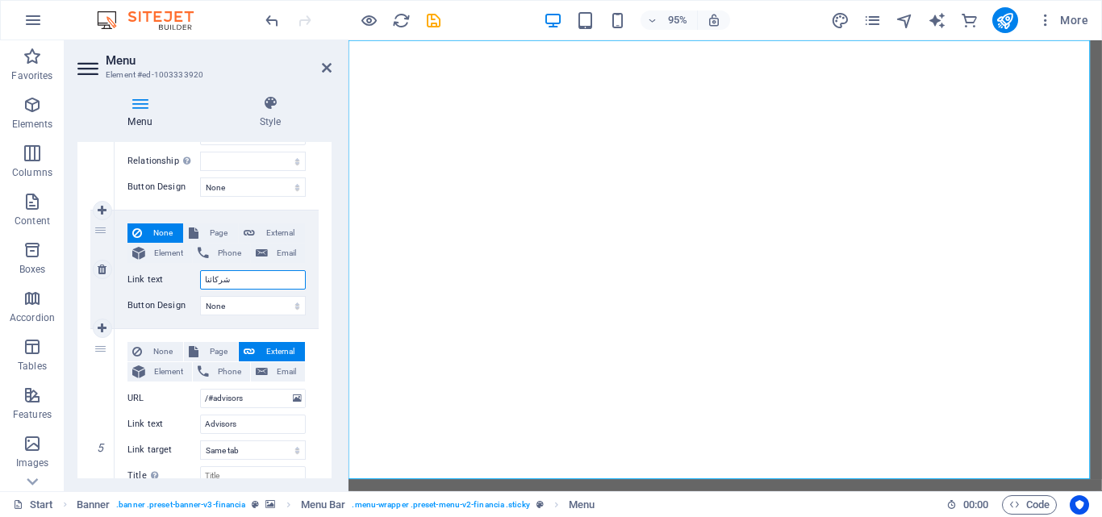
click at [248, 280] on input "شركائنا" at bounding box center [253, 279] width 106 height 19
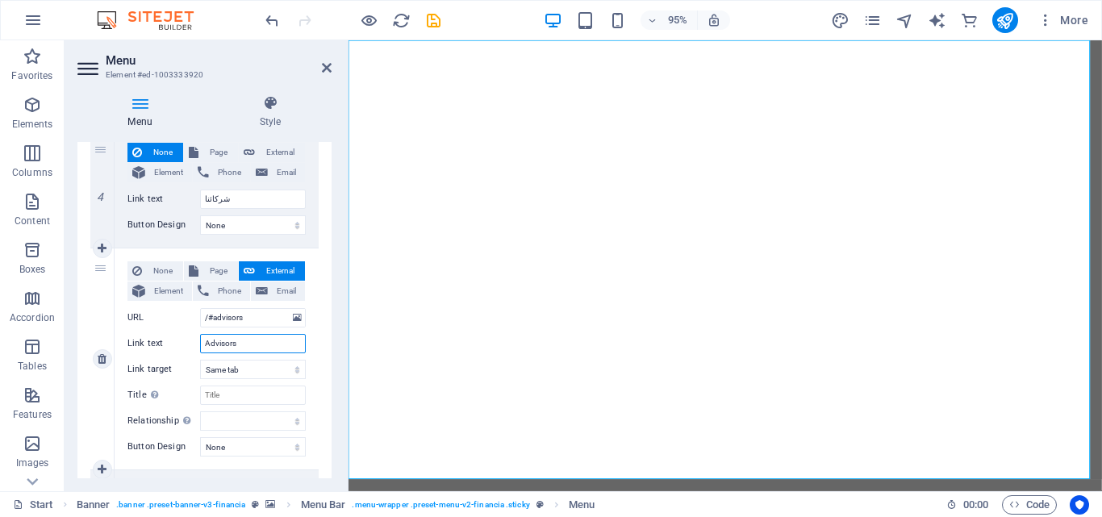
click at [241, 347] on input "Advisors" at bounding box center [253, 343] width 106 height 19
click at [245, 344] on input "Advisors" at bounding box center [253, 343] width 106 height 19
paste input "المستشارين"
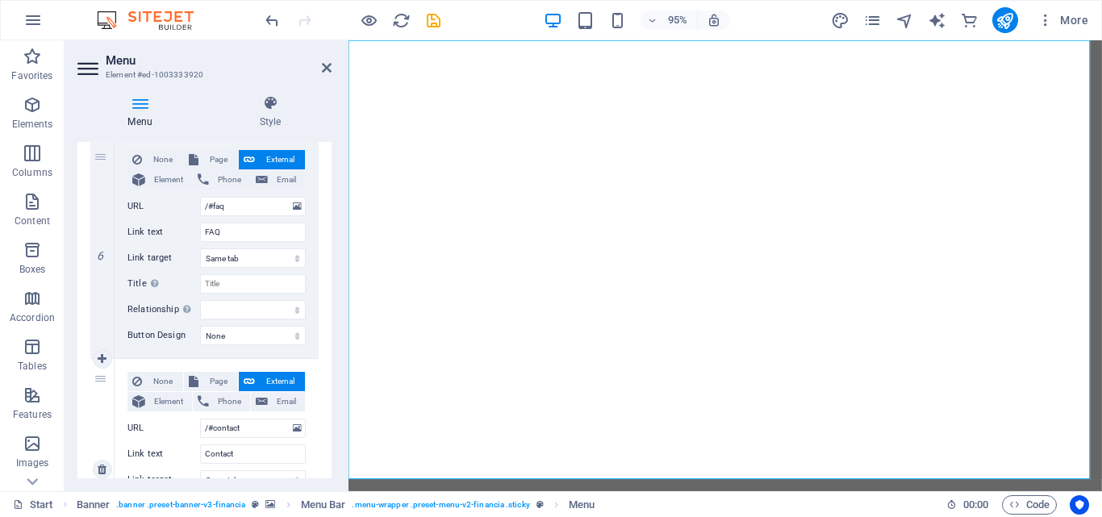
scroll to position [1153, 0]
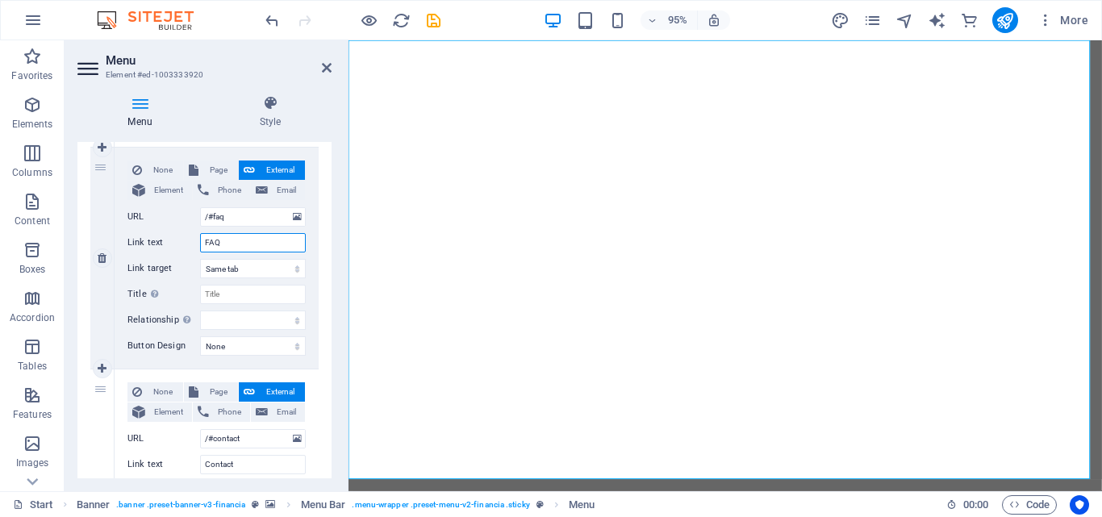
click at [247, 240] on input "FAQ" at bounding box center [253, 242] width 106 height 19
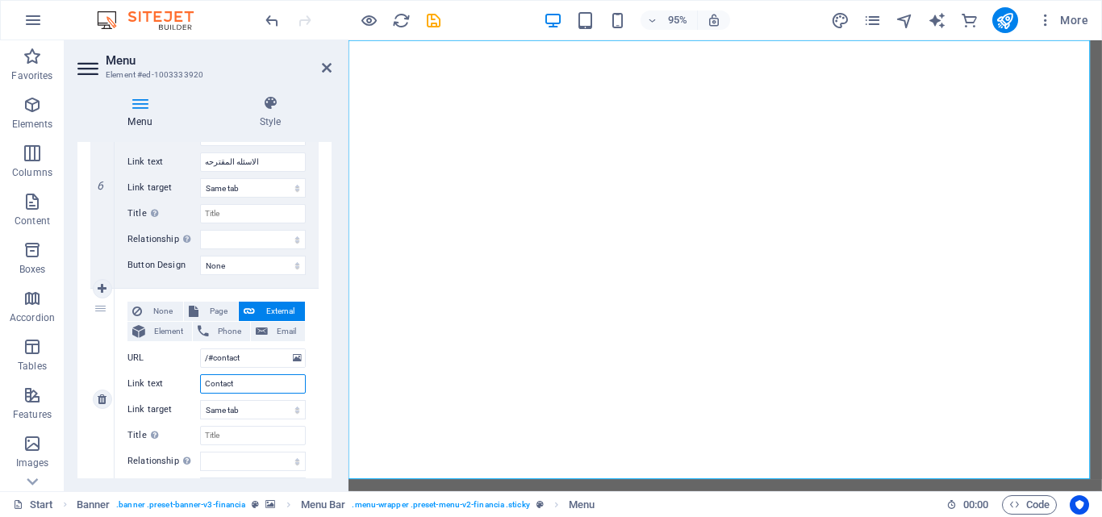
click at [248, 382] on input "Contact" at bounding box center [253, 383] width 106 height 19
click at [206, 383] on input "تواصل" at bounding box center [253, 383] width 106 height 19
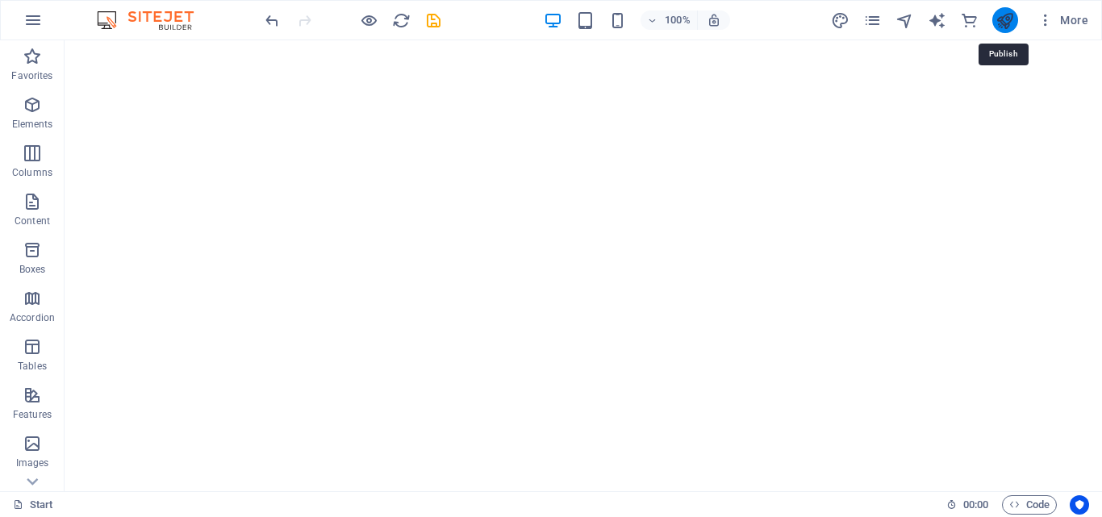
click at [1002, 26] on icon "publish" at bounding box center [1004, 20] width 19 height 19
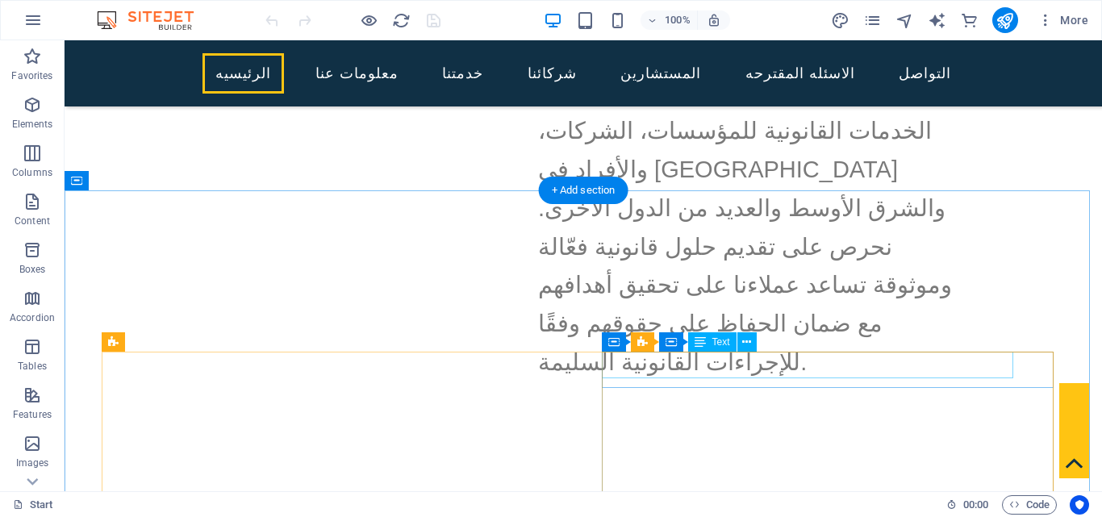
scroll to position [806, 0]
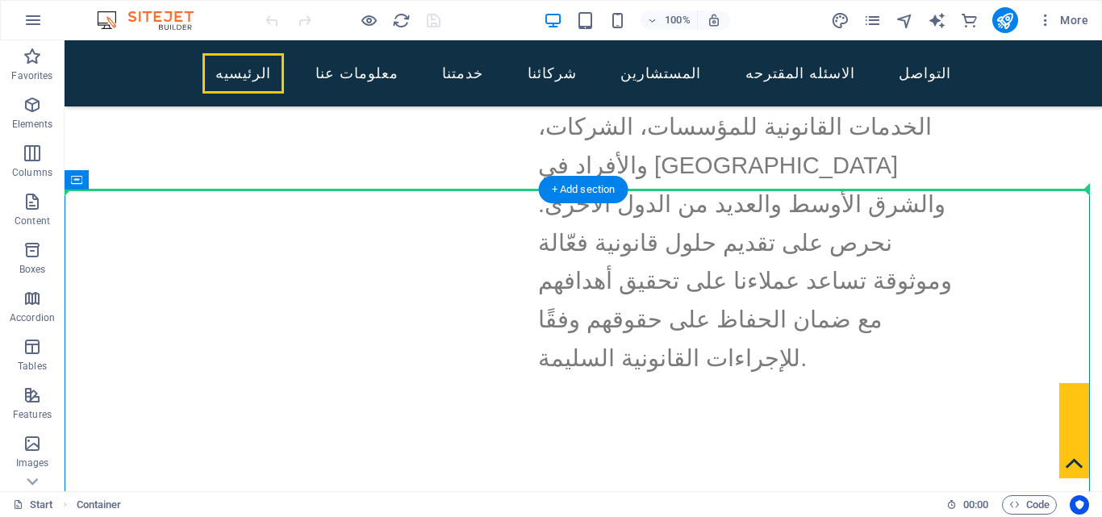
drag, startPoint x: 754, startPoint y: 412, endPoint x: 821, endPoint y: 137, distance: 283.0
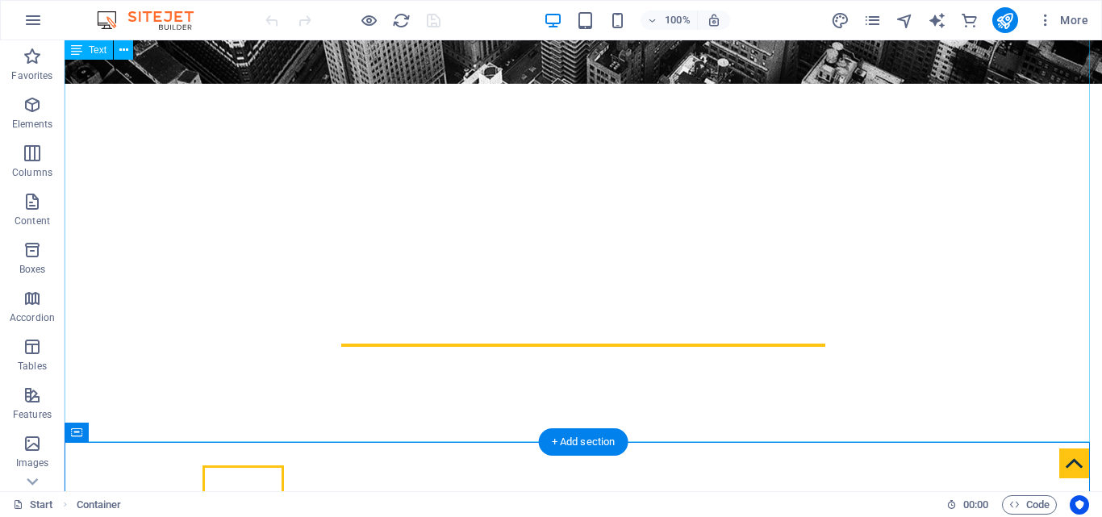
scroll to position [403, 0]
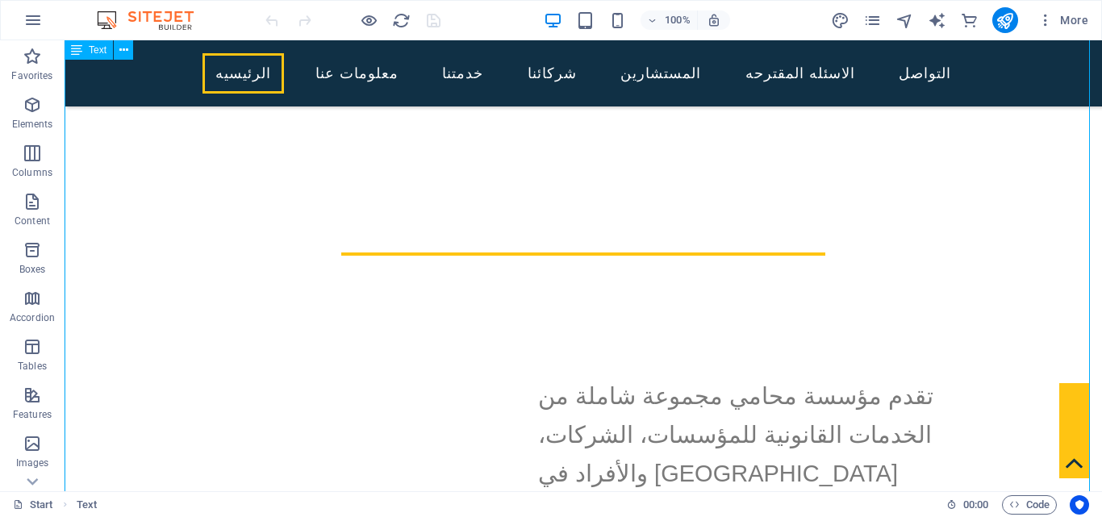
drag, startPoint x: 588, startPoint y: 156, endPoint x: 472, endPoint y: 450, distance: 315.7
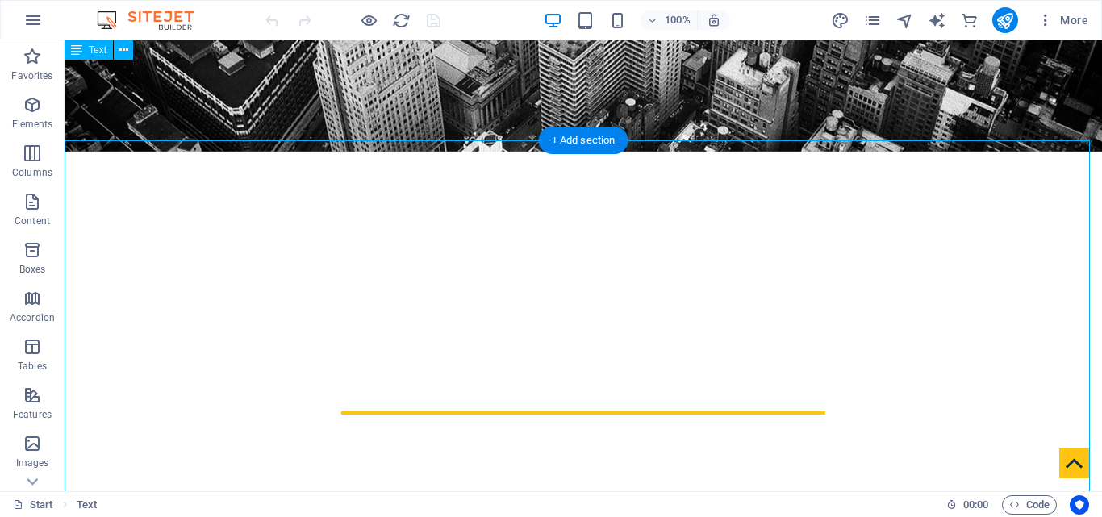
scroll to position [300, 0]
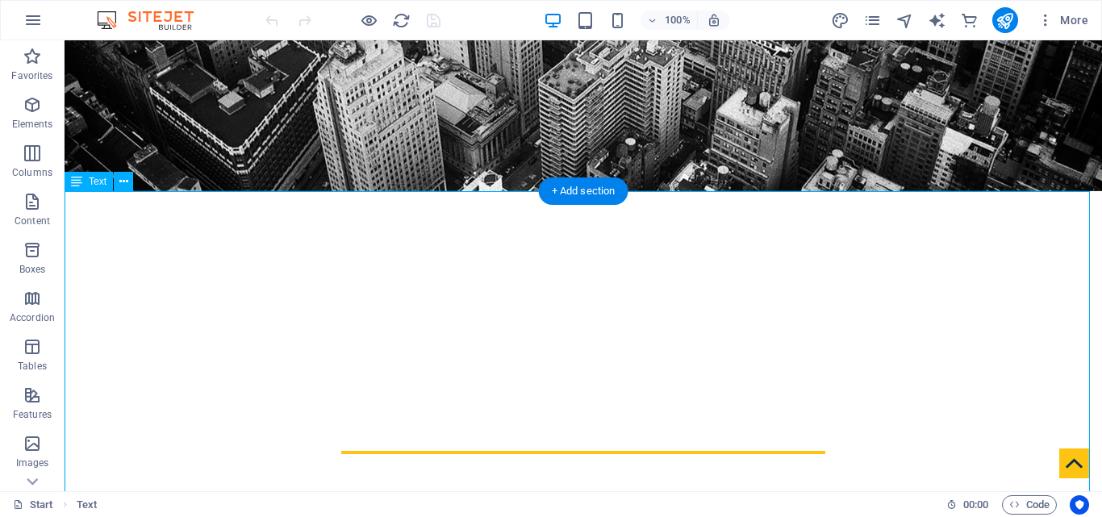
drag, startPoint x: 701, startPoint y: 273, endPoint x: 450, endPoint y: 377, distance: 271.8
drag, startPoint x: 635, startPoint y: 285, endPoint x: 568, endPoint y: 375, distance: 112.3
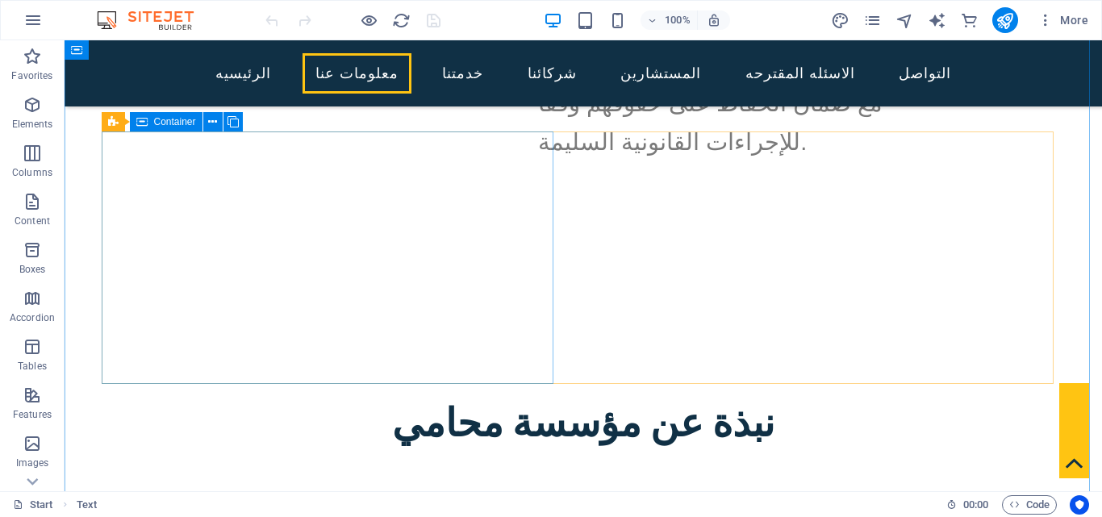
scroll to position [1026, 0]
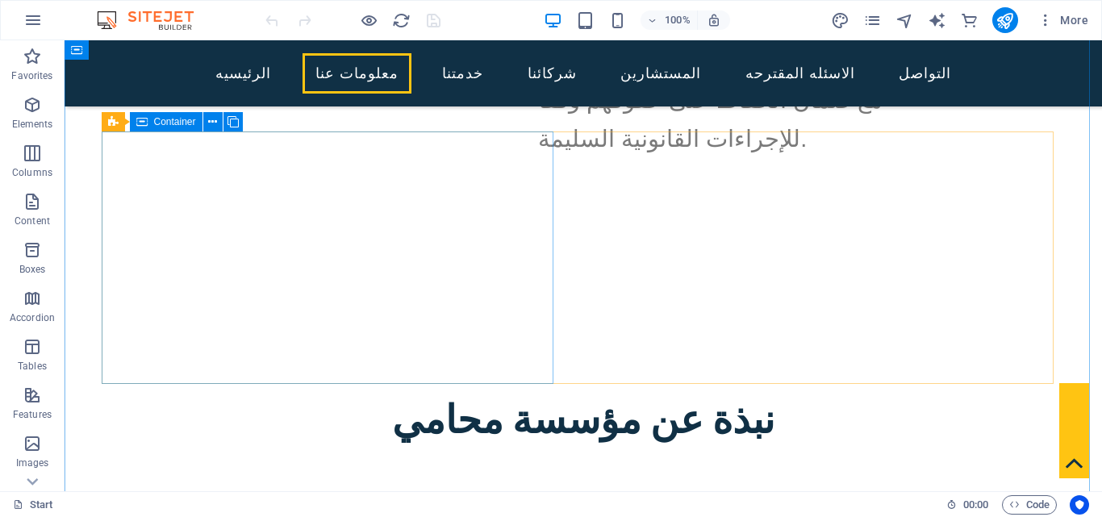
click at [448, 461] on div at bounding box center [582, 471] width 761 height 20
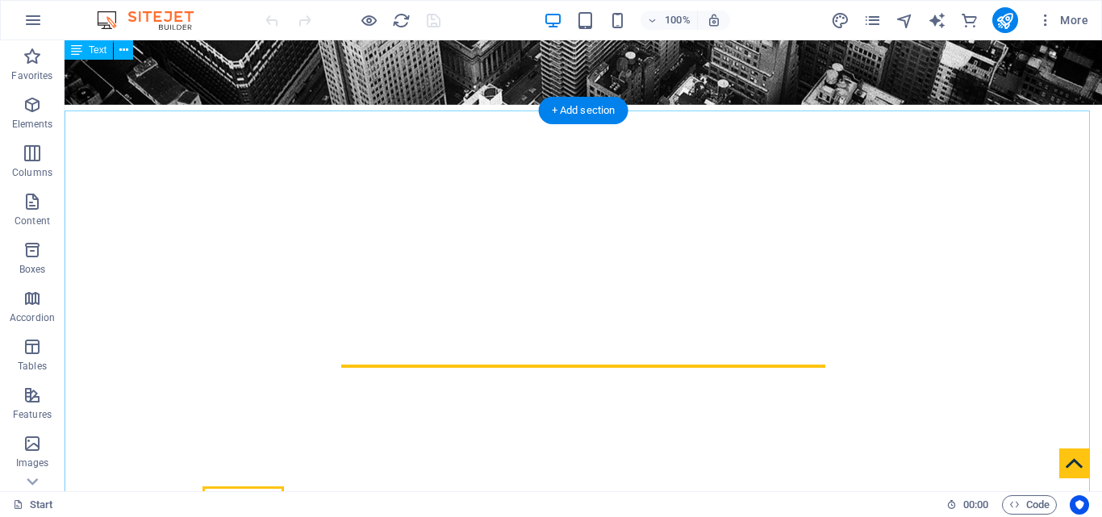
scroll to position [381, 0]
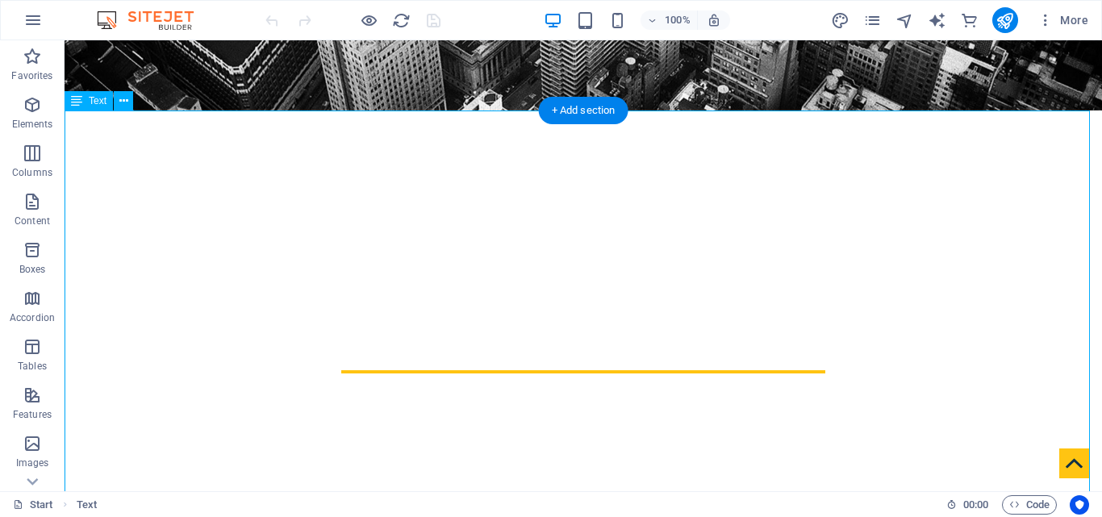
drag, startPoint x: 684, startPoint y: 224, endPoint x: 511, endPoint y: 298, distance: 187.5
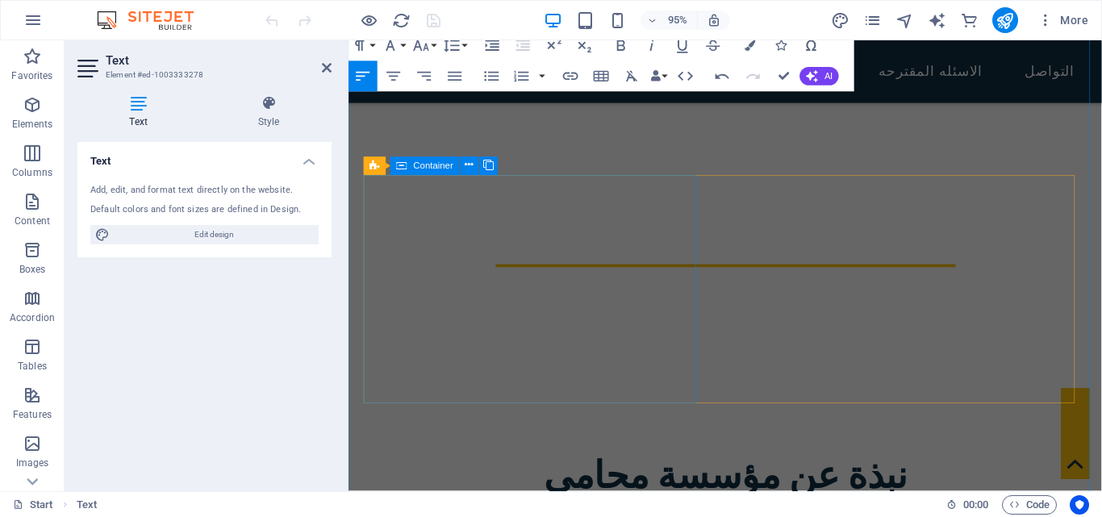
scroll to position [542, 0]
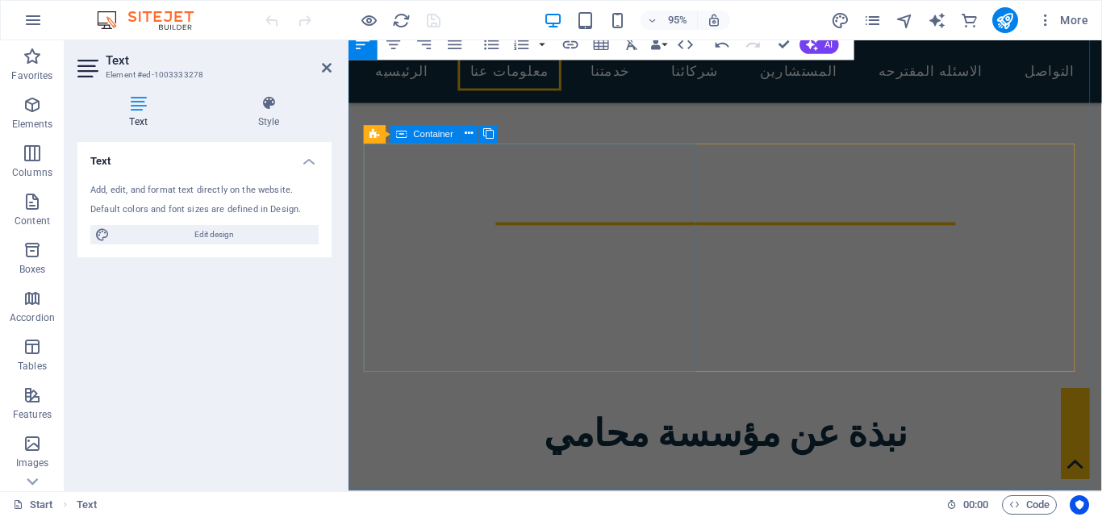
click at [589, 496] on div at bounding box center [744, 506] width 761 height 20
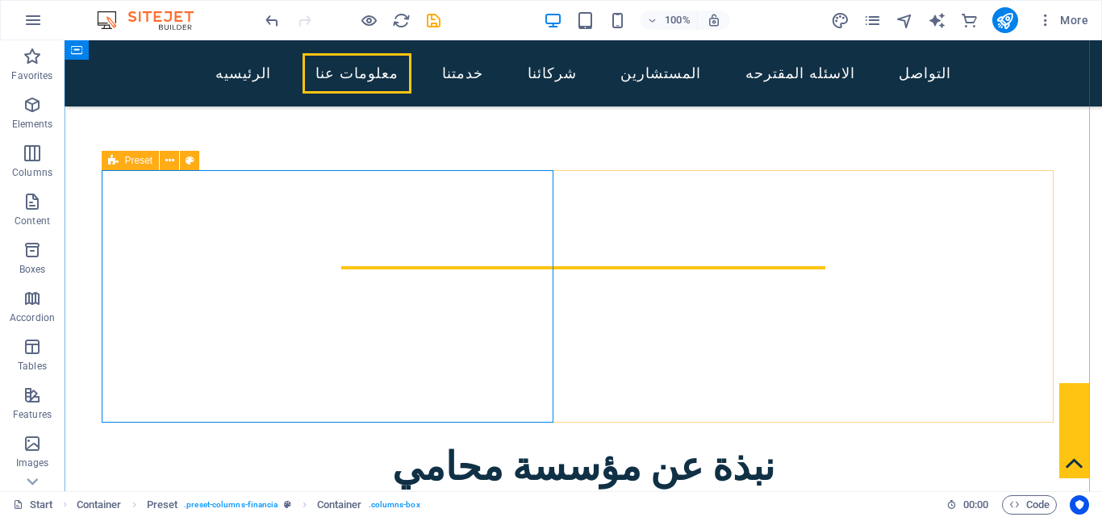
scroll to position [478, 0]
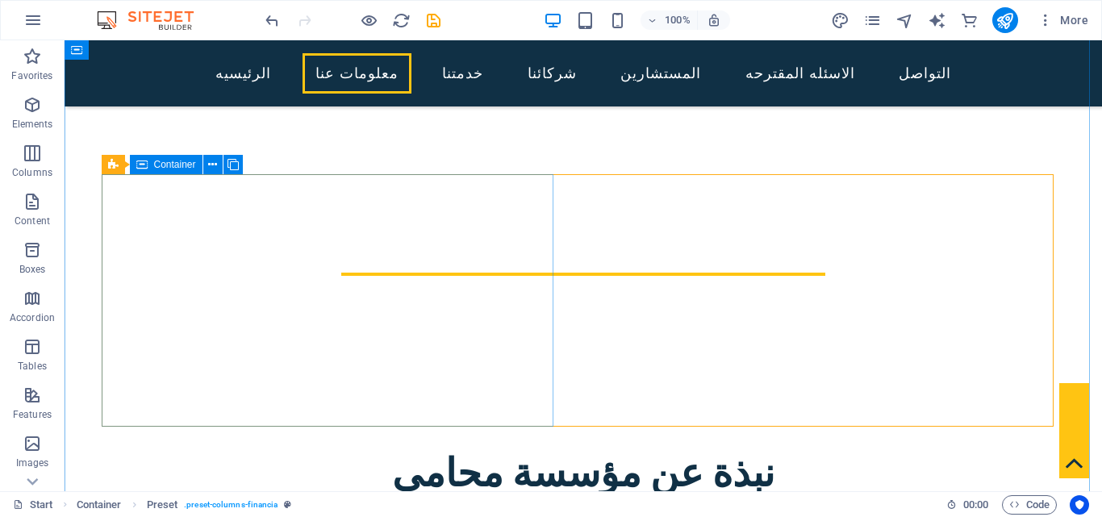
click at [423, 514] on div at bounding box center [582, 524] width 761 height 20
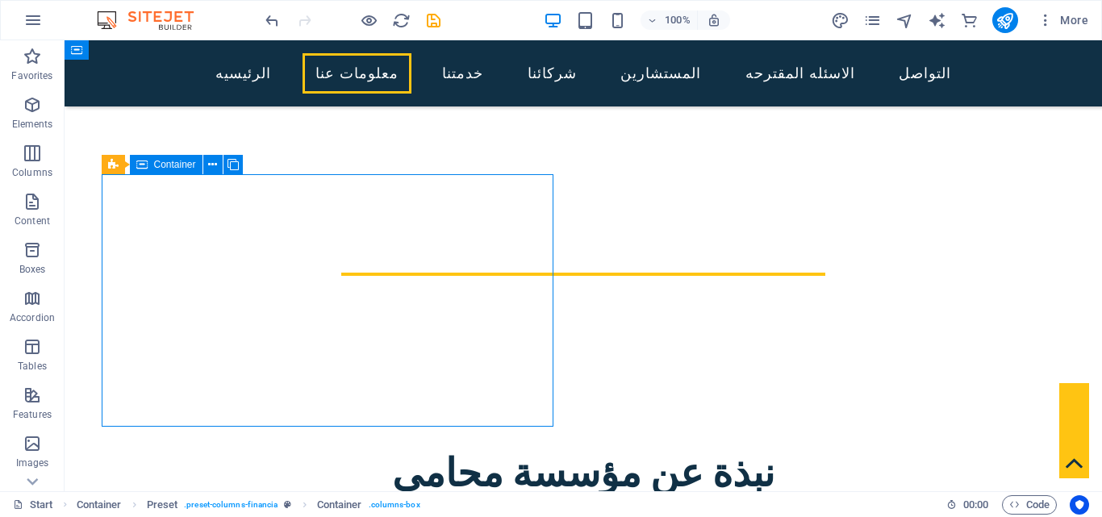
click at [423, 514] on div at bounding box center [582, 524] width 761 height 20
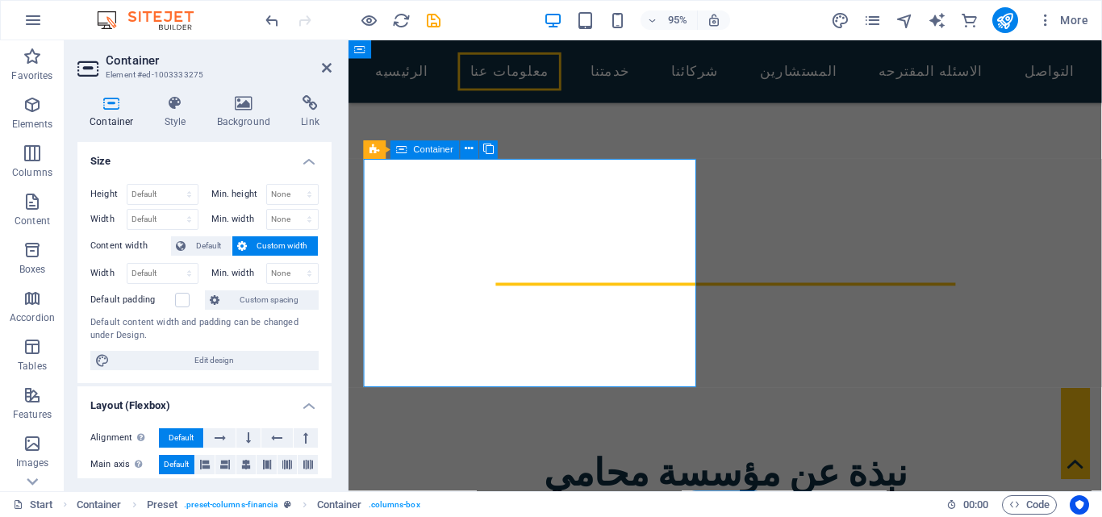
scroll to position [502, 0]
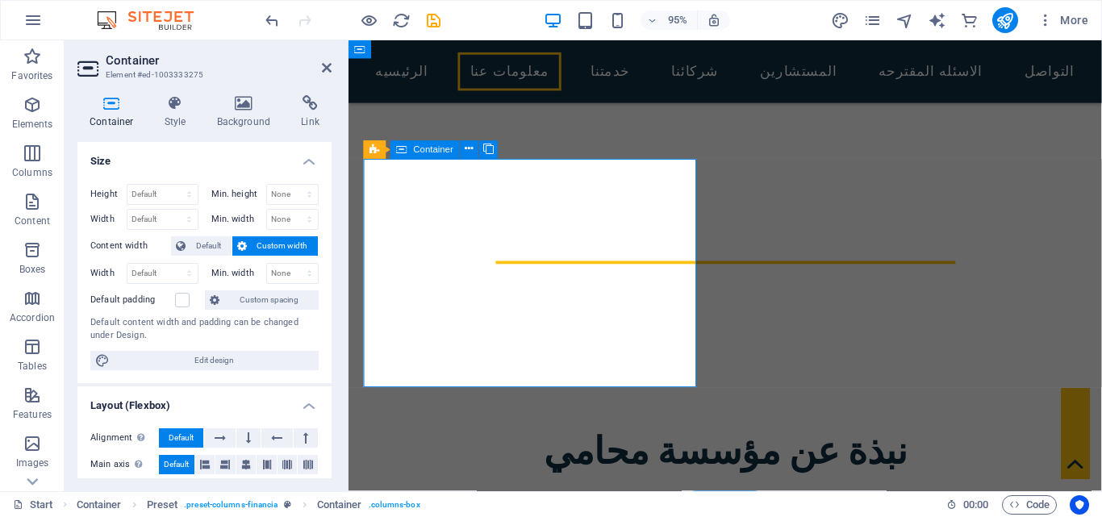
click at [483, 514] on div at bounding box center [744, 524] width 761 height 20
click at [508, 446] on div "نبذة عن مؤسسة محامي" at bounding box center [744, 470] width 761 height 48
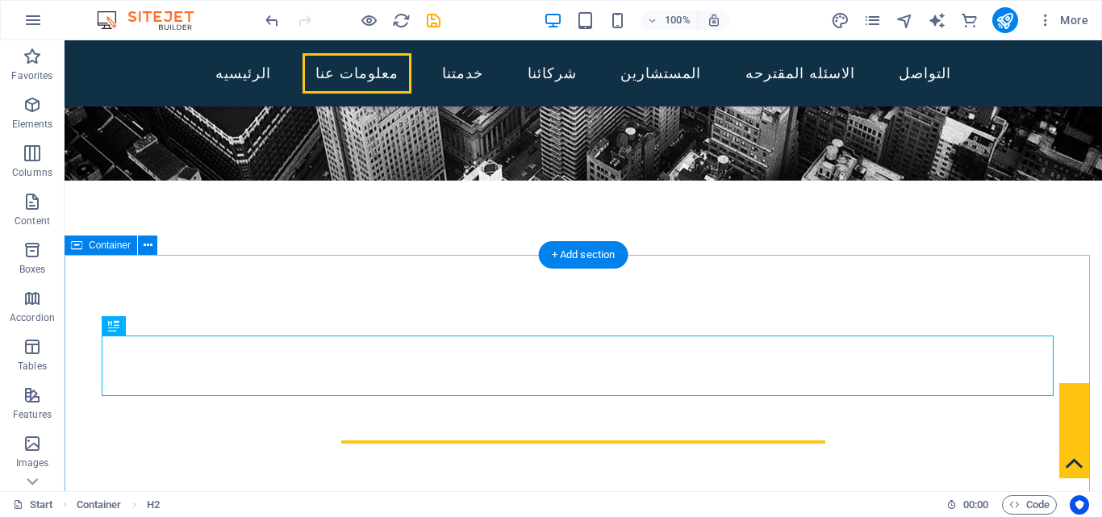
scroll to position [478, 0]
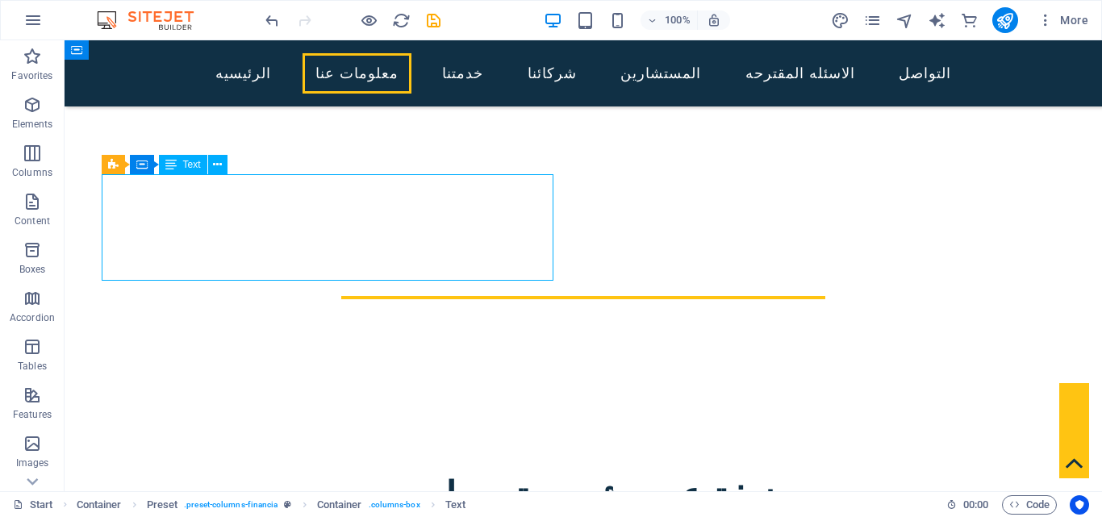
scroll to position [502, 0]
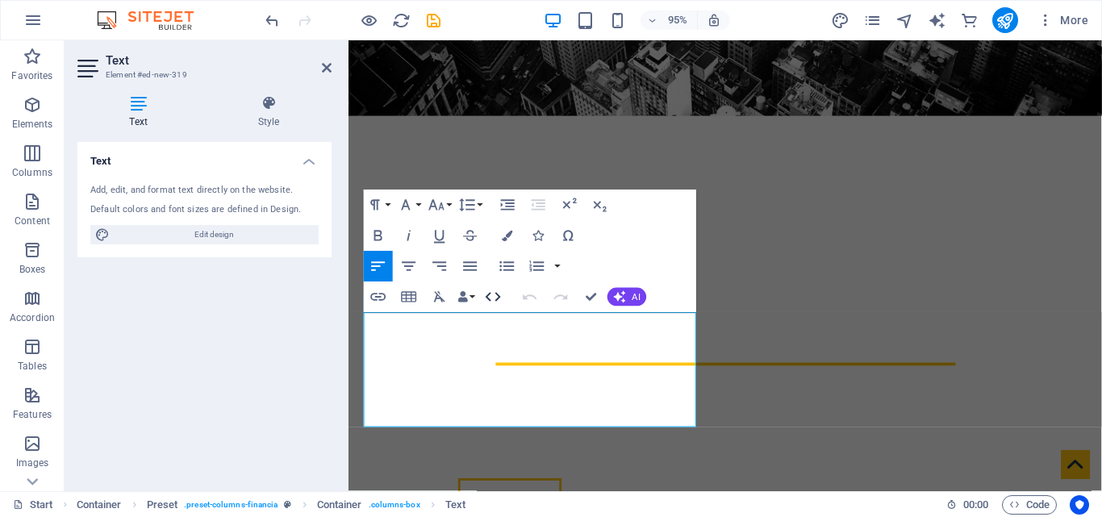
scroll to position [340, 0]
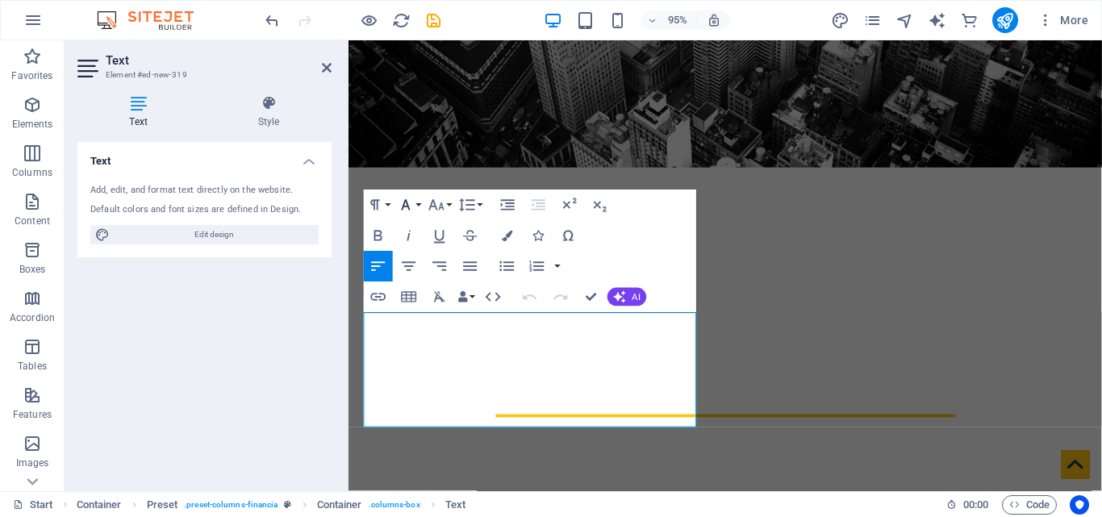
click at [413, 204] on icon "button" at bounding box center [406, 205] width 19 height 19
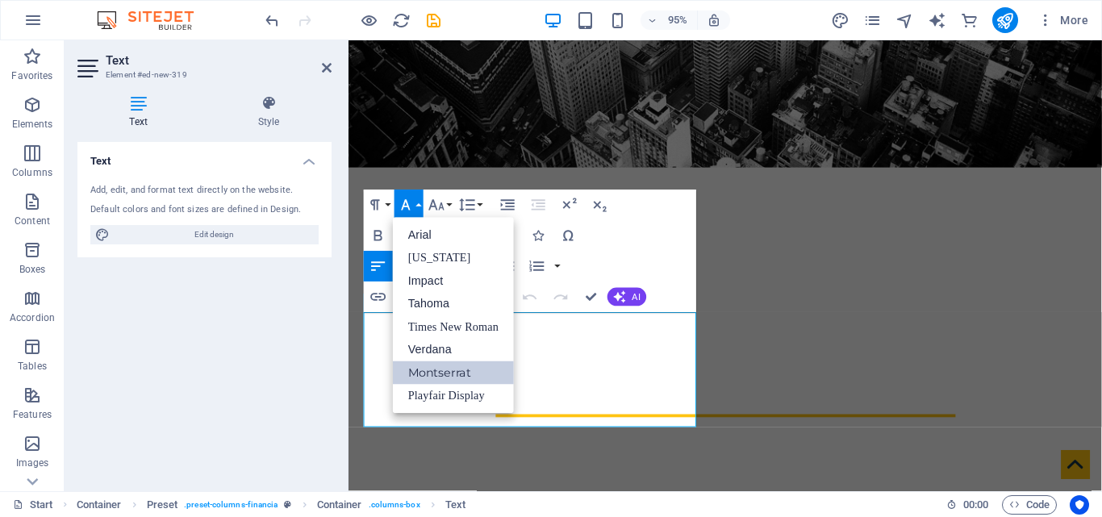
scroll to position [0, 0]
click at [440, 205] on icon "button" at bounding box center [436, 204] width 15 height 10
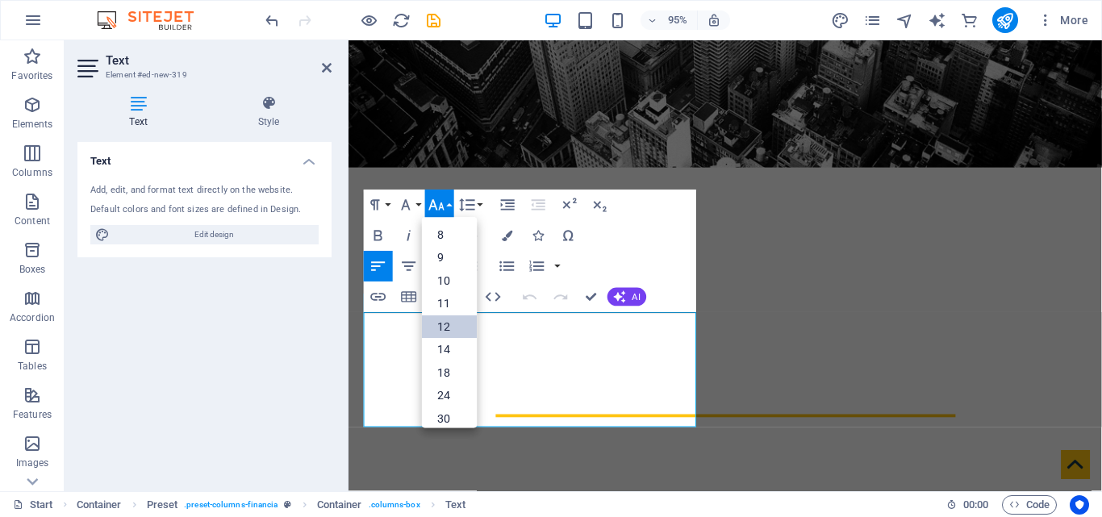
click at [460, 320] on link "12" at bounding box center [449, 326] width 55 height 23
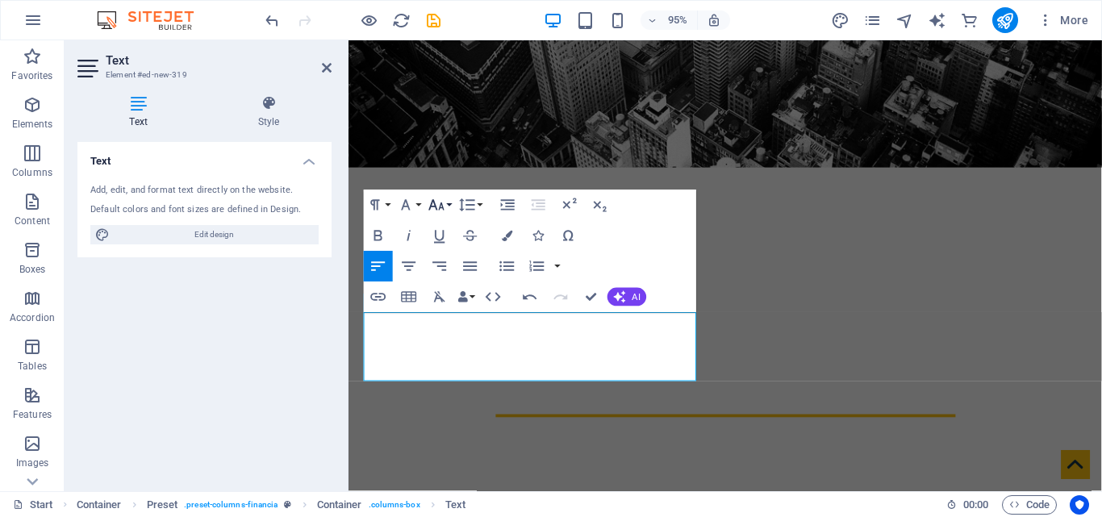
click at [442, 206] on icon "button" at bounding box center [436, 204] width 15 height 10
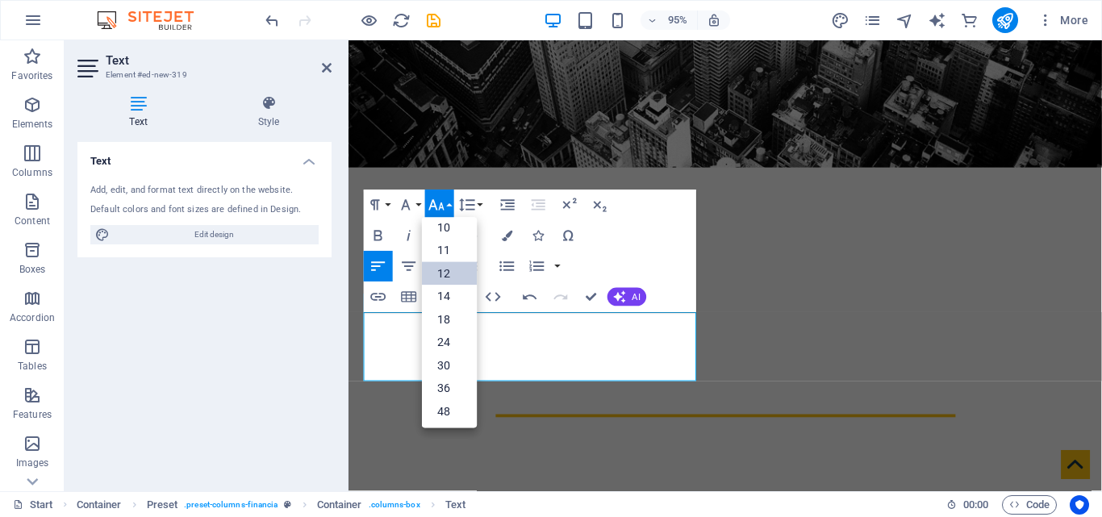
scroll to position [35, 0]
click at [454, 356] on link "24" at bounding box center [449, 362] width 55 height 23
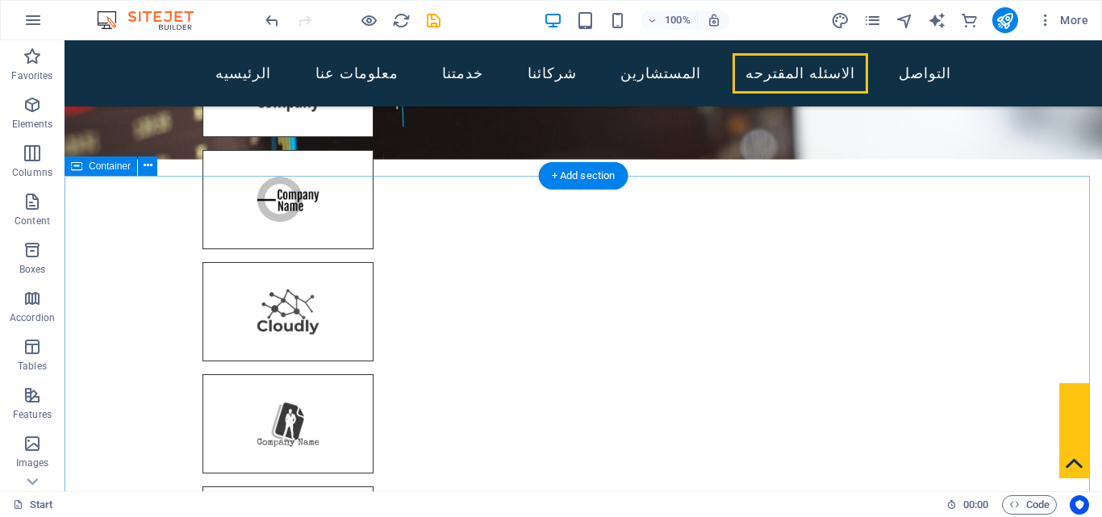
scroll to position [5098, 0]
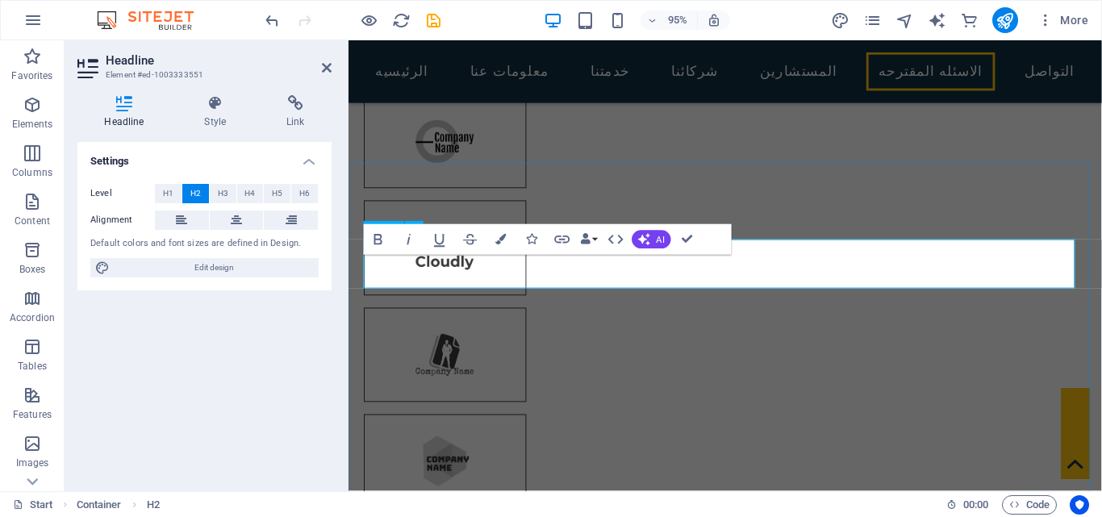
scroll to position [4512, 0]
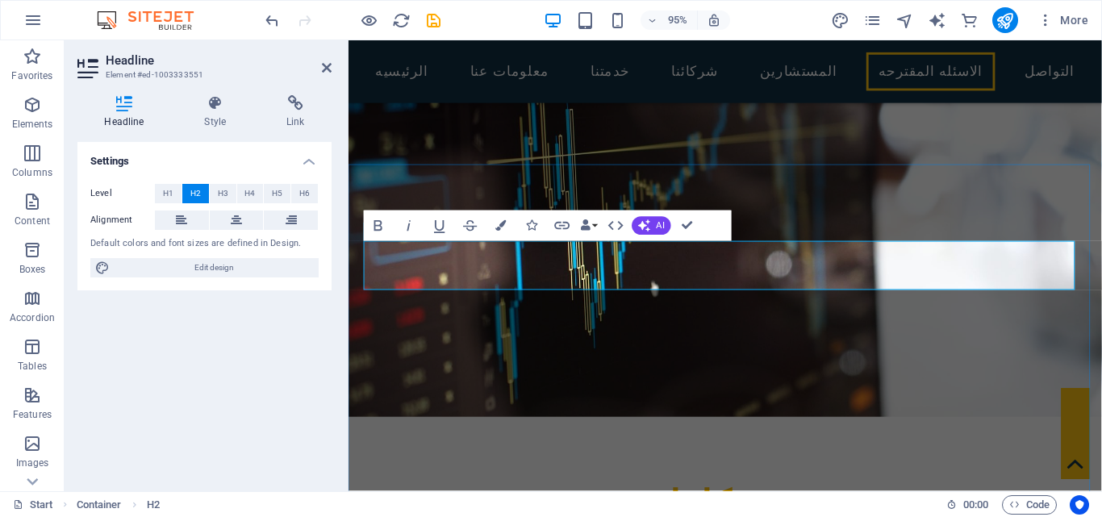
drag, startPoint x: 620, startPoint y: 286, endPoint x: 625, endPoint y: 297, distance: 11.5
drag, startPoint x: 625, startPoint y: 297, endPoint x: 520, endPoint y: 281, distance: 105.9
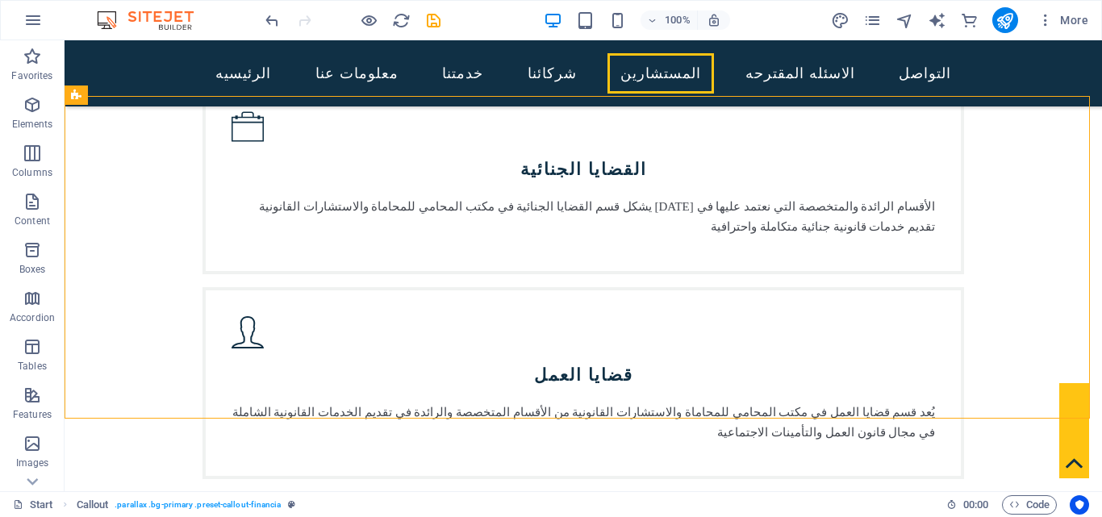
scroll to position [2997, 0]
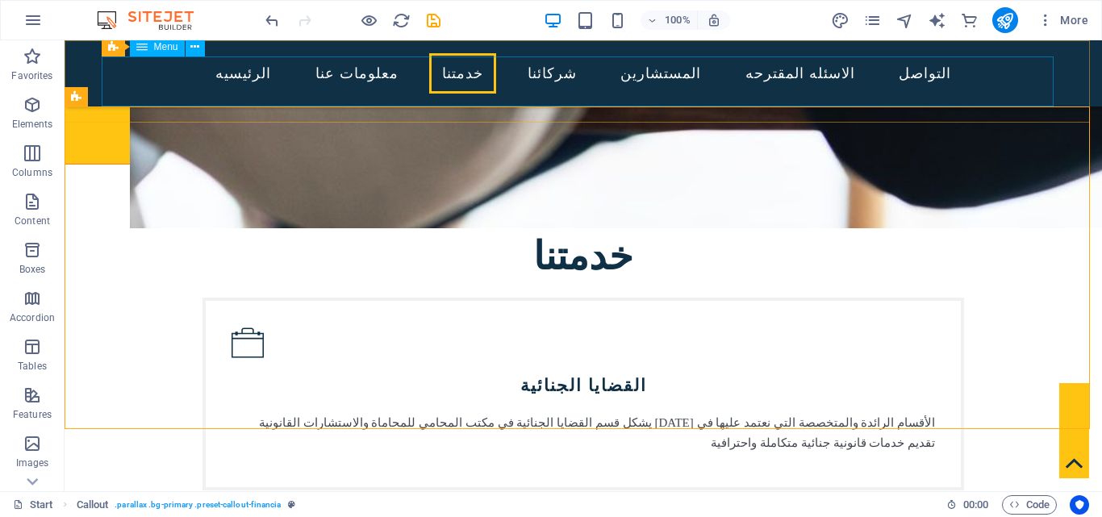
click at [861, 77] on nav "الرئيسيه معلومات عنا خدمتنا شركائنا المستشارين الاسئله المقترحه التواصل" at bounding box center [582, 73] width 761 height 40
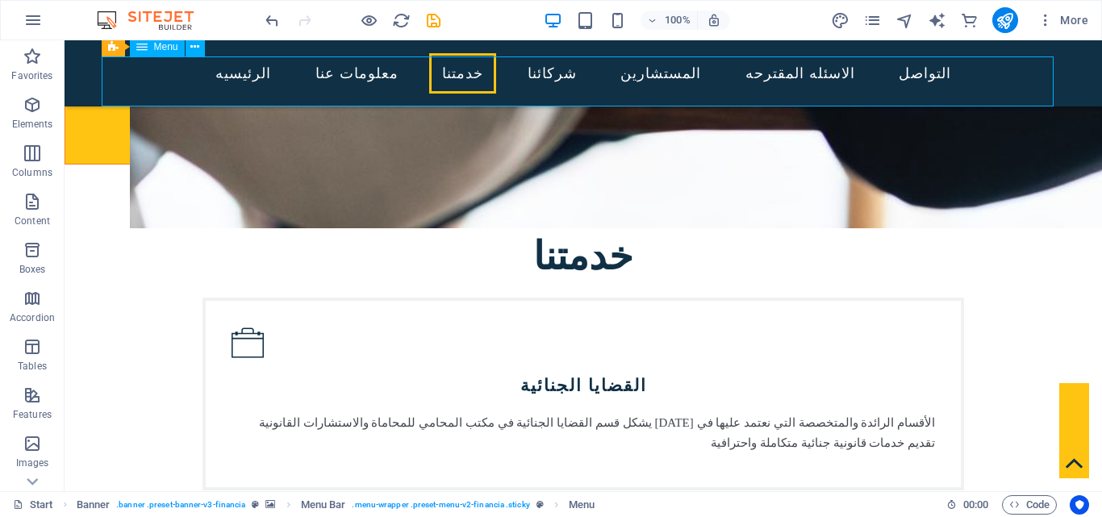
click at [861, 77] on nav "الرئيسيه معلومات عنا خدمتنا شركائنا المستشارين الاسئله المقترحه التواصل" at bounding box center [582, 73] width 761 height 40
drag, startPoint x: 861, startPoint y: 77, endPoint x: 601, endPoint y: 78, distance: 260.5
click at [860, 77] on nav "الرئيسيه معلومات عنا خدمتنا شركائنا المستشارين الاسئله المقترحه التواصل" at bounding box center [582, 73] width 761 height 40
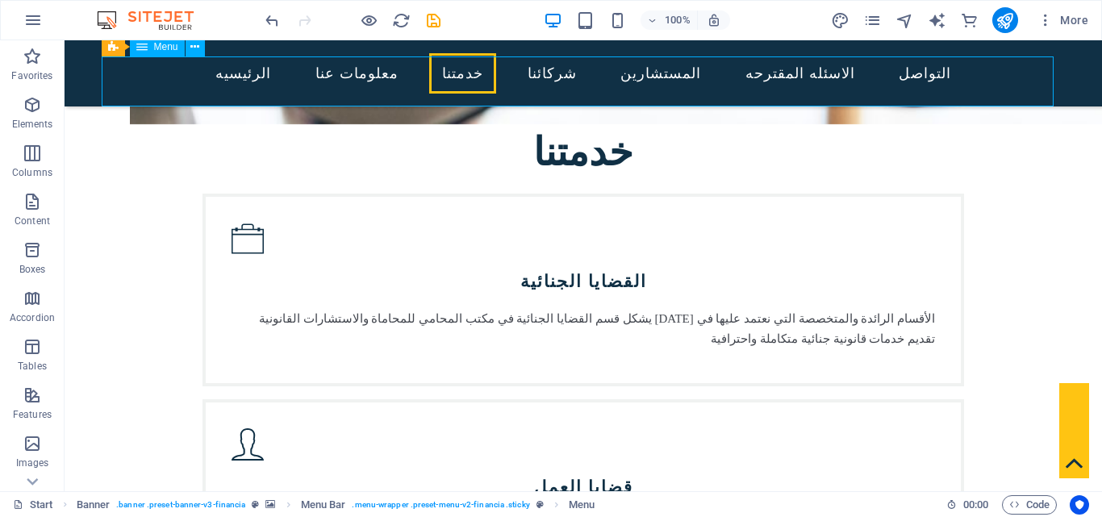
select select
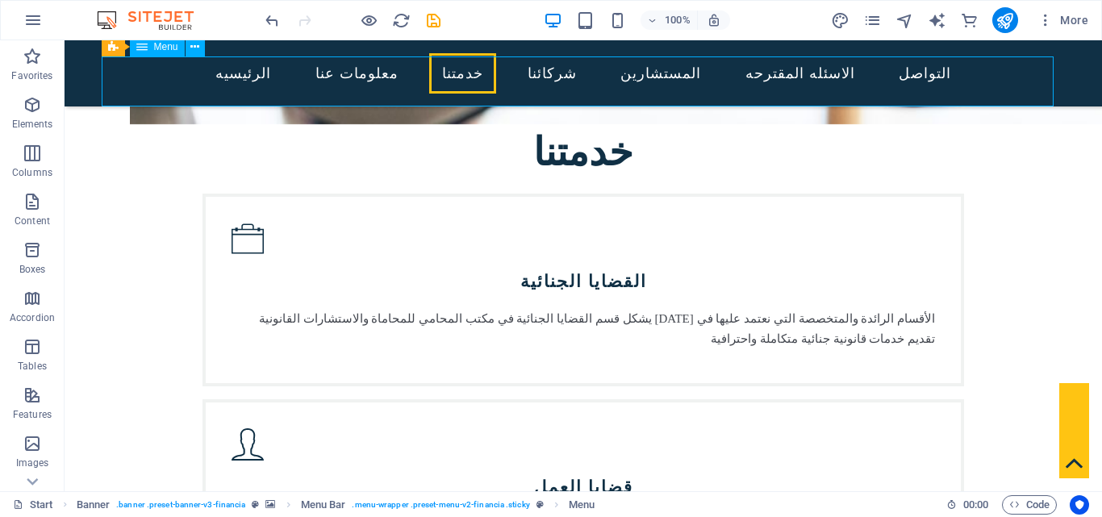
select select
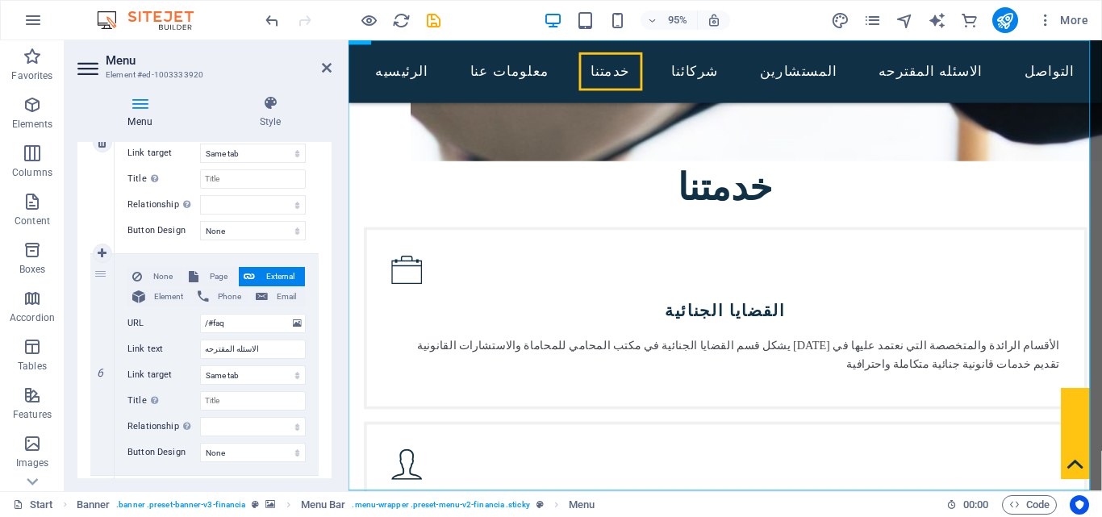
scroll to position [1048, 0]
drag, startPoint x: 223, startPoint y: 347, endPoint x: 203, endPoint y: 339, distance: 21.7
click at [202, 345] on input "الاسئله المقترحه" at bounding box center [253, 347] width 106 height 19
type input "الاسئله الش"
select select
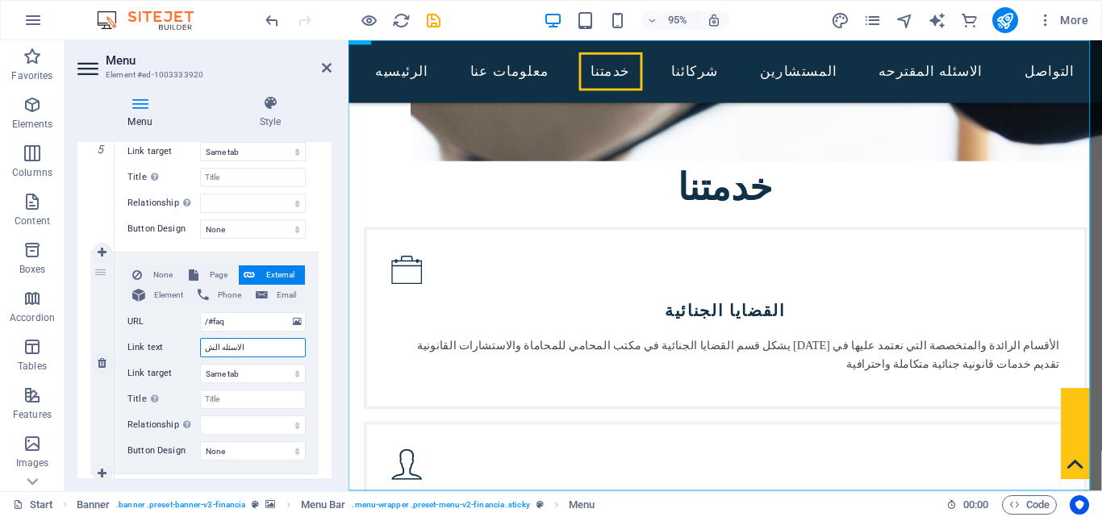
select select
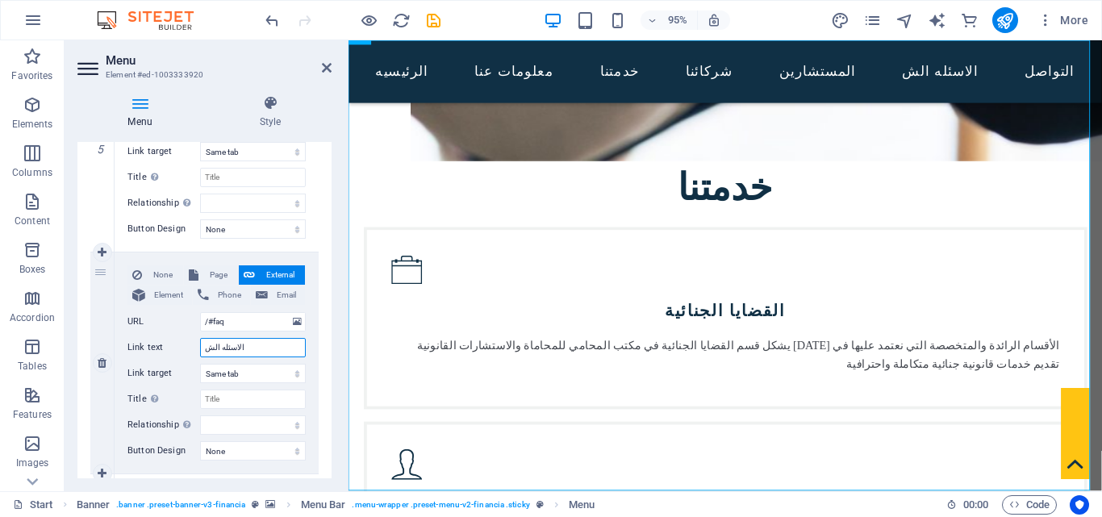
type input "الاسئله الشا"
select select
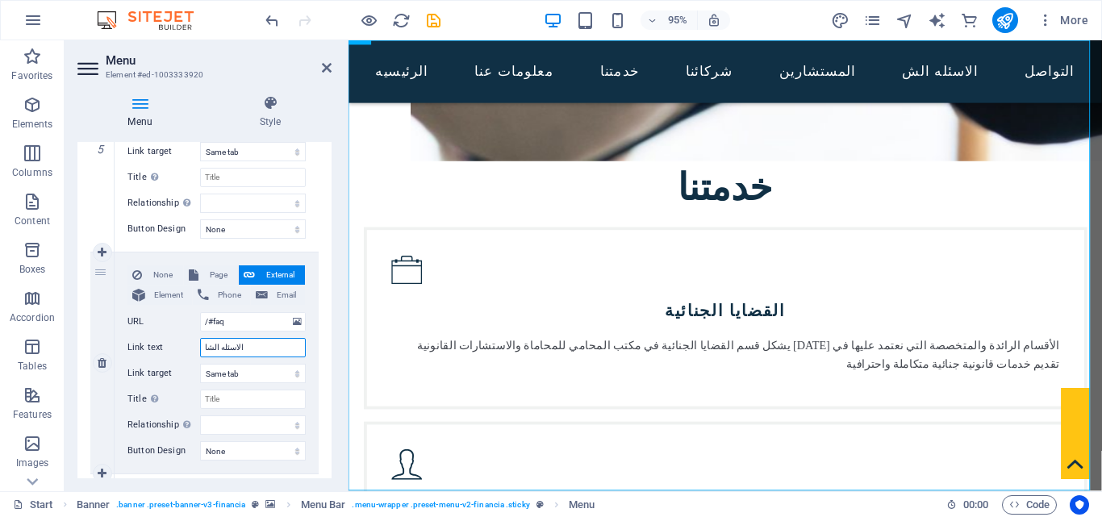
select select
type input "الاسئله الشائ"
select select
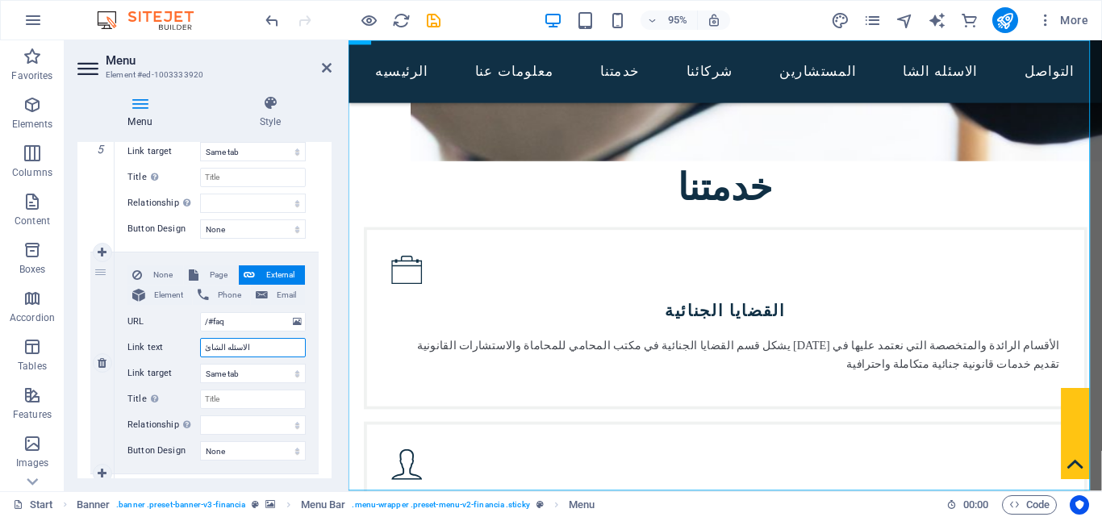
select select
type input "الاسئله الشائعه"
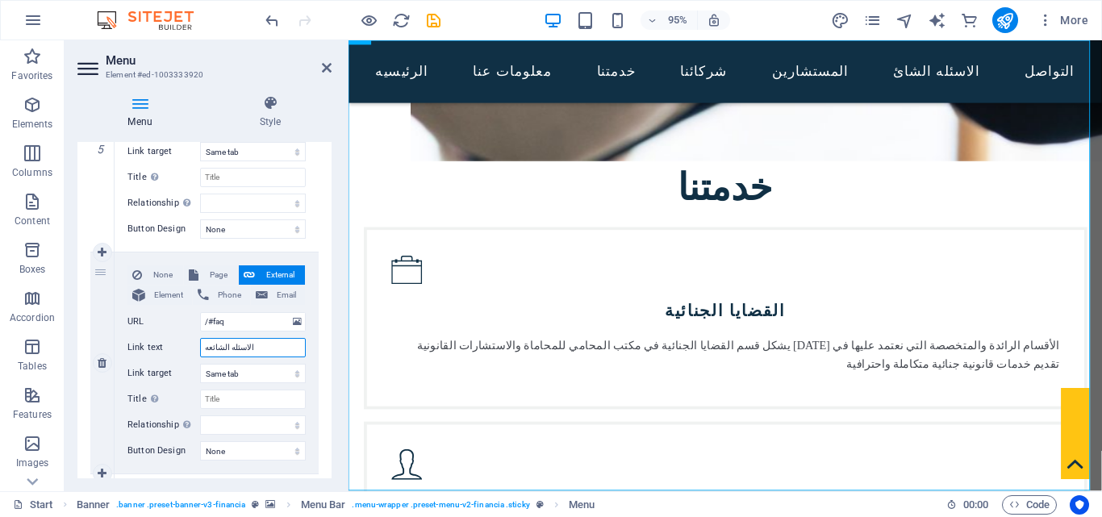
select select
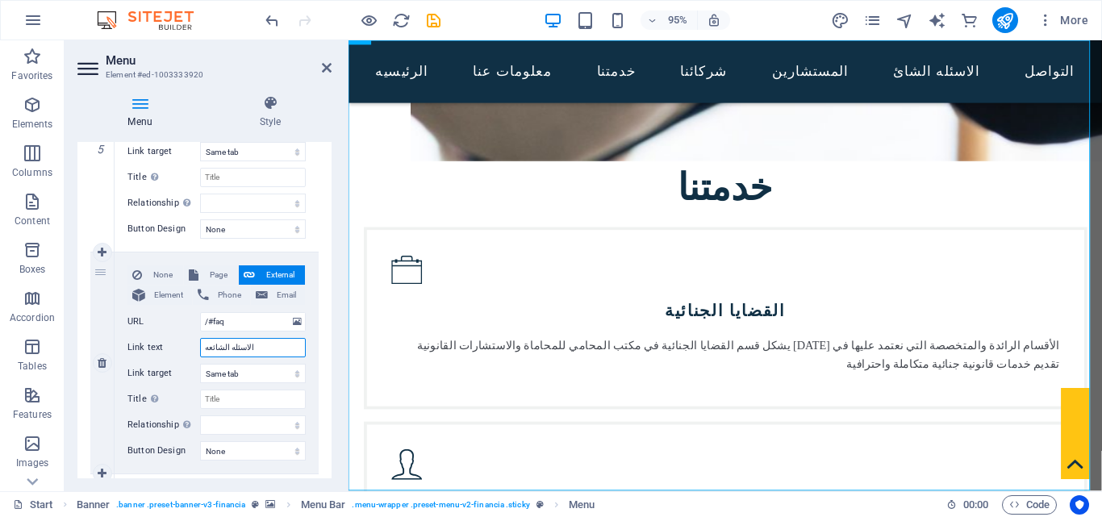
select select
type input "الاسئله الشائع"
select select
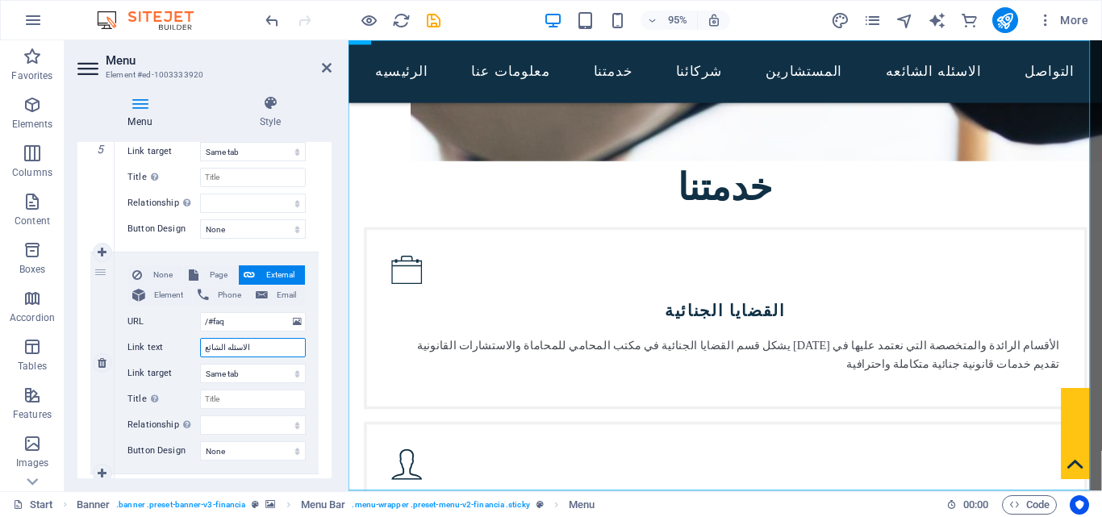
select select
type input "الاسئله الشائعة"
select select
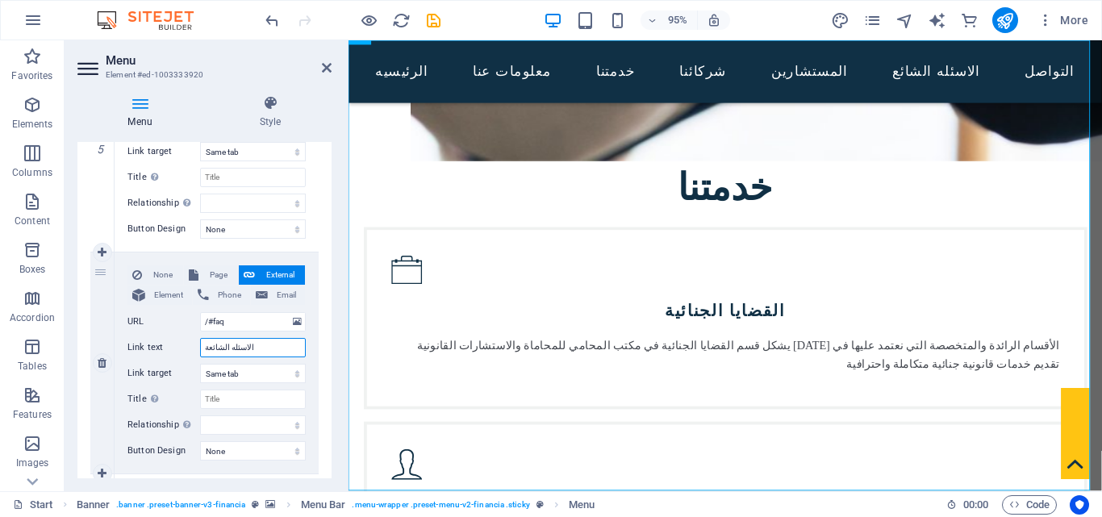
select select
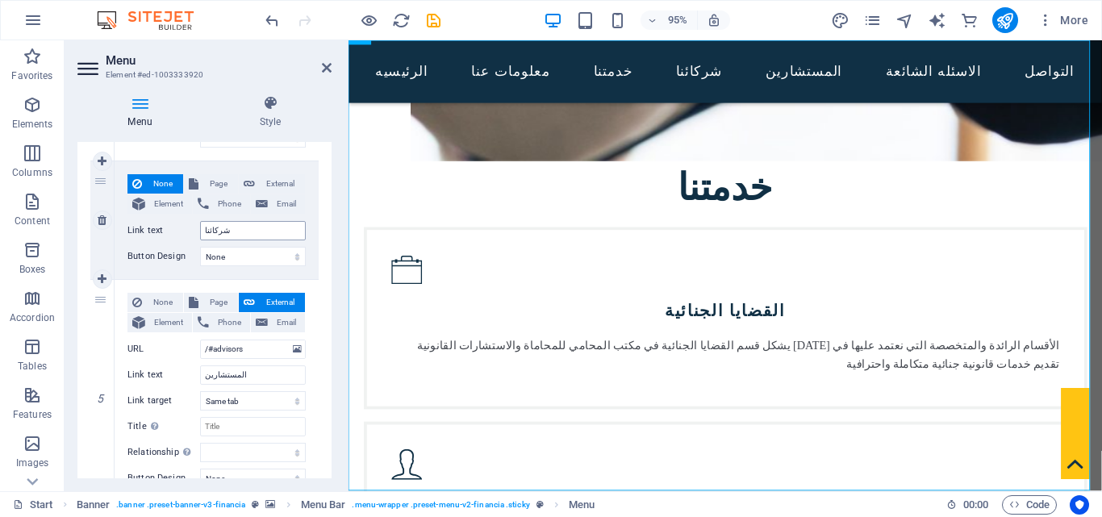
scroll to position [887, 0]
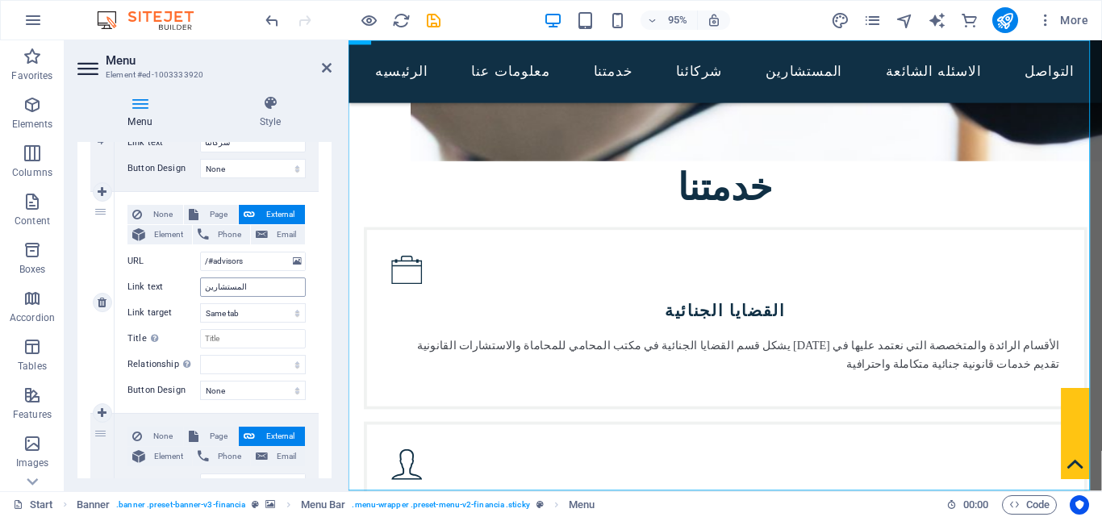
type input "الاسئله الشائعة"
drag, startPoint x: 239, startPoint y: 287, endPoint x: 201, endPoint y: 282, distance: 38.2
click at [201, 282] on input "المستشارين" at bounding box center [253, 286] width 106 height 19
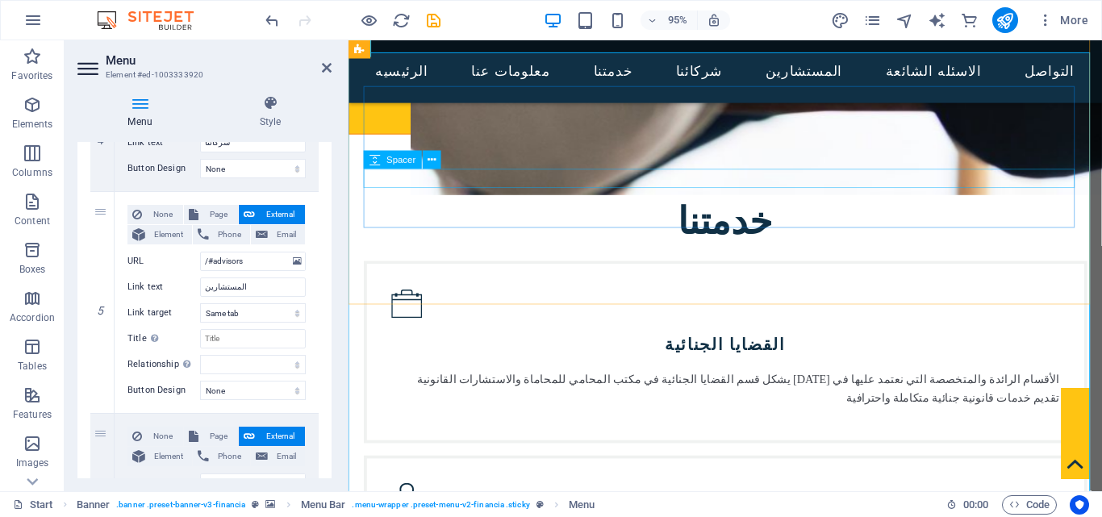
scroll to position [2894, 0]
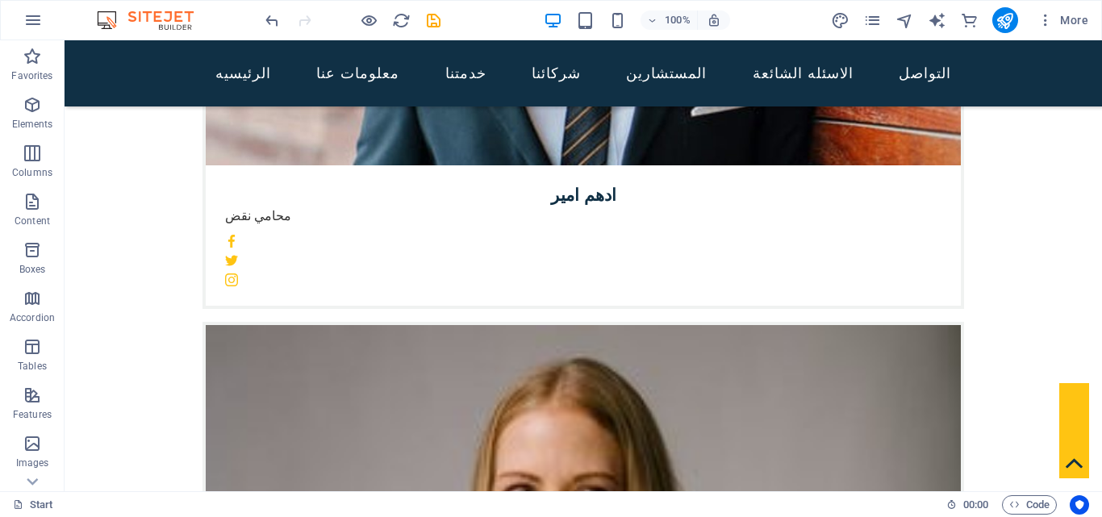
scroll to position [6414, 0]
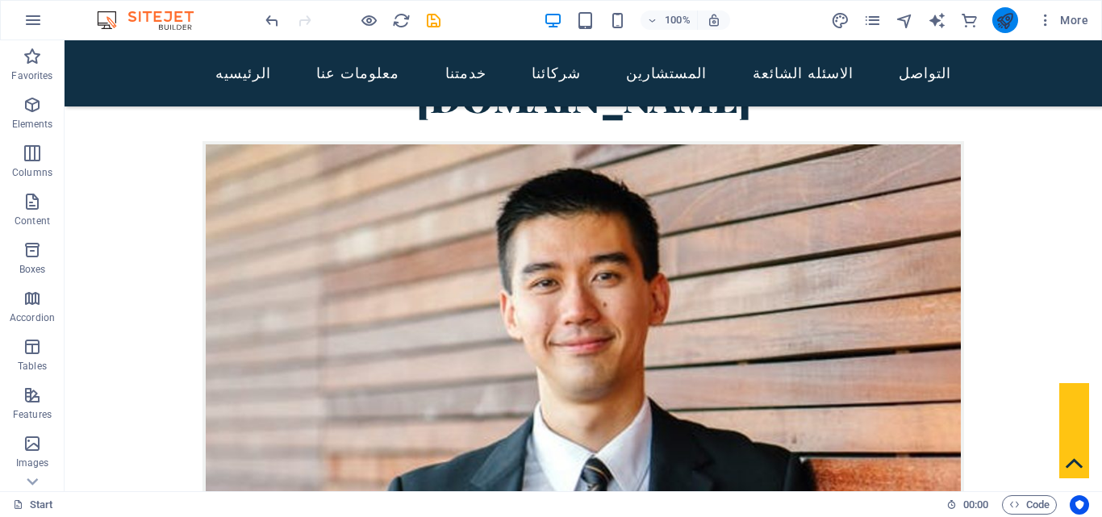
click at [1001, 32] on button "publish" at bounding box center [1005, 20] width 26 height 26
checkbox input "false"
click at [1001, 32] on button "publish" at bounding box center [1005, 20] width 26 height 26
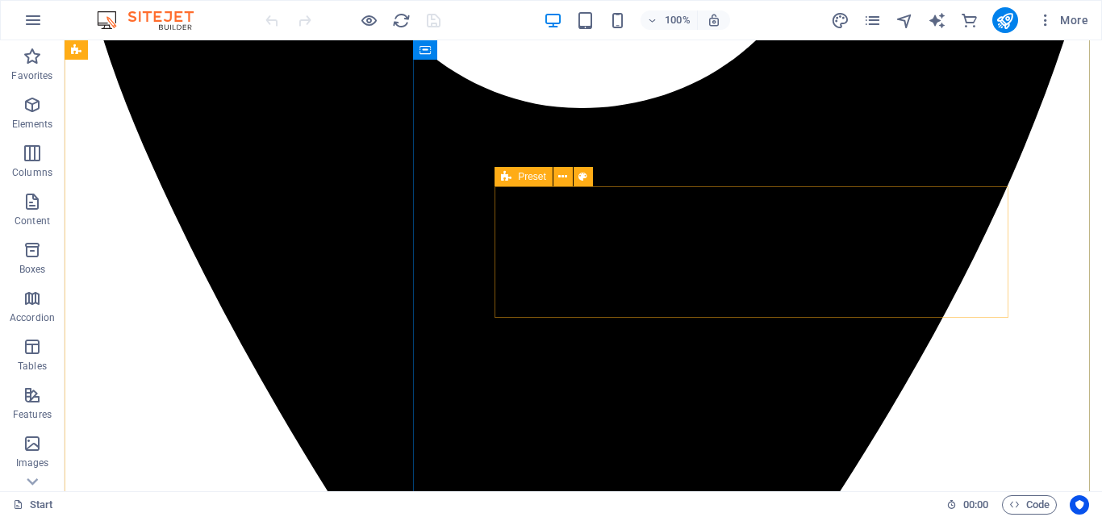
scroll to position [1210, 0]
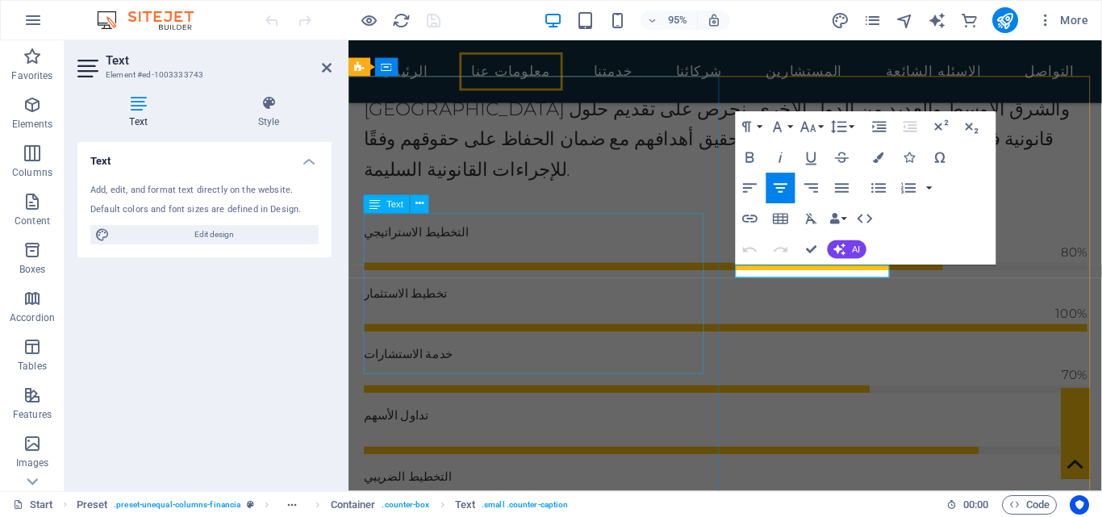
scroll to position [1, 0]
copy p "Customers"
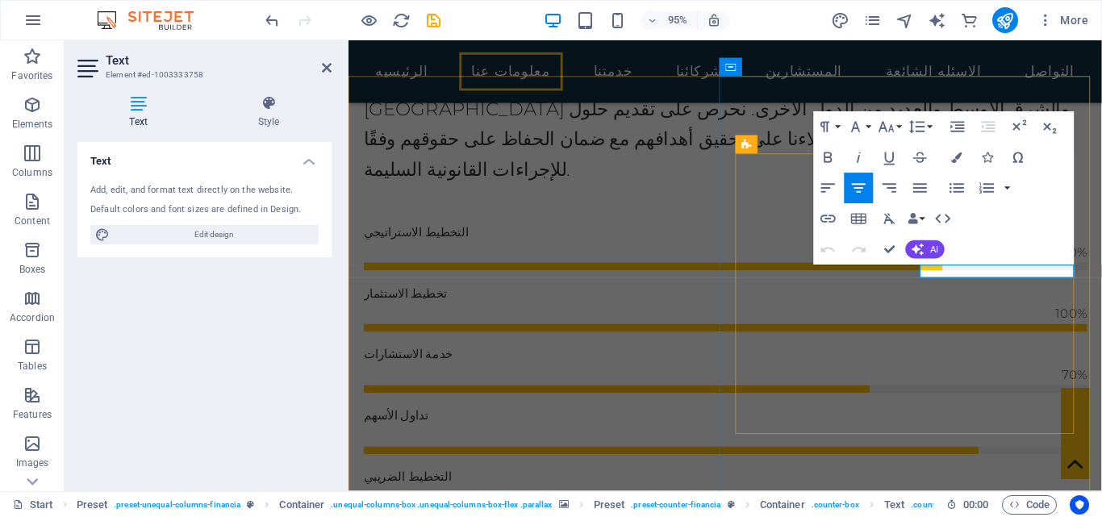
scroll to position [1, 0]
copy p "Advisors"
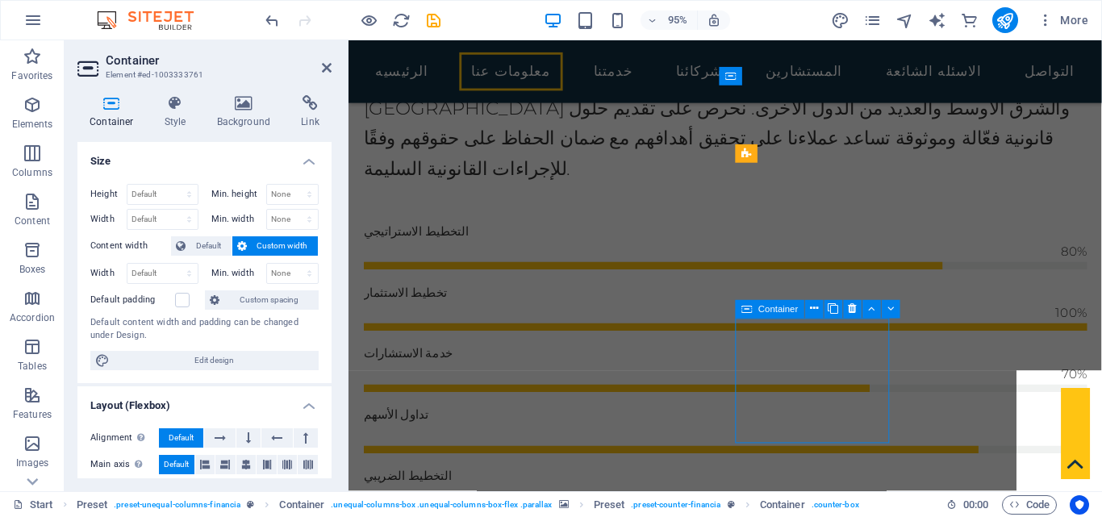
scroll to position [957, 0]
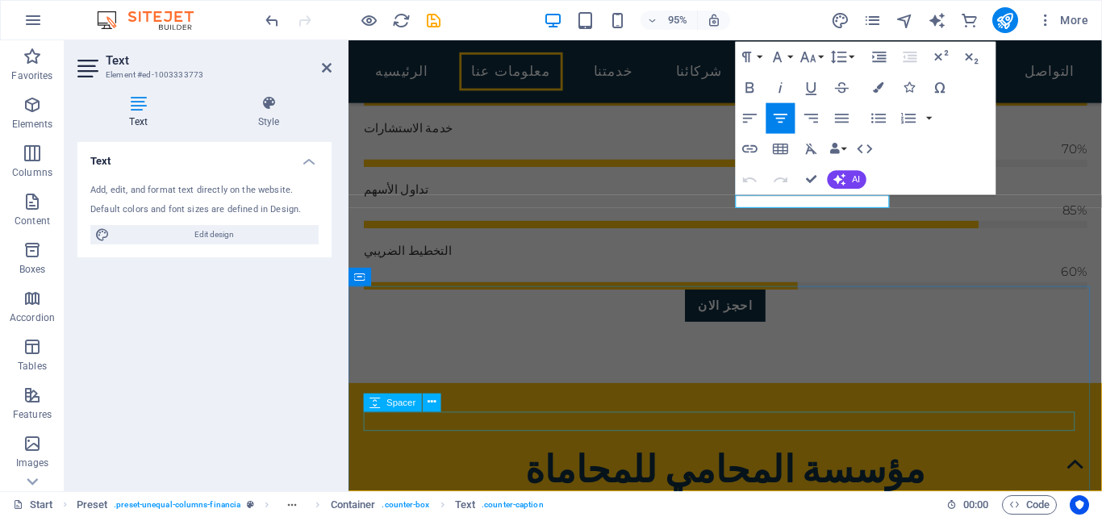
scroll to position [1, 0]
copy p "Investments"
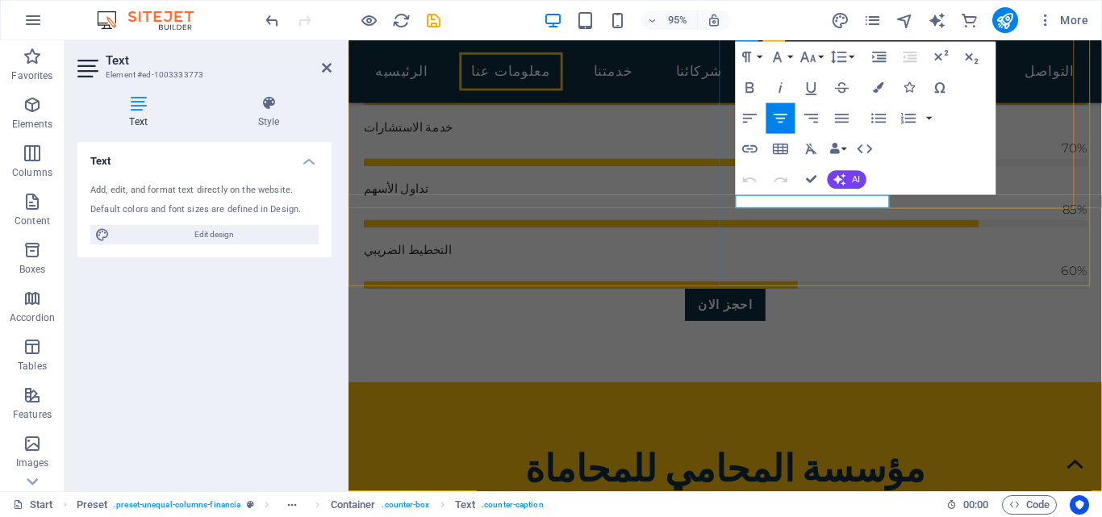
scroll to position [0, -9]
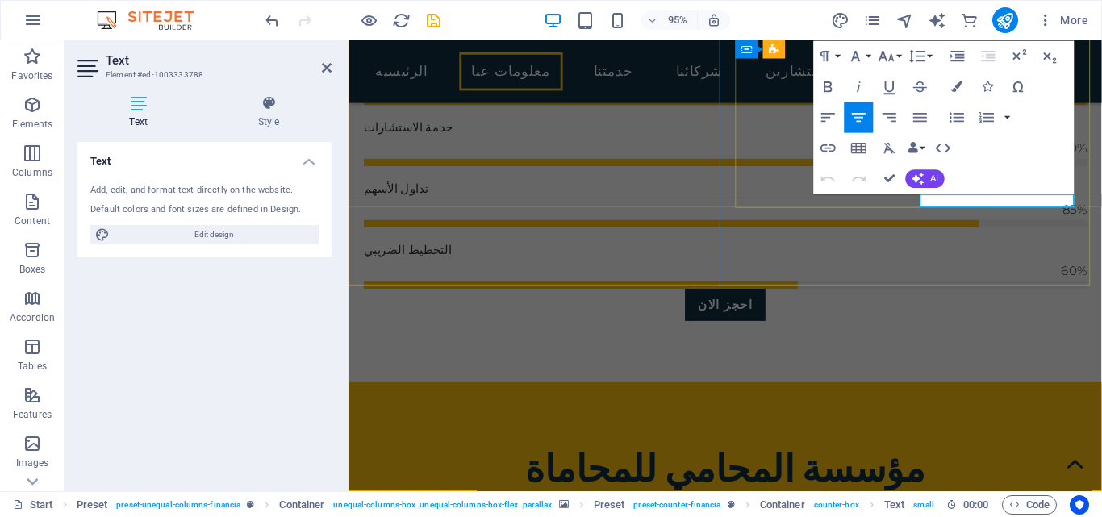
scroll to position [1, 0]
copy p "Countries"
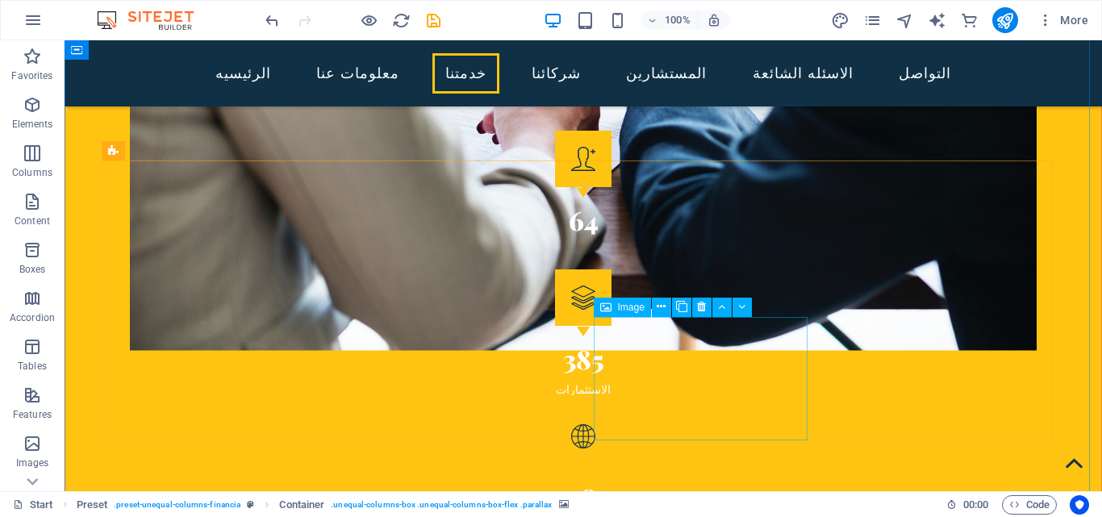
scroll to position [2803, 0]
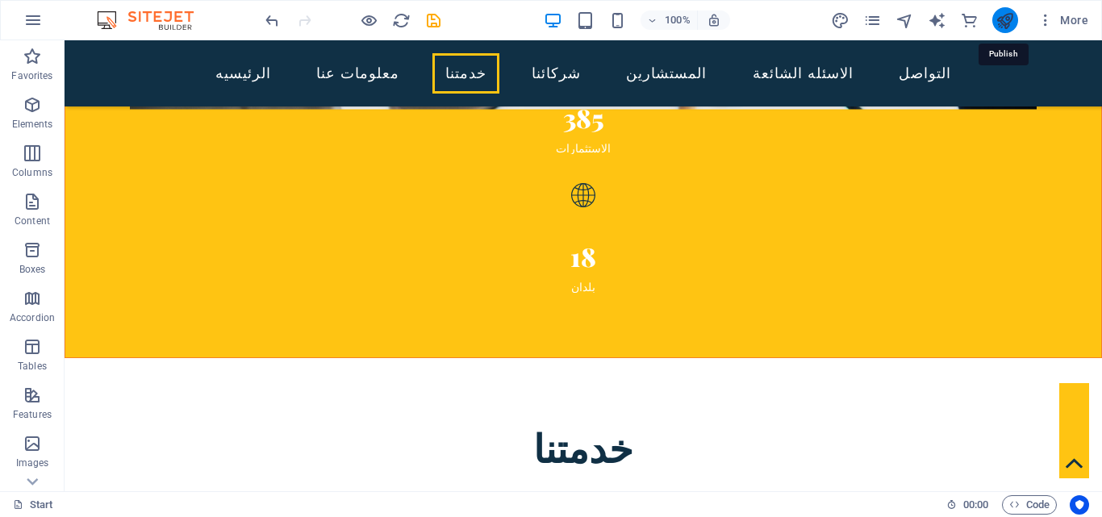
click at [1007, 26] on icon "publish" at bounding box center [1004, 20] width 19 height 19
checkbox input "false"
